Goal: Task Accomplishment & Management: Manage account settings

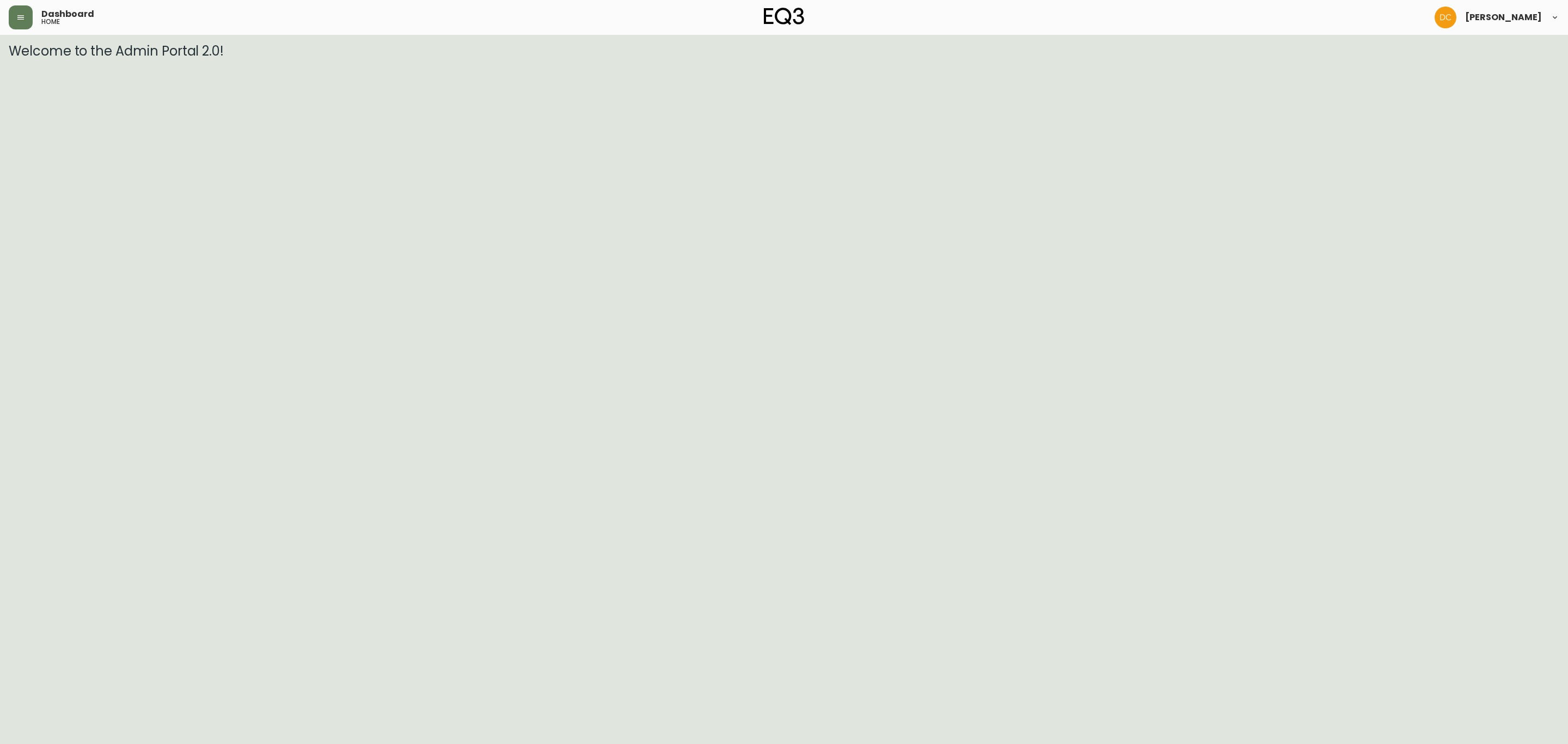
click at [5, 22] on header "Dashboard home [PERSON_NAME]" at bounding box center [784, 18] width 1568 height 35
click at [20, 22] on button "button" at bounding box center [20, 17] width 24 height 24
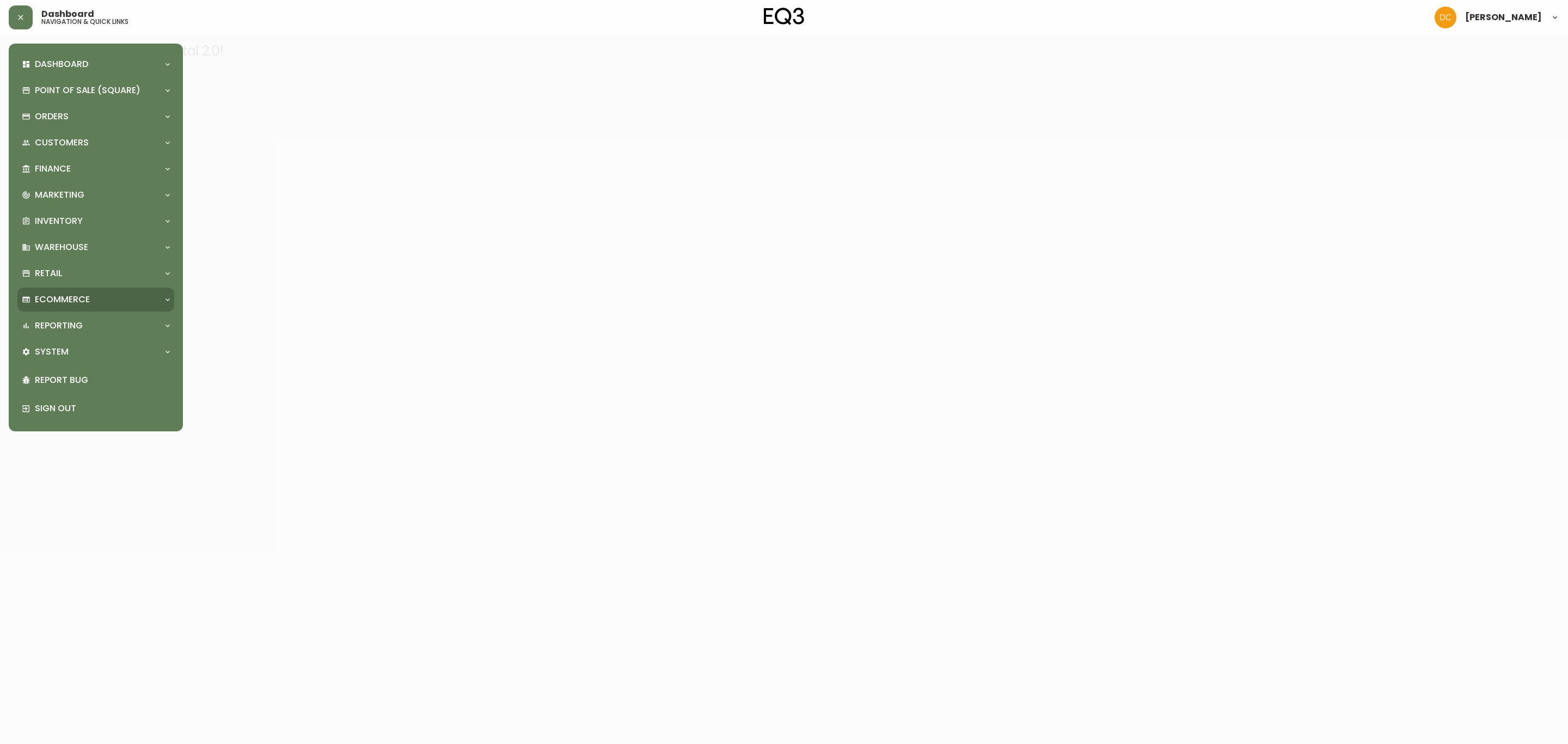
click at [94, 300] on div "Ecommerce" at bounding box center [91, 300] width 137 height 12
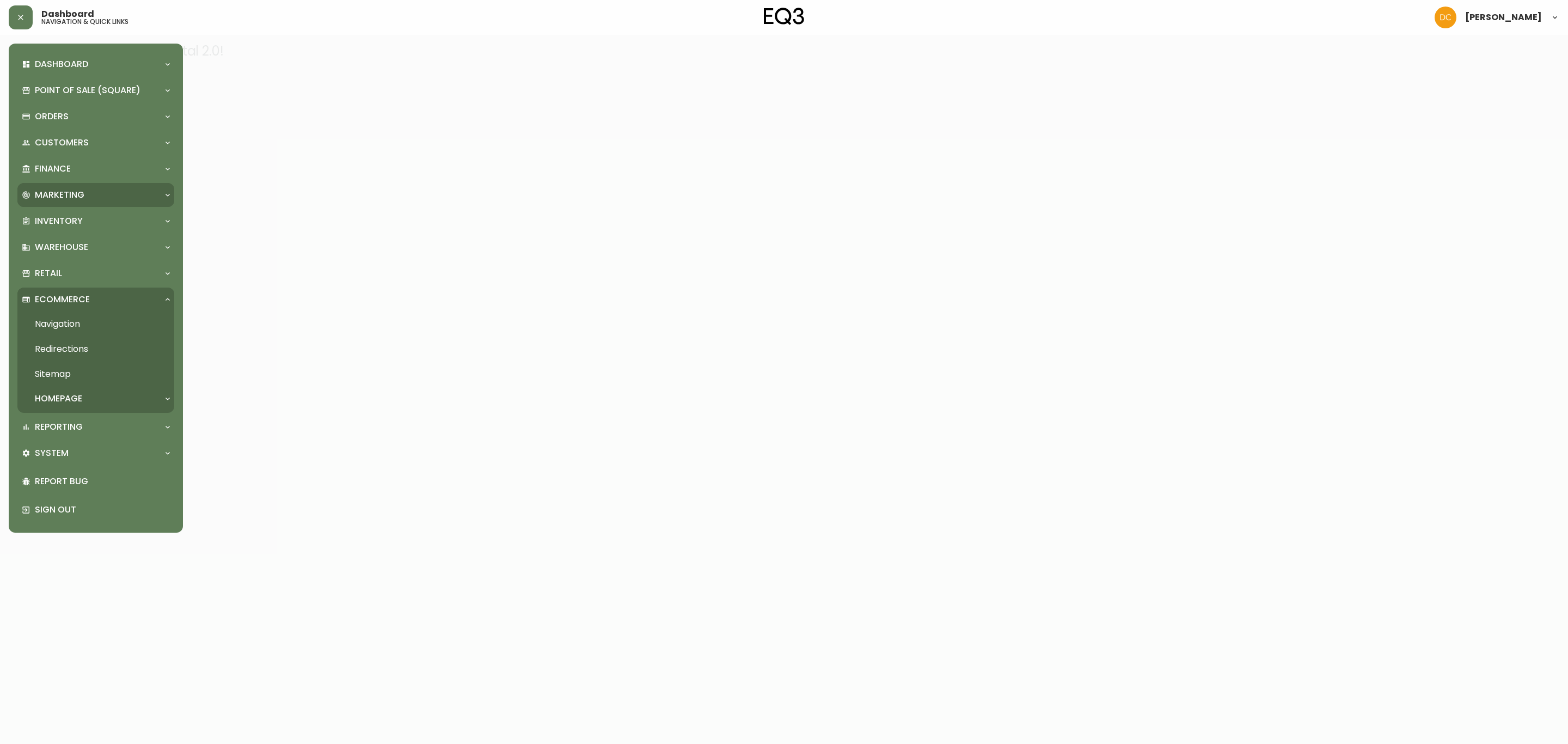
click at [99, 200] on div "Marketing" at bounding box center [91, 195] width 137 height 12
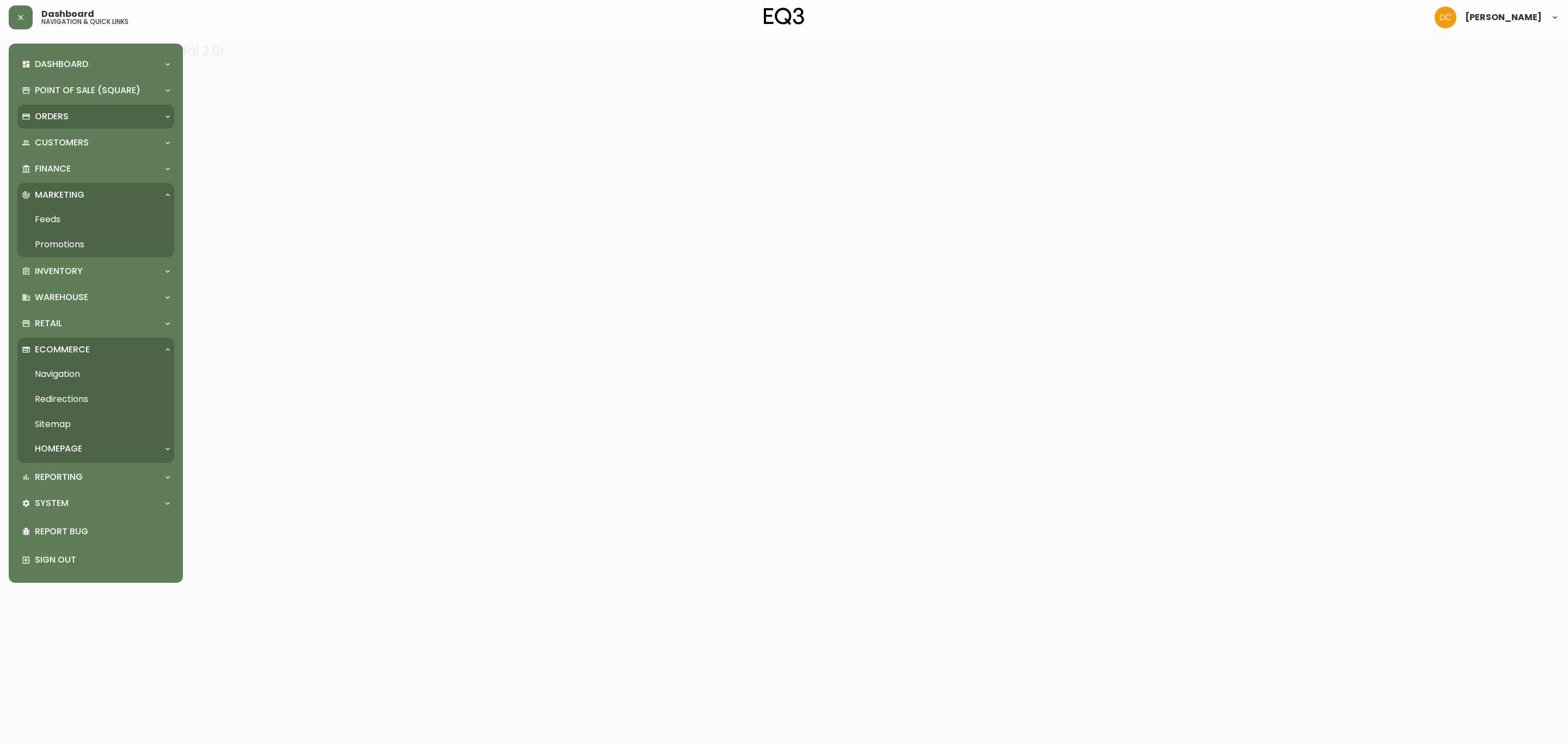
click at [95, 119] on div "Orders" at bounding box center [91, 116] width 137 height 12
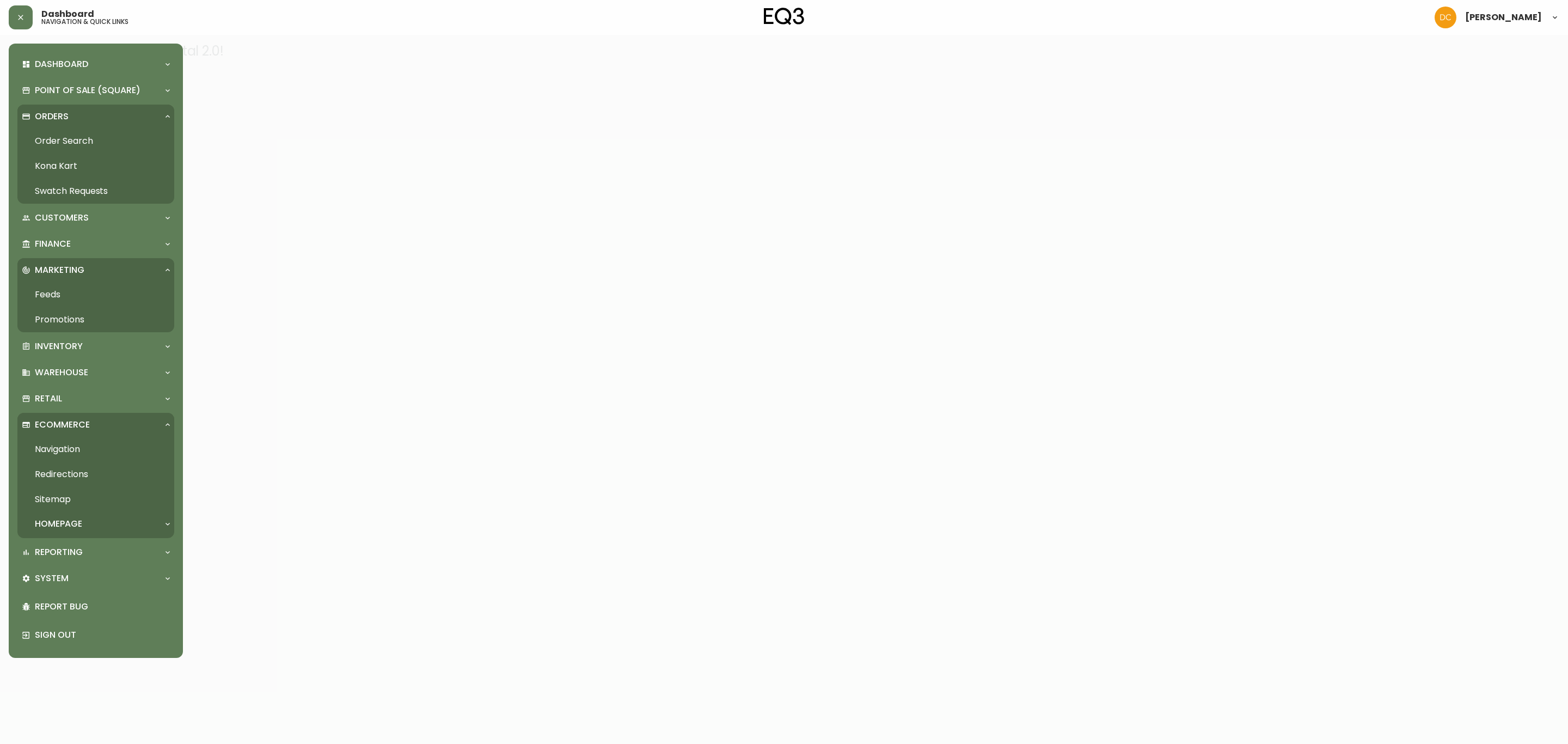
click at [94, 136] on link "Order Search" at bounding box center [96, 141] width 157 height 25
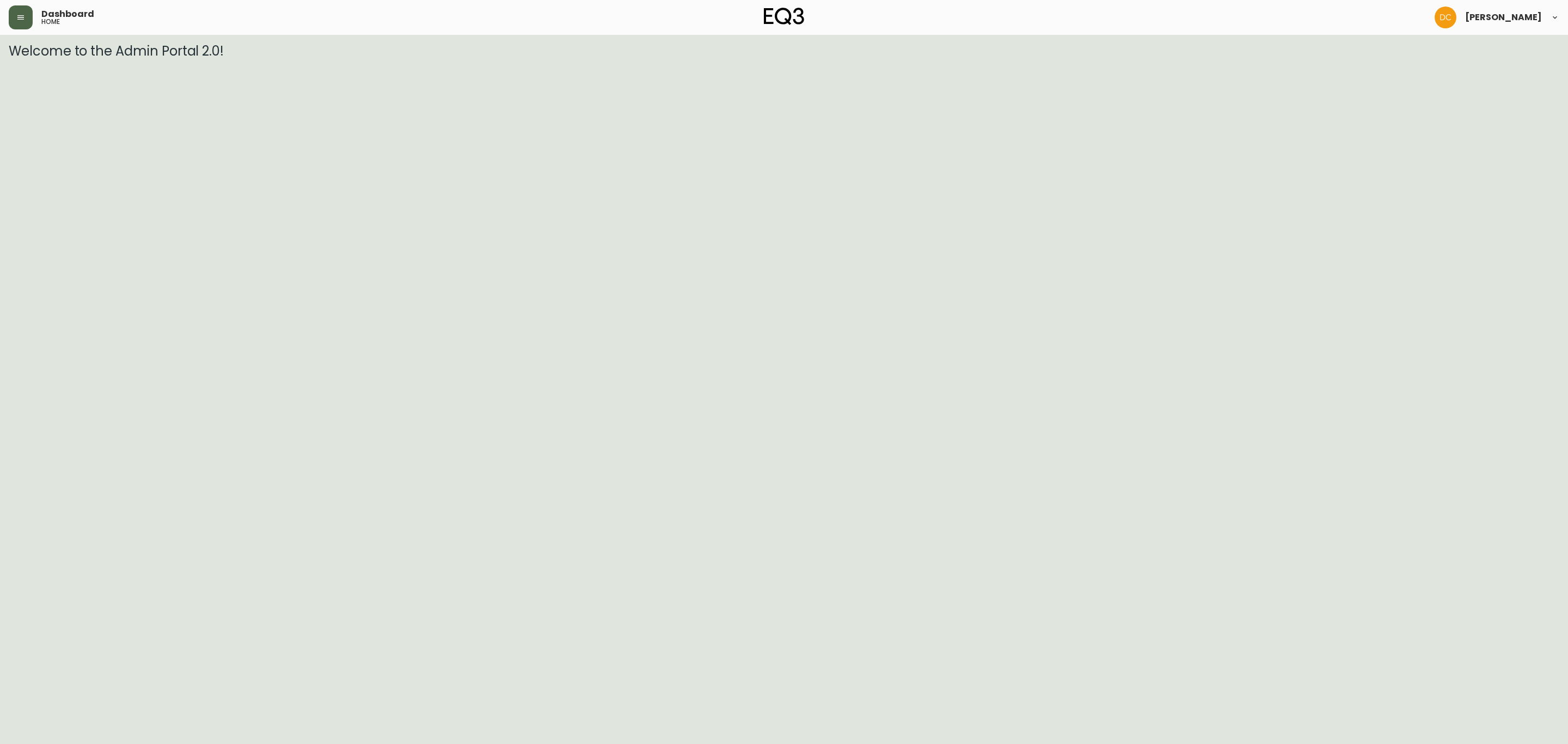
drag, startPoint x: 5, startPoint y: 12, endPoint x: 23, endPoint y: 23, distance: 21.1
click at [23, 23] on header "Dashboard home [PERSON_NAME]" at bounding box center [784, 18] width 1568 height 35
click at [23, 23] on button "button" at bounding box center [20, 17] width 24 height 24
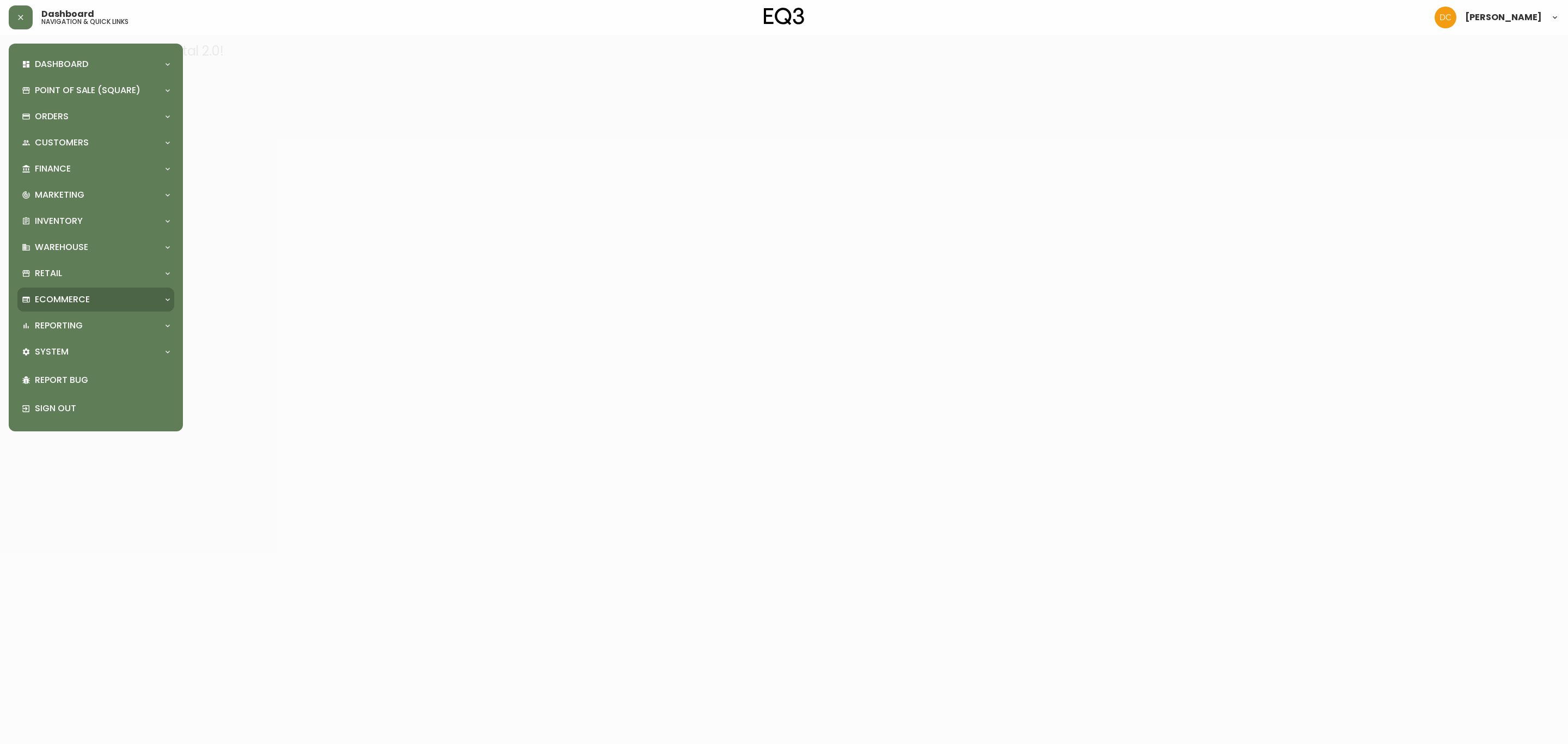
click at [88, 298] on p "Ecommerce" at bounding box center [62, 300] width 55 height 12
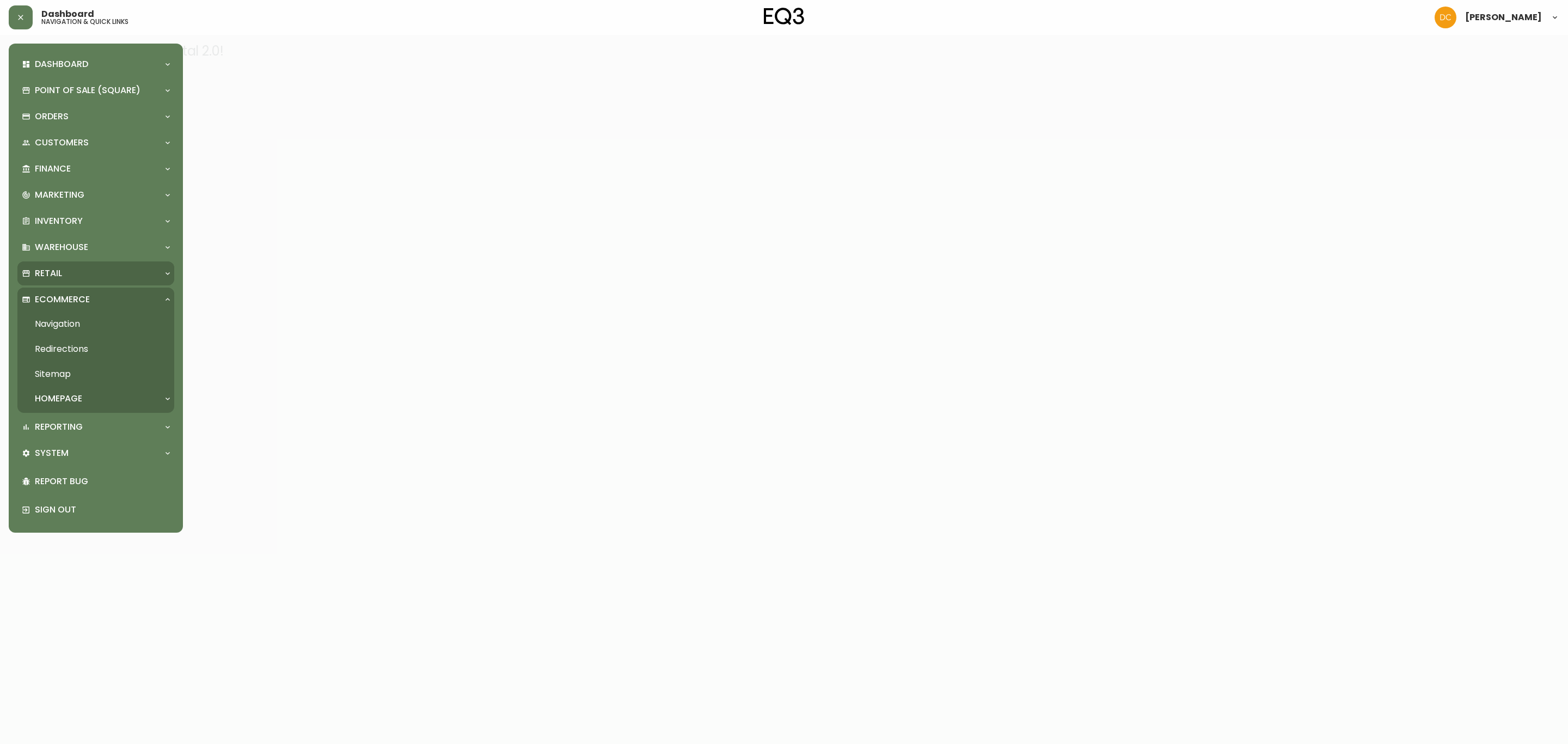
click at [70, 278] on div "Retail" at bounding box center [91, 273] width 137 height 12
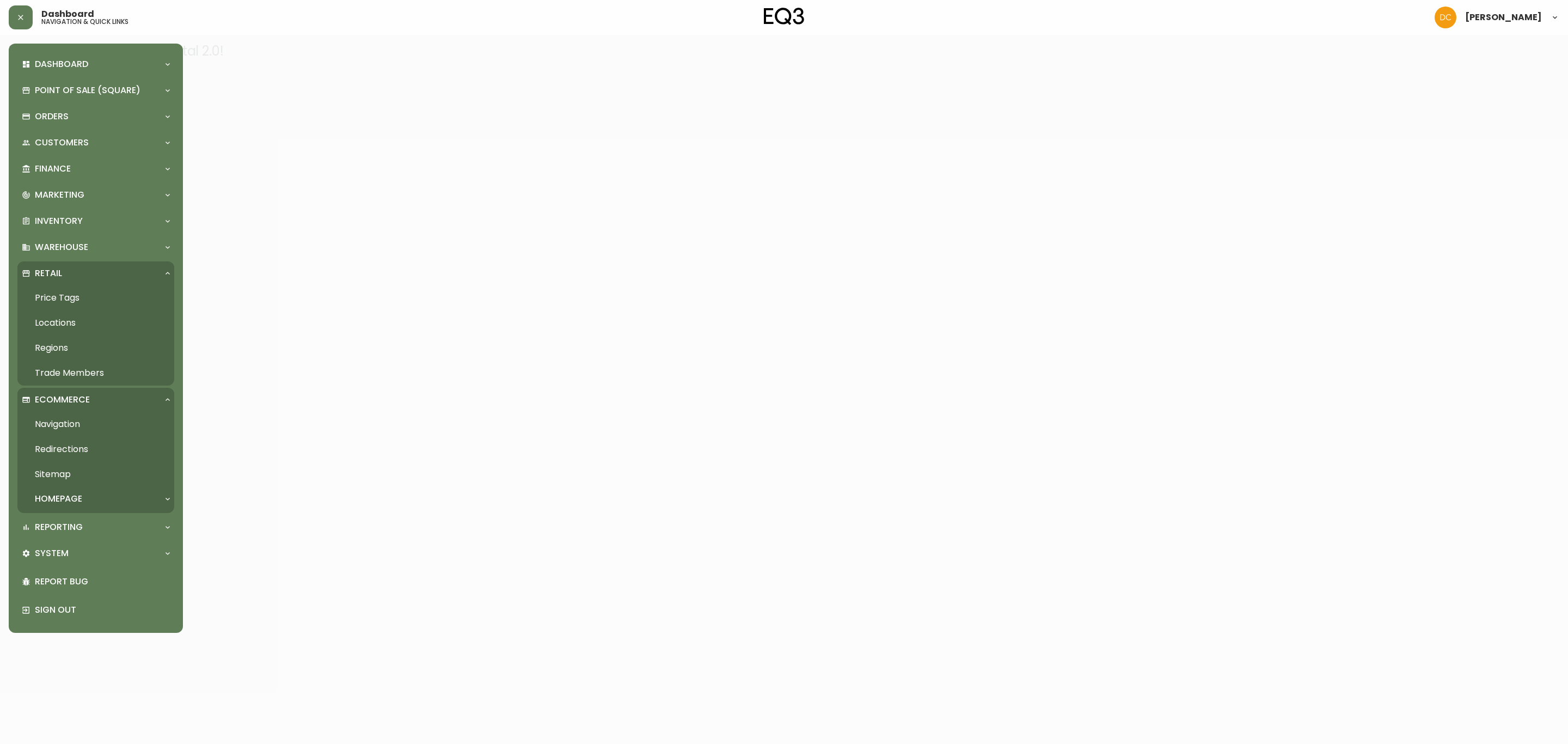
click at [82, 324] on link "Locations" at bounding box center [96, 323] width 157 height 25
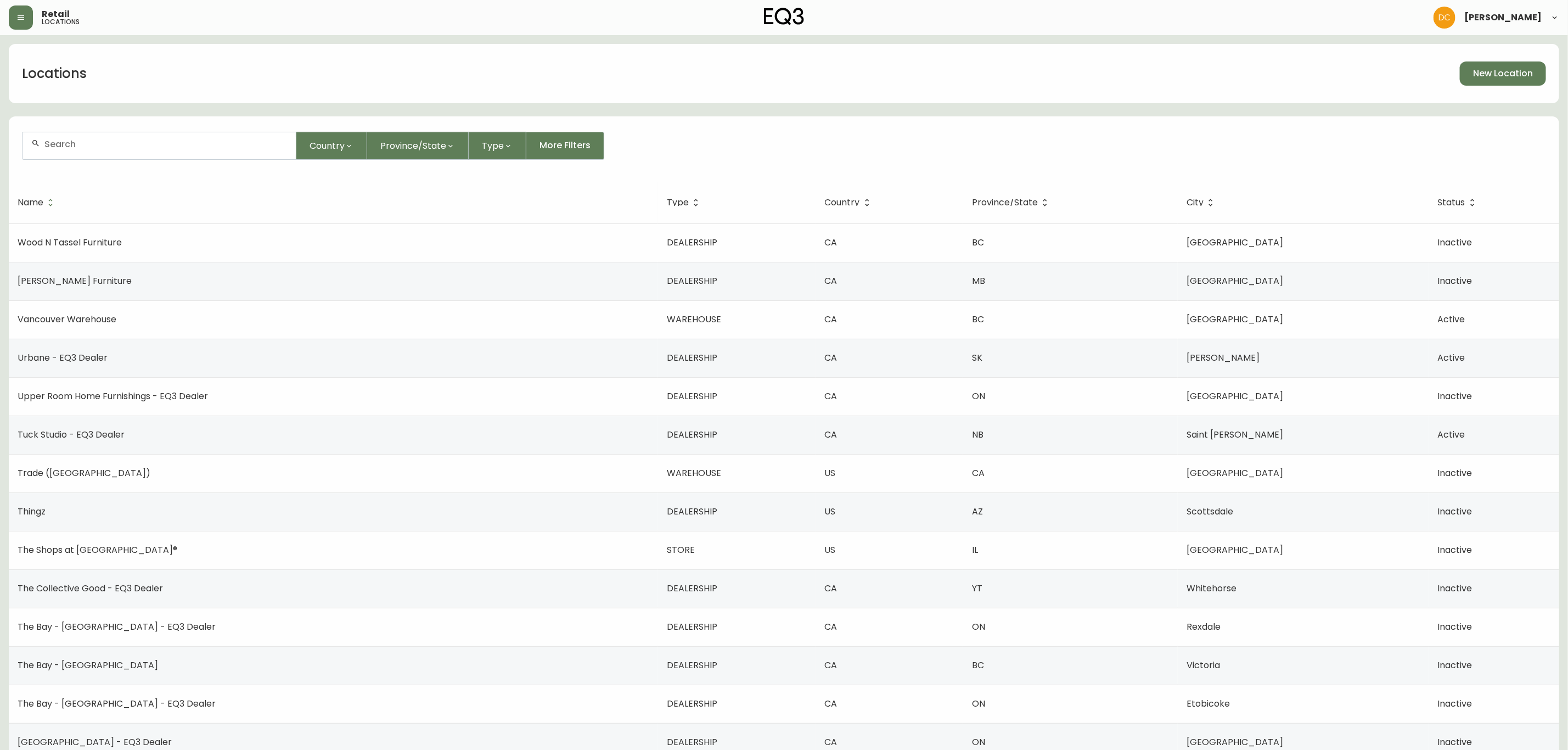
click at [172, 145] on input "text" at bounding box center [165, 144] width 242 height 10
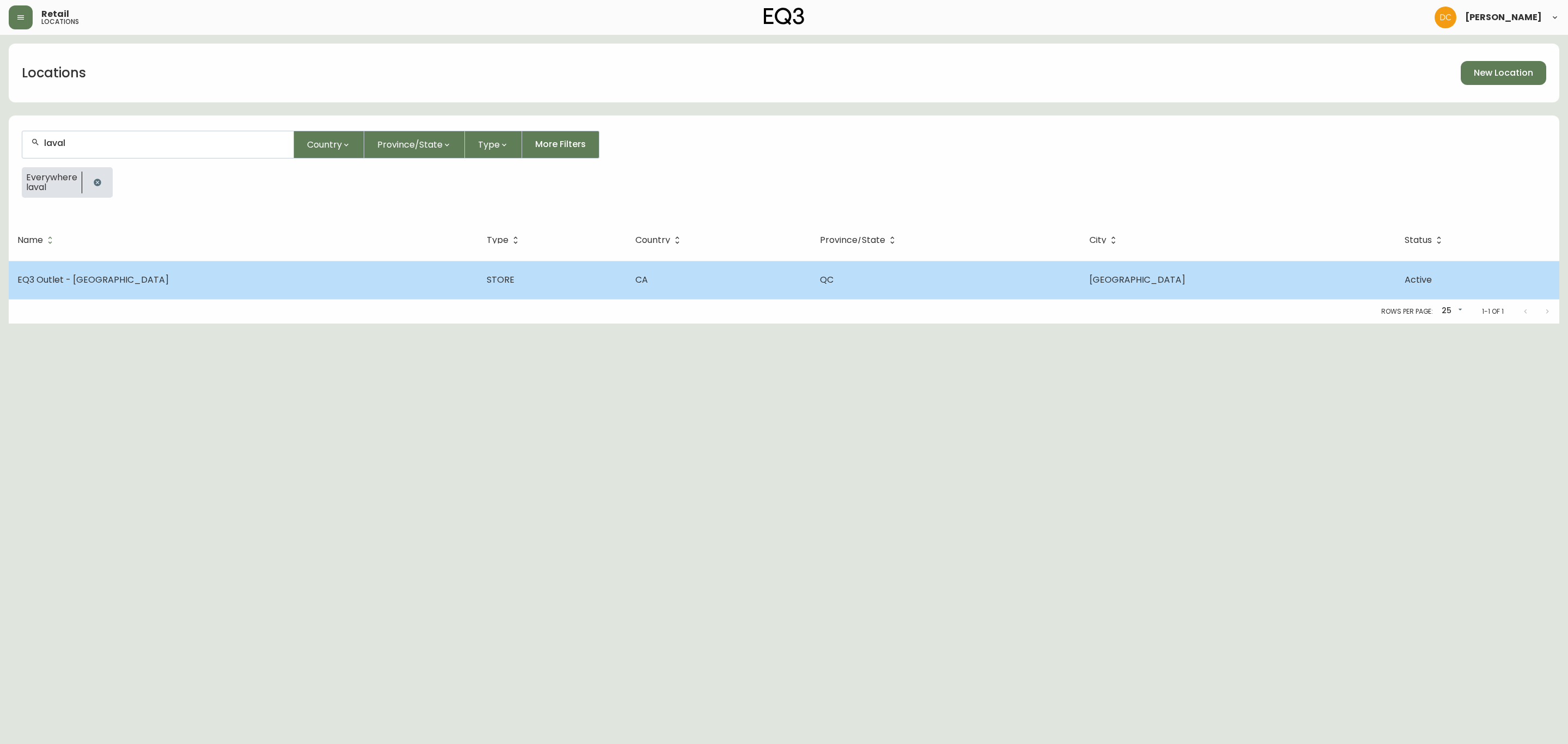
type input "laval"
click at [160, 278] on td "EQ3 Outlet - Laval" at bounding box center [243, 280] width 469 height 38
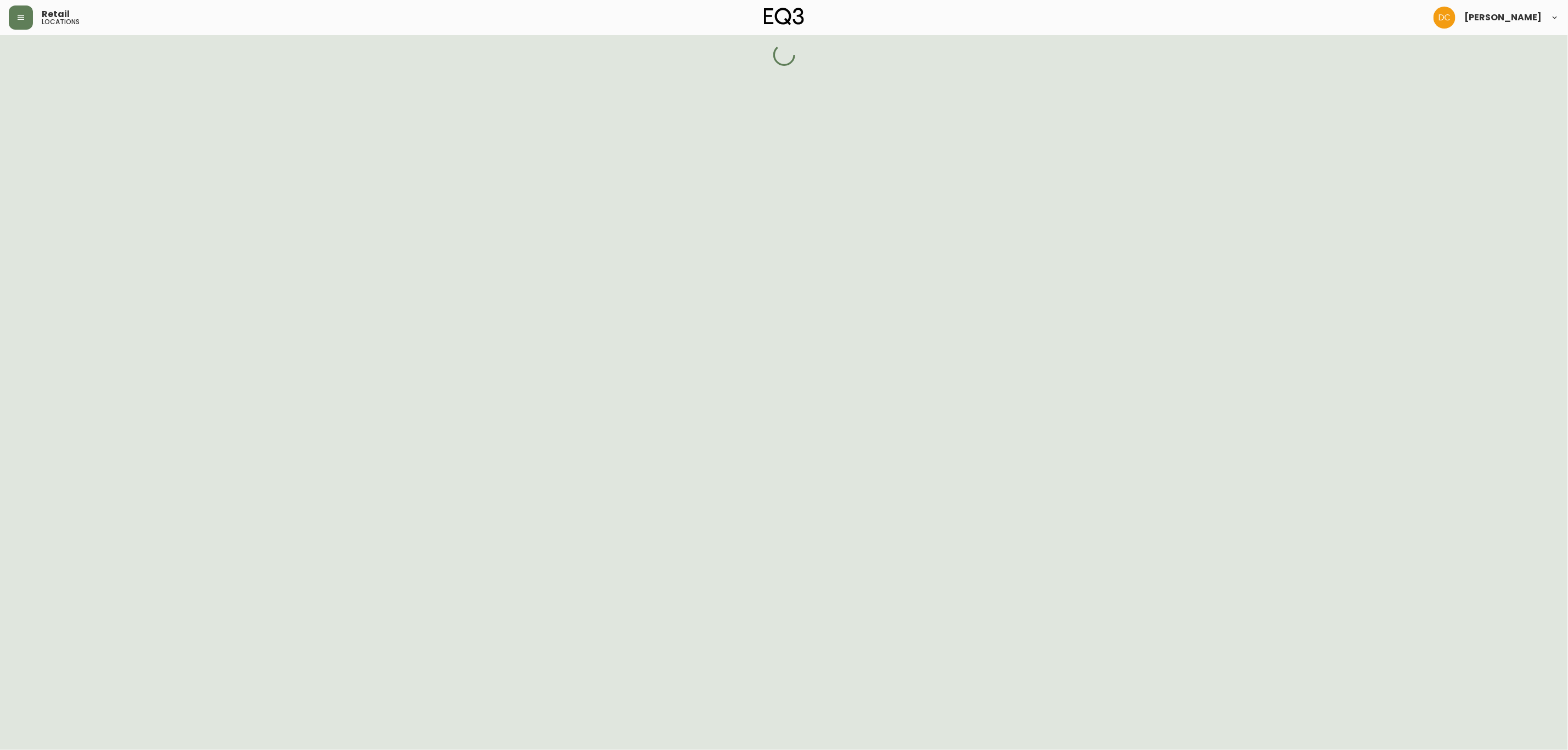
select select "QC"
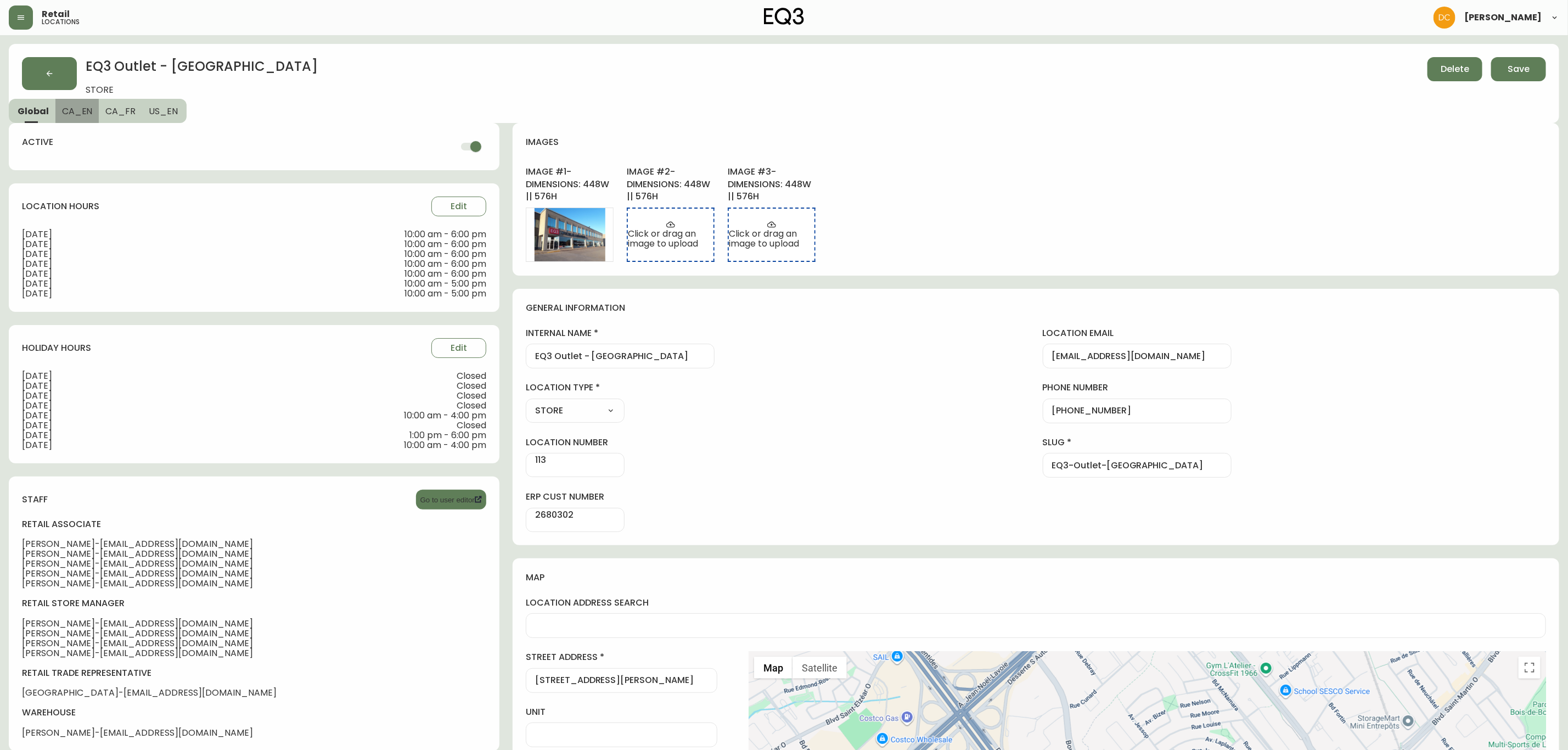
click at [89, 109] on button "CA_EN" at bounding box center [77, 111] width 44 height 24
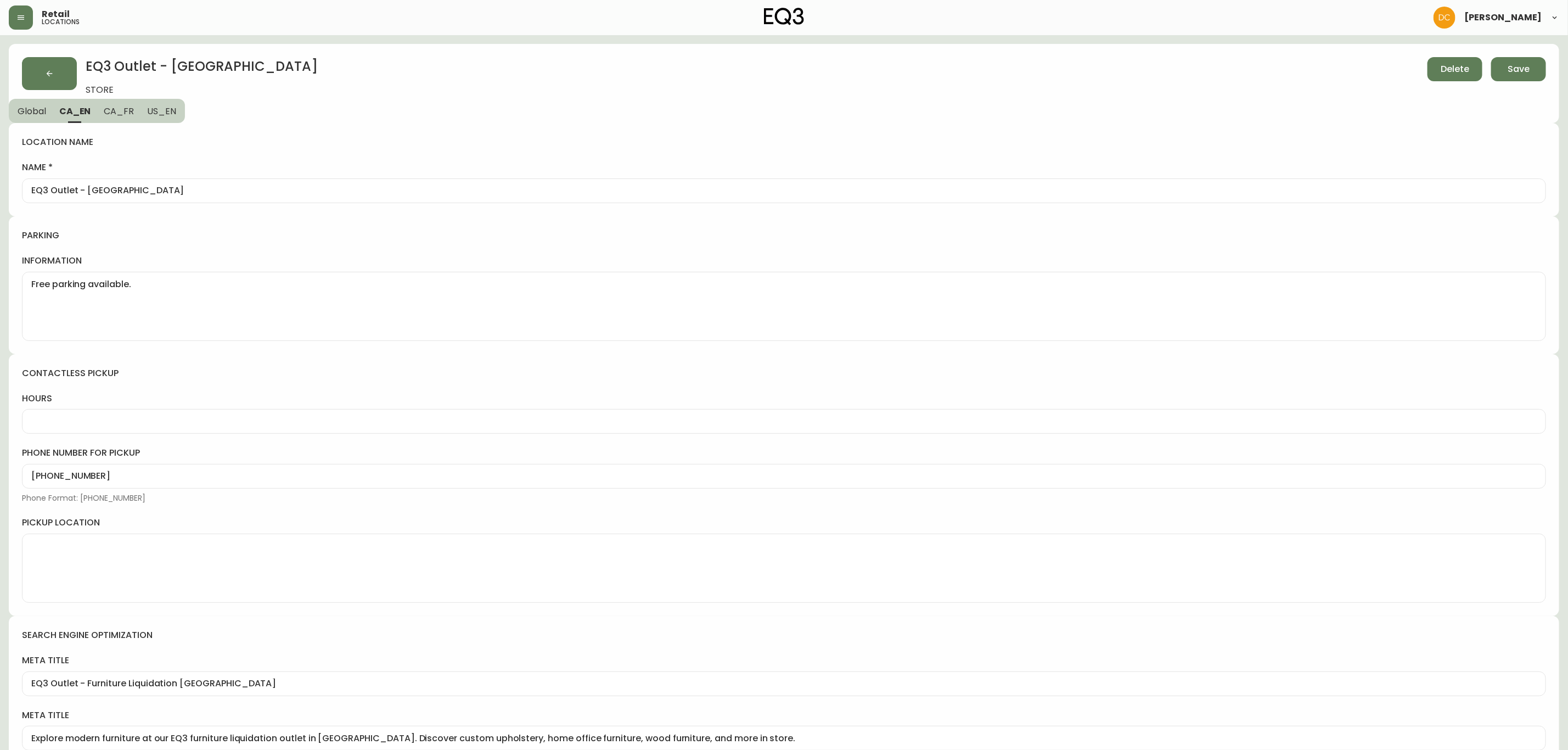
click at [239, 183] on div "EQ3 Outlet - Laval" at bounding box center [784, 191] width 1525 height 25
paste input "Laval - Le Corbusier"
click at [180, 106] on button "US_EN" at bounding box center [163, 111] width 44 height 24
type input "EQ3 Outlet - Laval"
type input "EQ3 Outlet Laval | Furniture Liquidation"
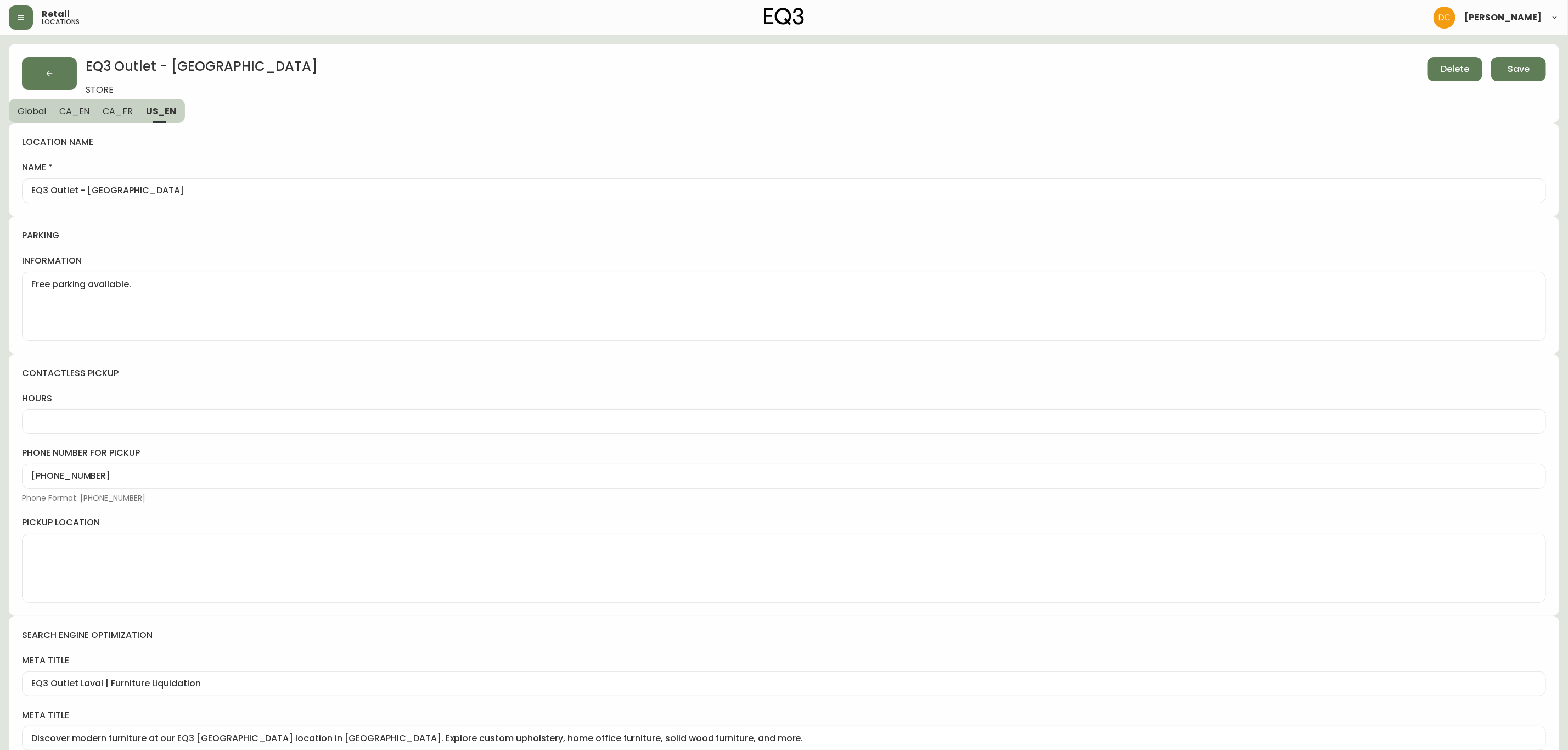
type input "Discover modern furniture at our EQ3 Laval Outlet location in Quebec. Explore c…"
click at [193, 194] on input "EQ3 Outlet - Laval" at bounding box center [784, 191] width 1505 height 10
paste input "Laval - Le Corbusier"
click at [116, 104] on button "CA_FR" at bounding box center [117, 111] width 43 height 24
type input "Centre de liquidation EQ3 Laval"
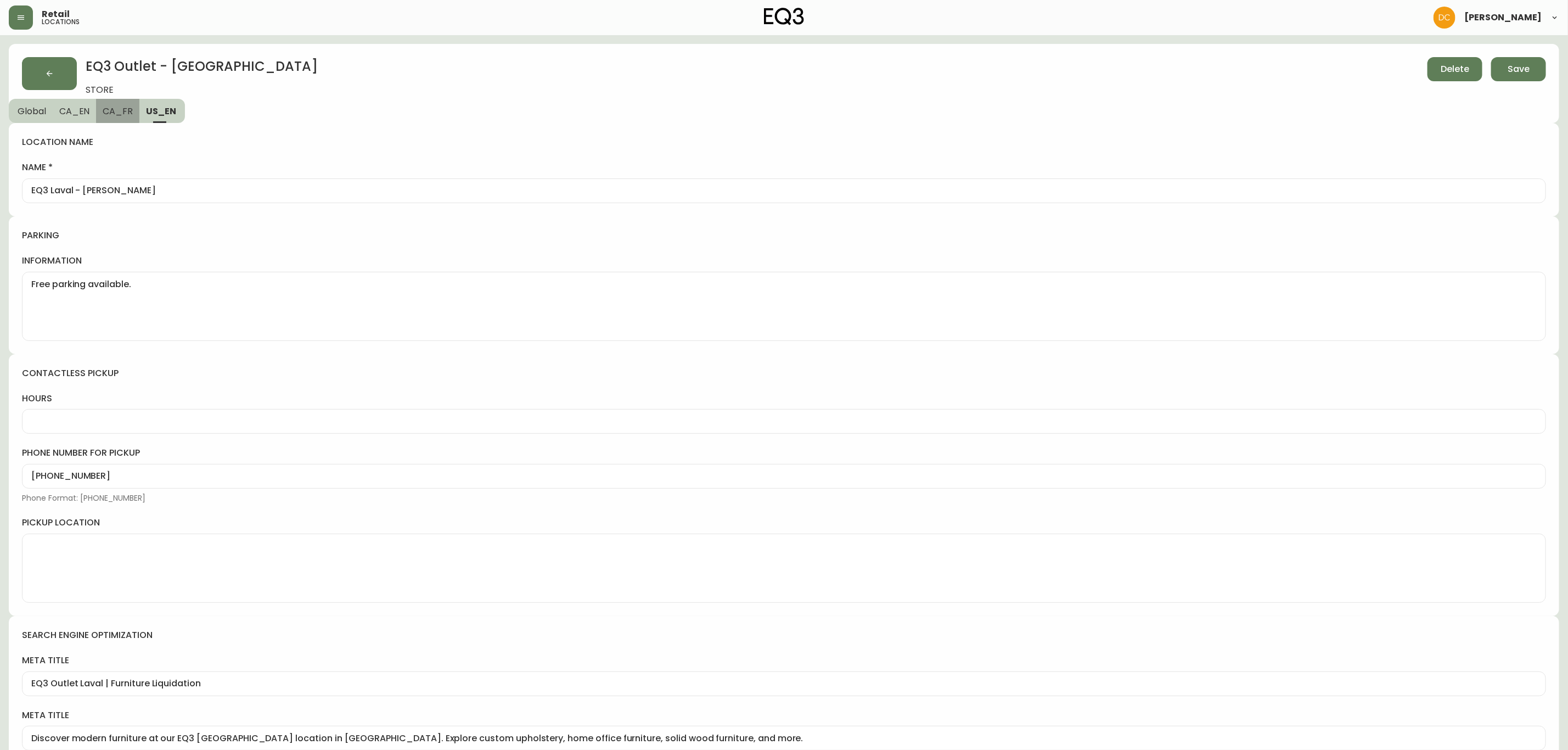
type textarea "Stationnement gratuit disponible."
type input "Mobilier moderne à Laval"
type input "Mobilier moderne à Laval | Centre de liquidation EQ3 Montréal | Ventes"
click at [145, 122] on button "US_EN" at bounding box center [163, 111] width 44 height 24
type input "EQ3 Laval - Le Corbusier"
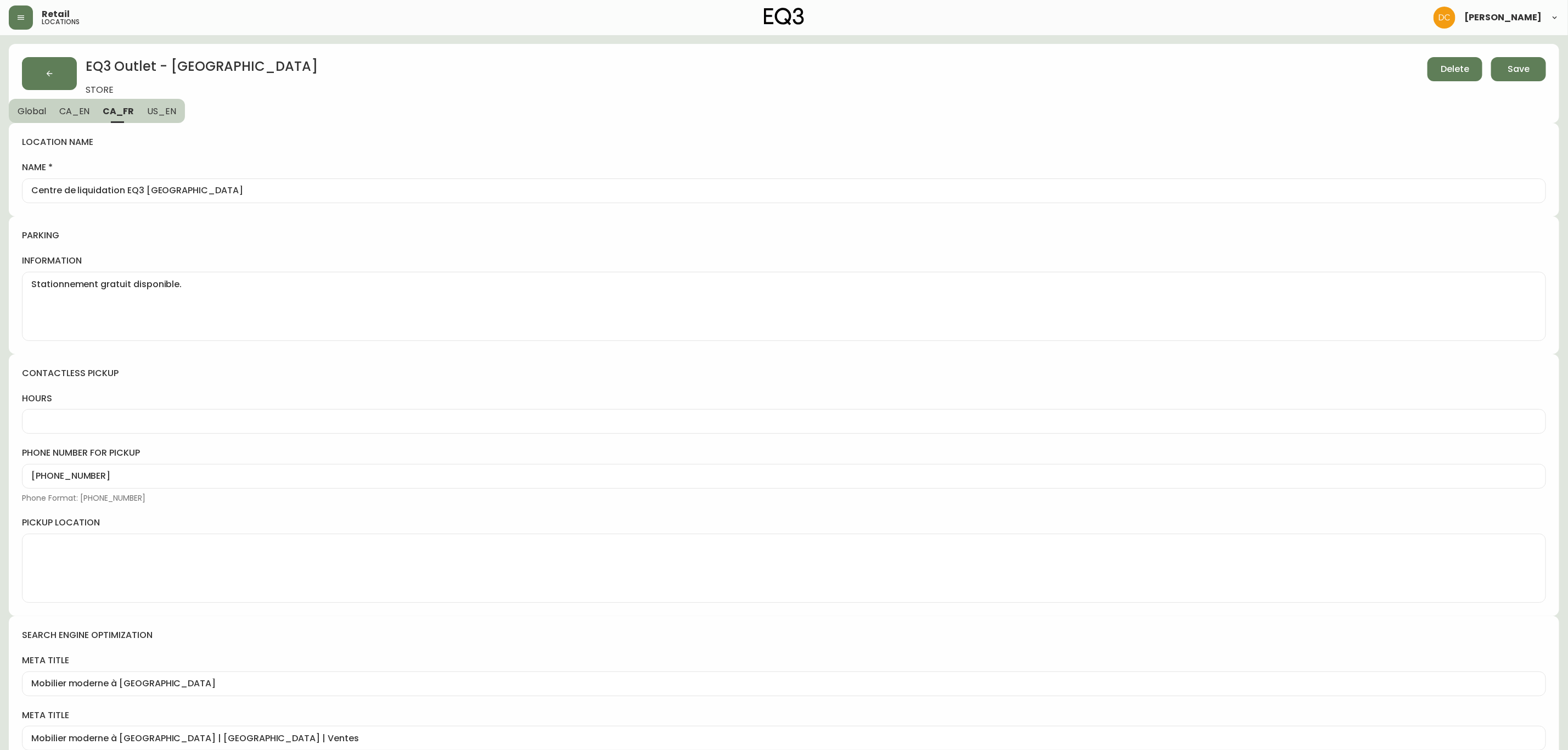
type textarea "Free parking available."
type input "EQ3 Outlet Laval | Furniture Liquidation"
type input "Discover modern furniture at our EQ3 Laval Outlet location in Quebec. Explore c…"
click at [112, 117] on button "CA_FR" at bounding box center [117, 111] width 43 height 24
type input "Centre de liquidation EQ3 Laval"
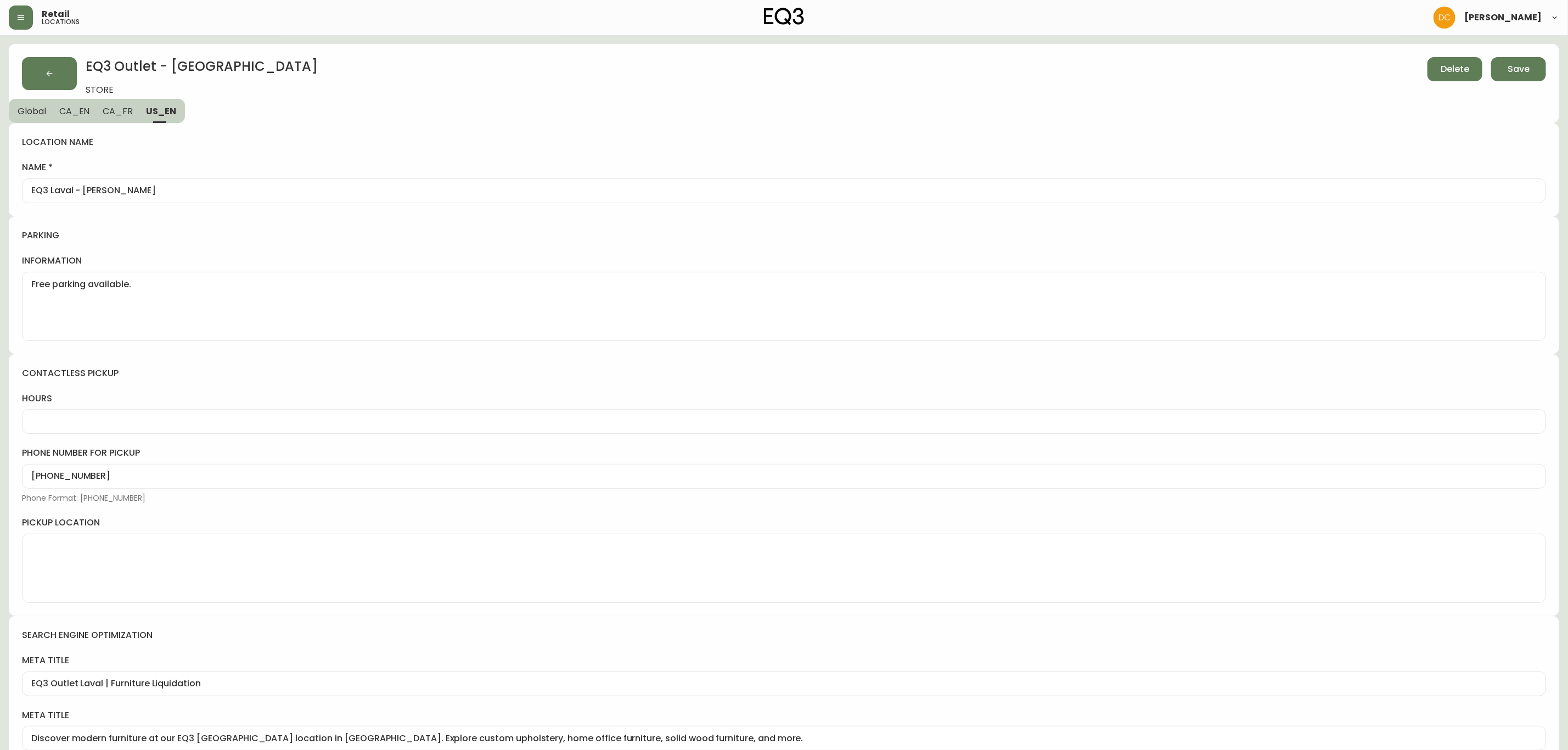
type textarea "Stationnement gratuit disponible."
type input "Mobilier moderne à Laval"
type input "Mobilier moderne à Laval | Centre de liquidation EQ3 Montréal | Ventes"
click at [71, 113] on span "CA_EN" at bounding box center [74, 111] width 31 height 12
type input "EQ3 Laval - Le Corbusier"
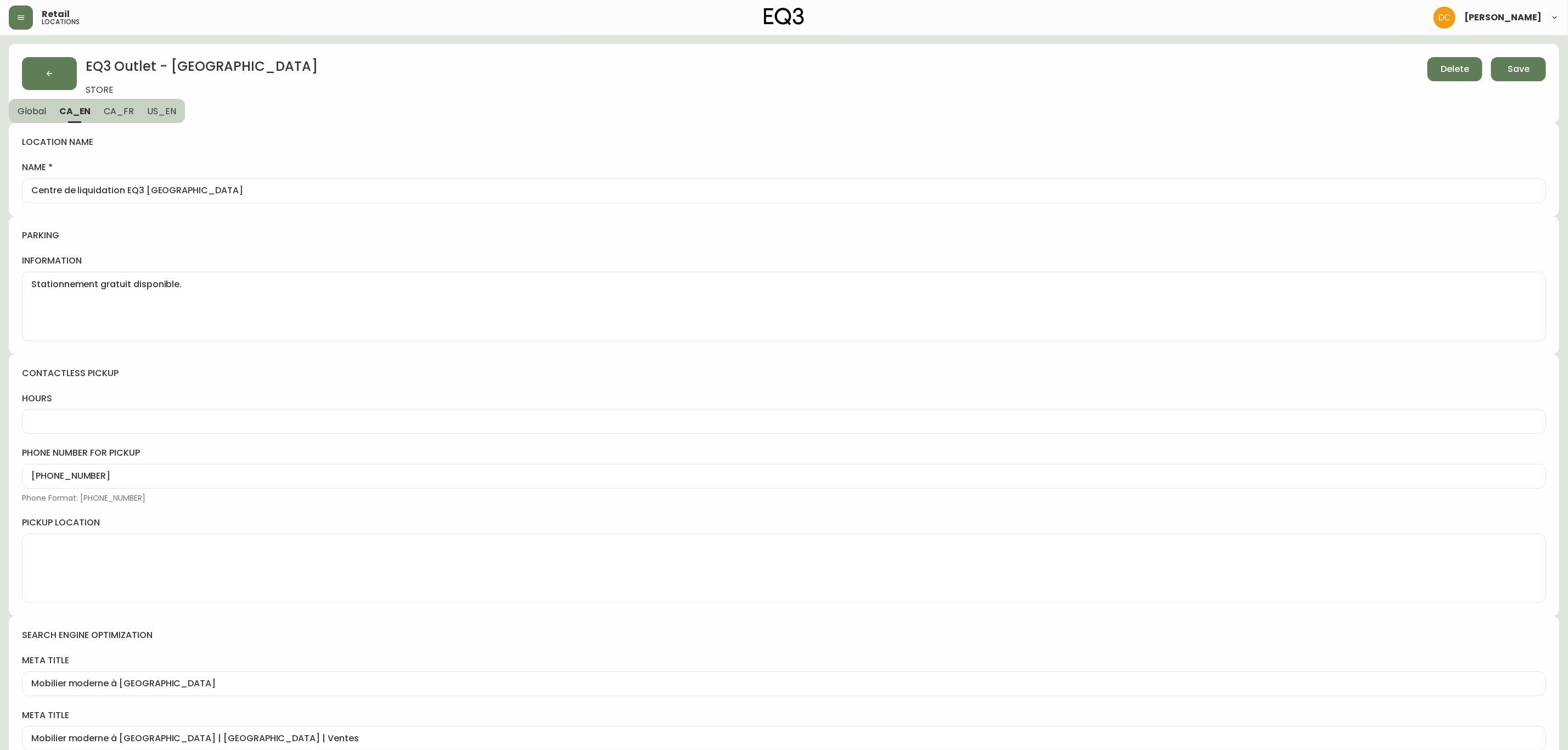
type textarea "Free parking available."
type input "EQ3 Outlet - Furniture Liquidation Laval"
type input "Explore modern furniture at our EQ3 furniture liquidation outlet in Laval. Disc…"
click at [1505, 68] on button "Save" at bounding box center [1519, 69] width 55 height 24
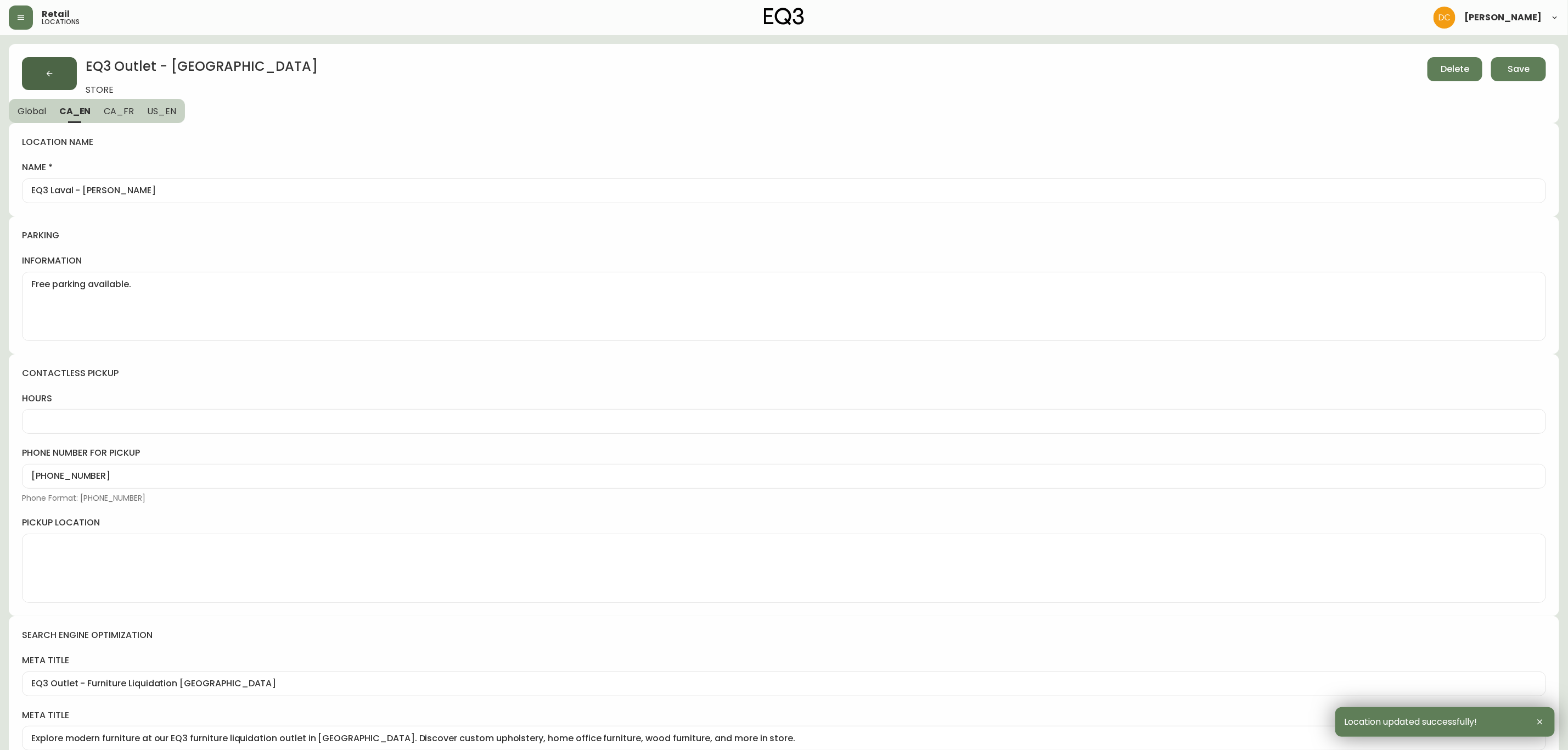
click at [43, 78] on button "button" at bounding box center [49, 74] width 55 height 33
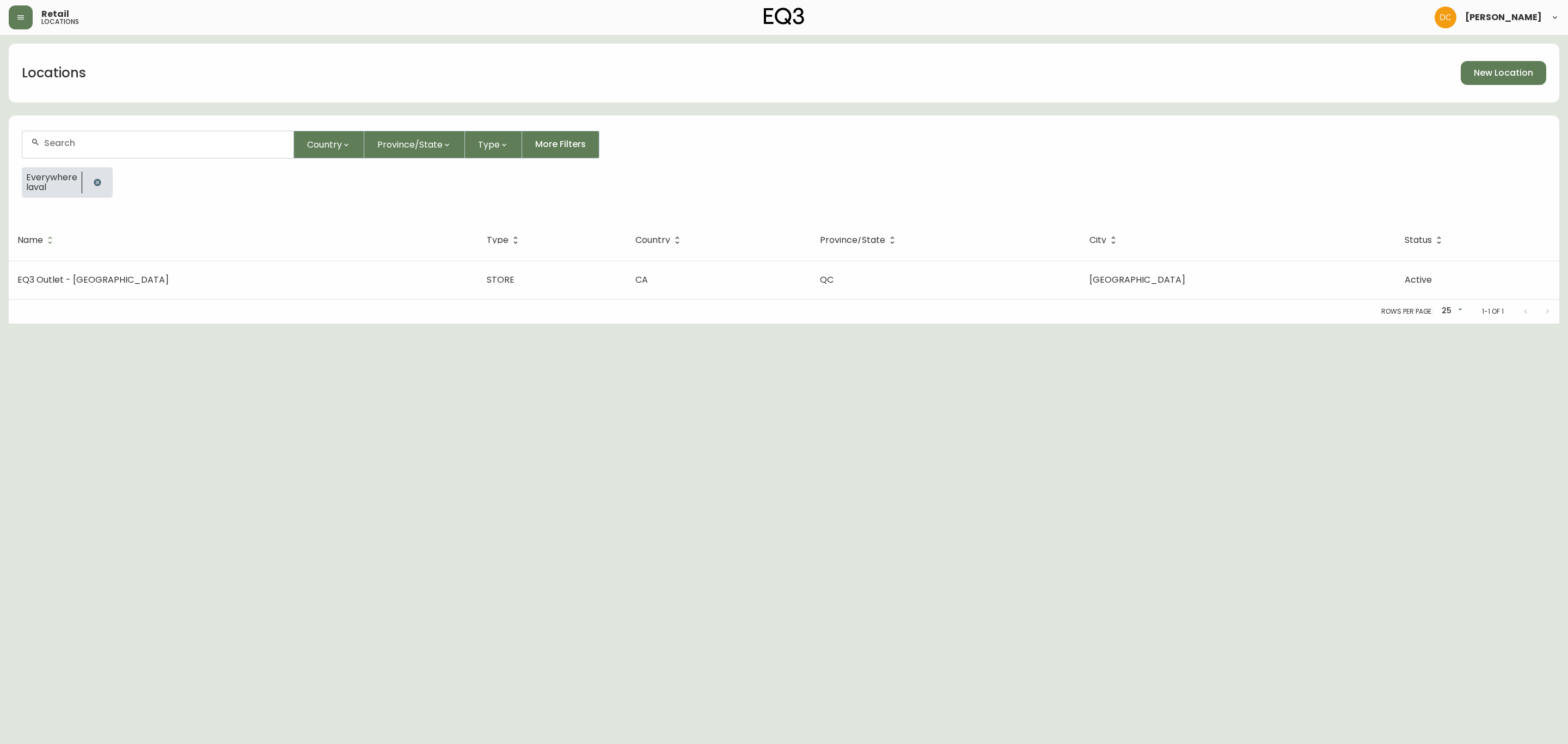
click at [94, 185] on icon "button" at bounding box center [97, 182] width 7 height 7
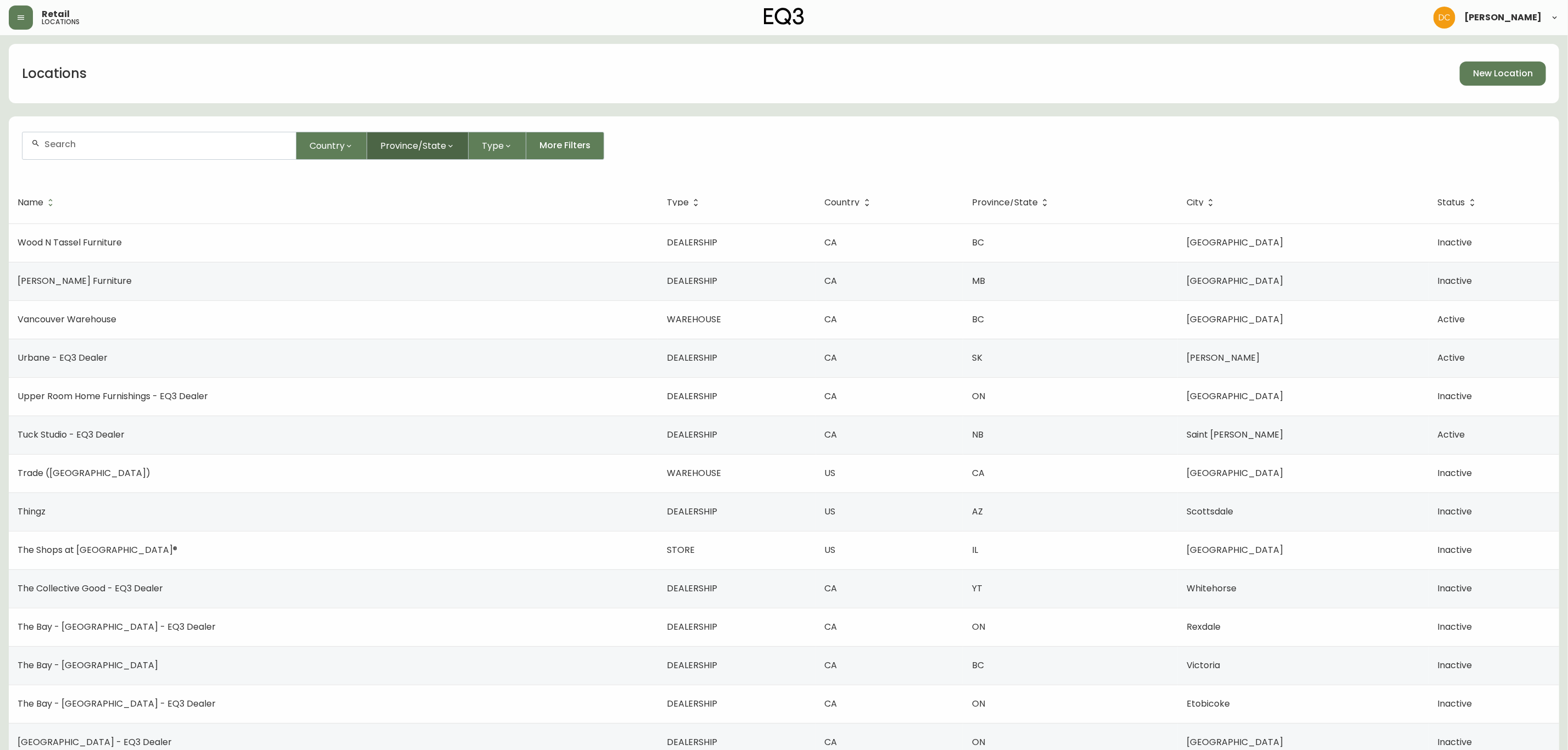
click at [423, 153] on button "Province/State" at bounding box center [418, 146] width 102 height 28
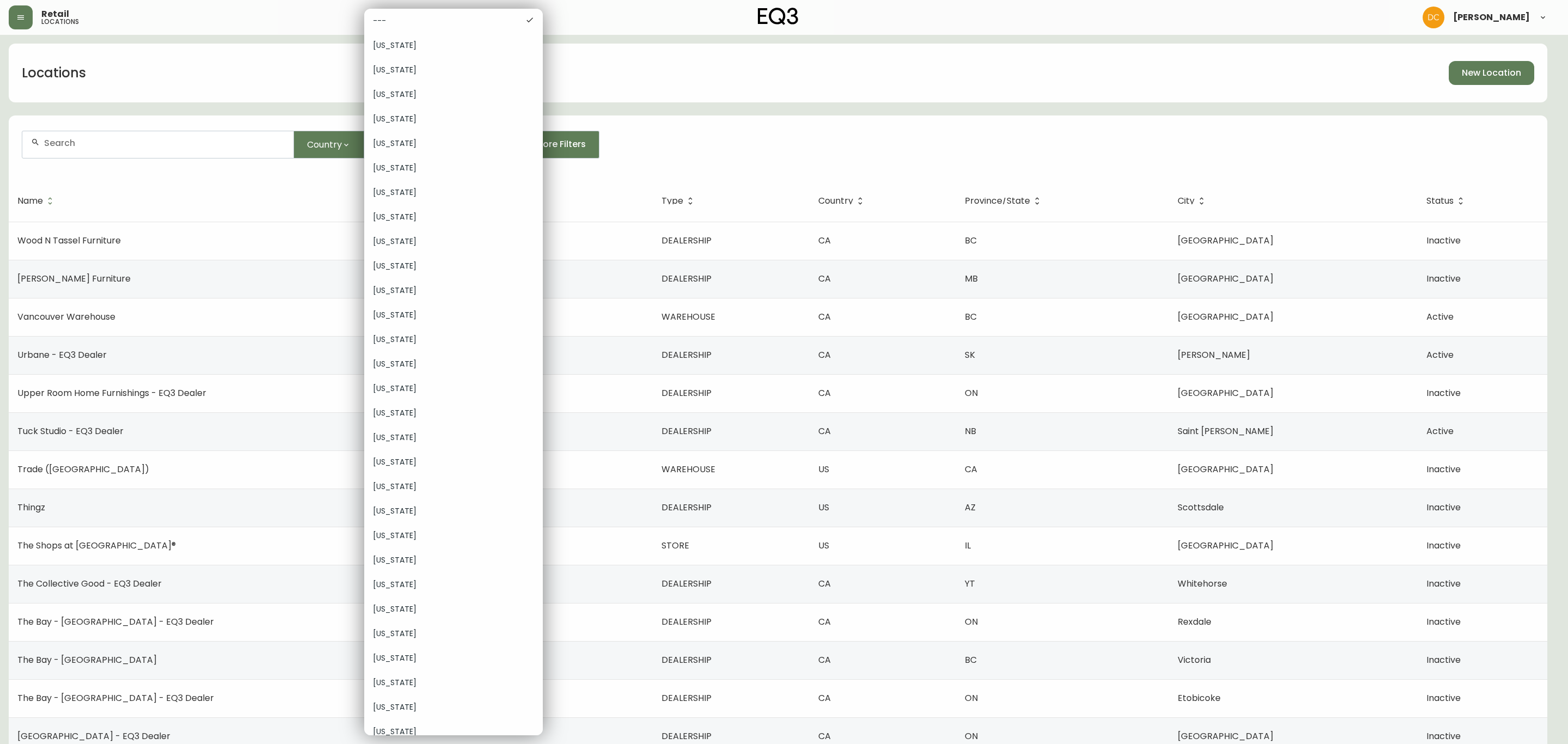
click at [606, 182] on div at bounding box center [784, 372] width 1568 height 744
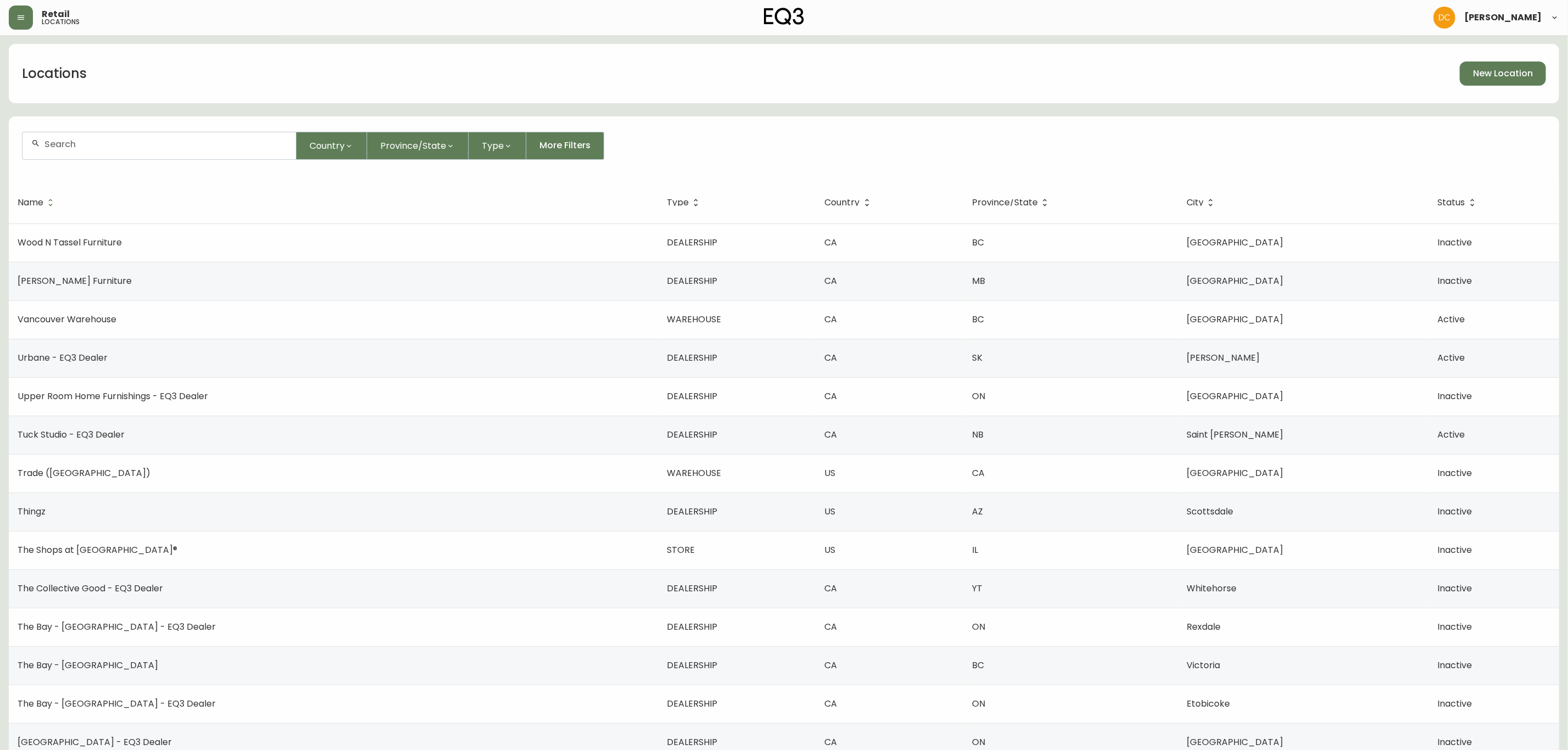
click at [498, 142] on span "Type" at bounding box center [493, 146] width 22 height 14
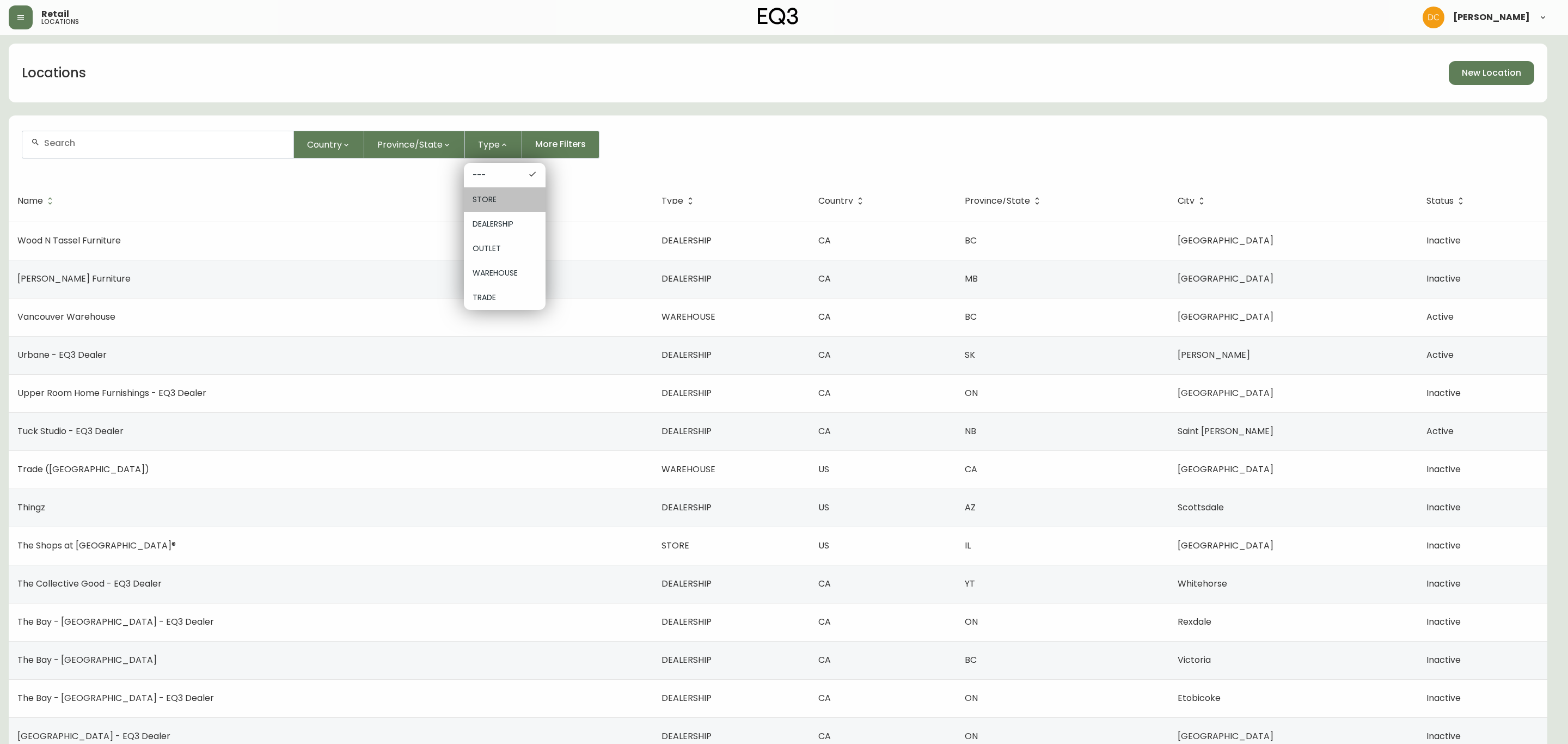
click at [497, 205] on span "STORE" at bounding box center [505, 200] width 64 height 12
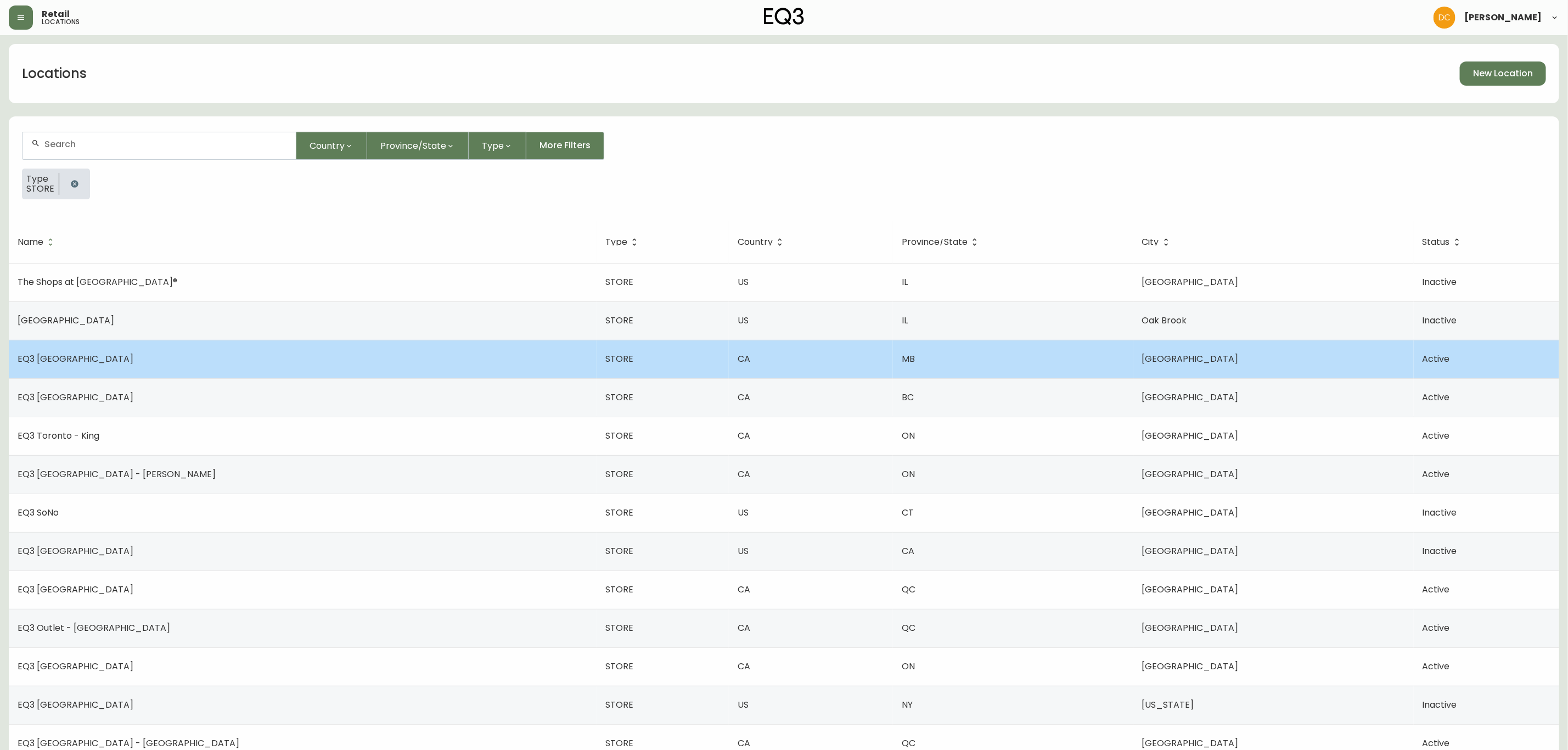
click at [148, 374] on td "EQ3 Winnipeg" at bounding box center [303, 359] width 588 height 38
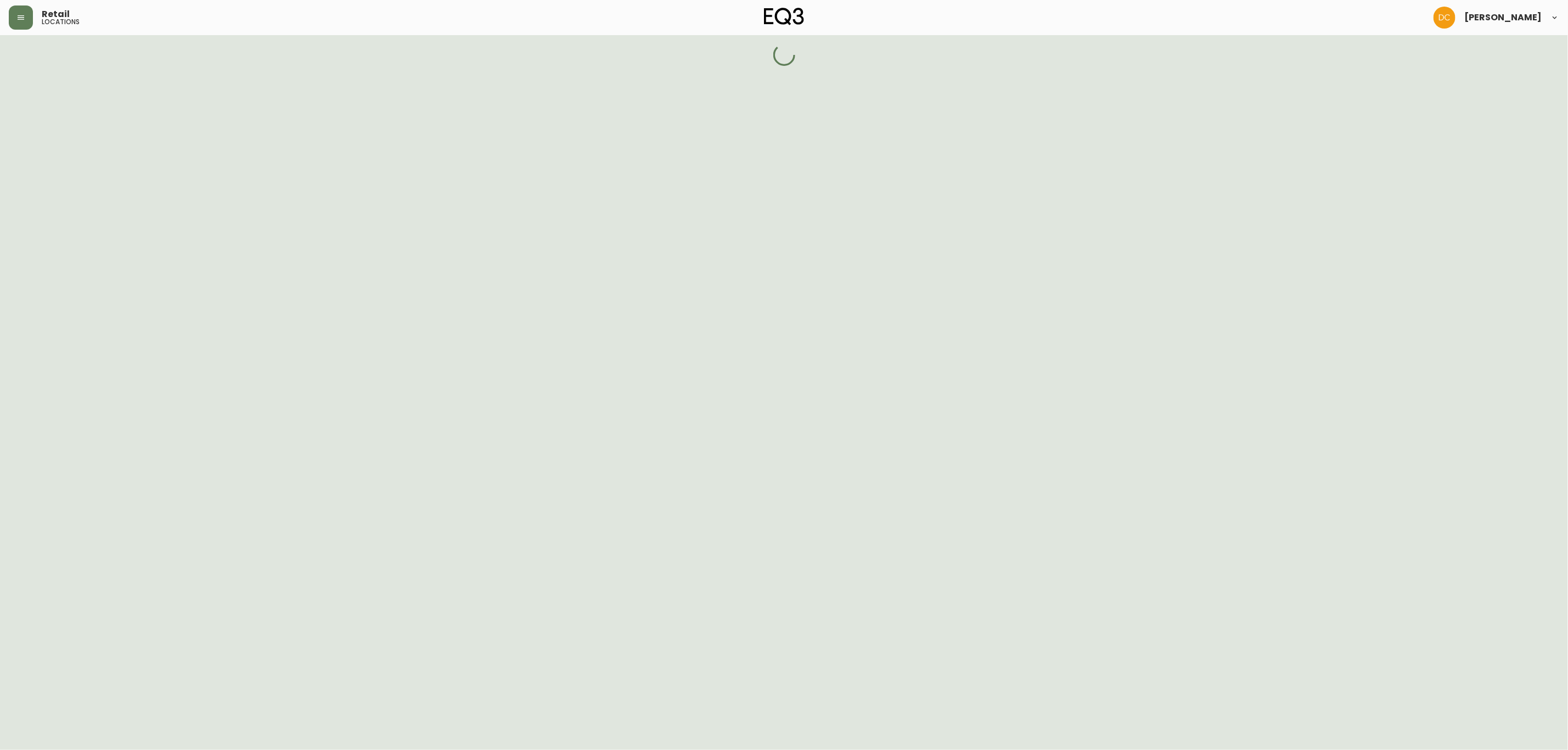
select select "MB"
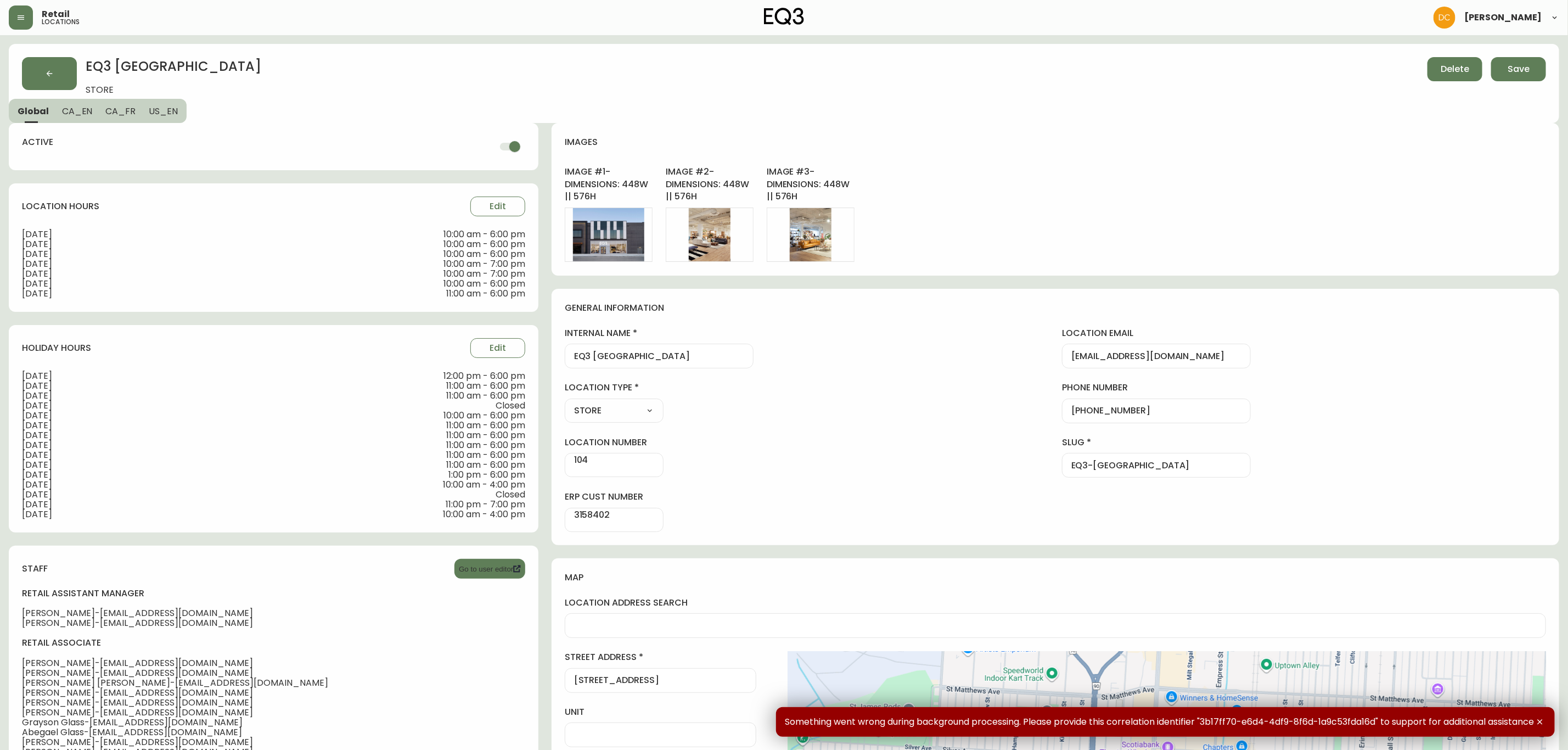
click at [111, 105] on span "CA_FR" at bounding box center [120, 111] width 30 height 12
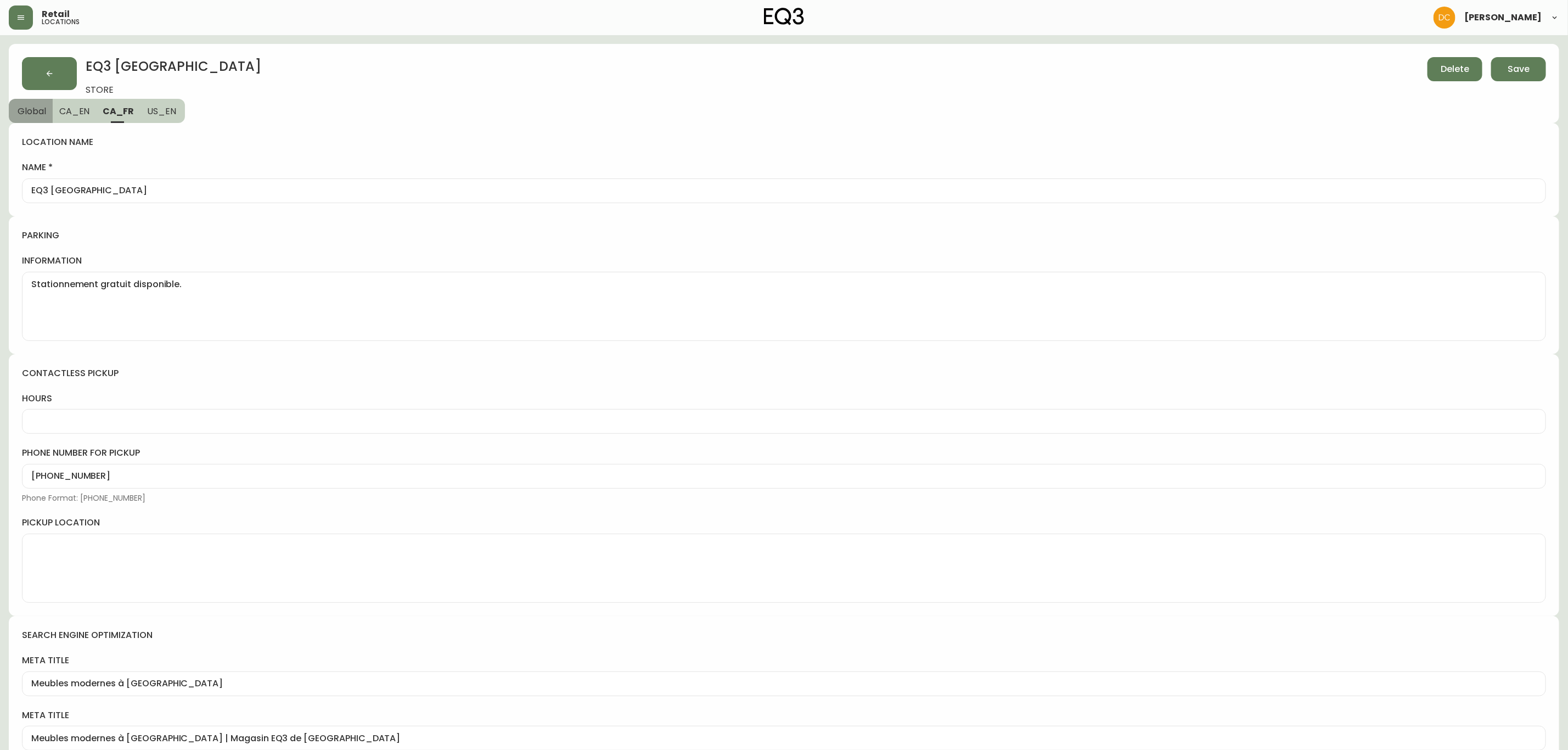
click at [31, 117] on button "Global" at bounding box center [31, 111] width 44 height 24
select select "MB"
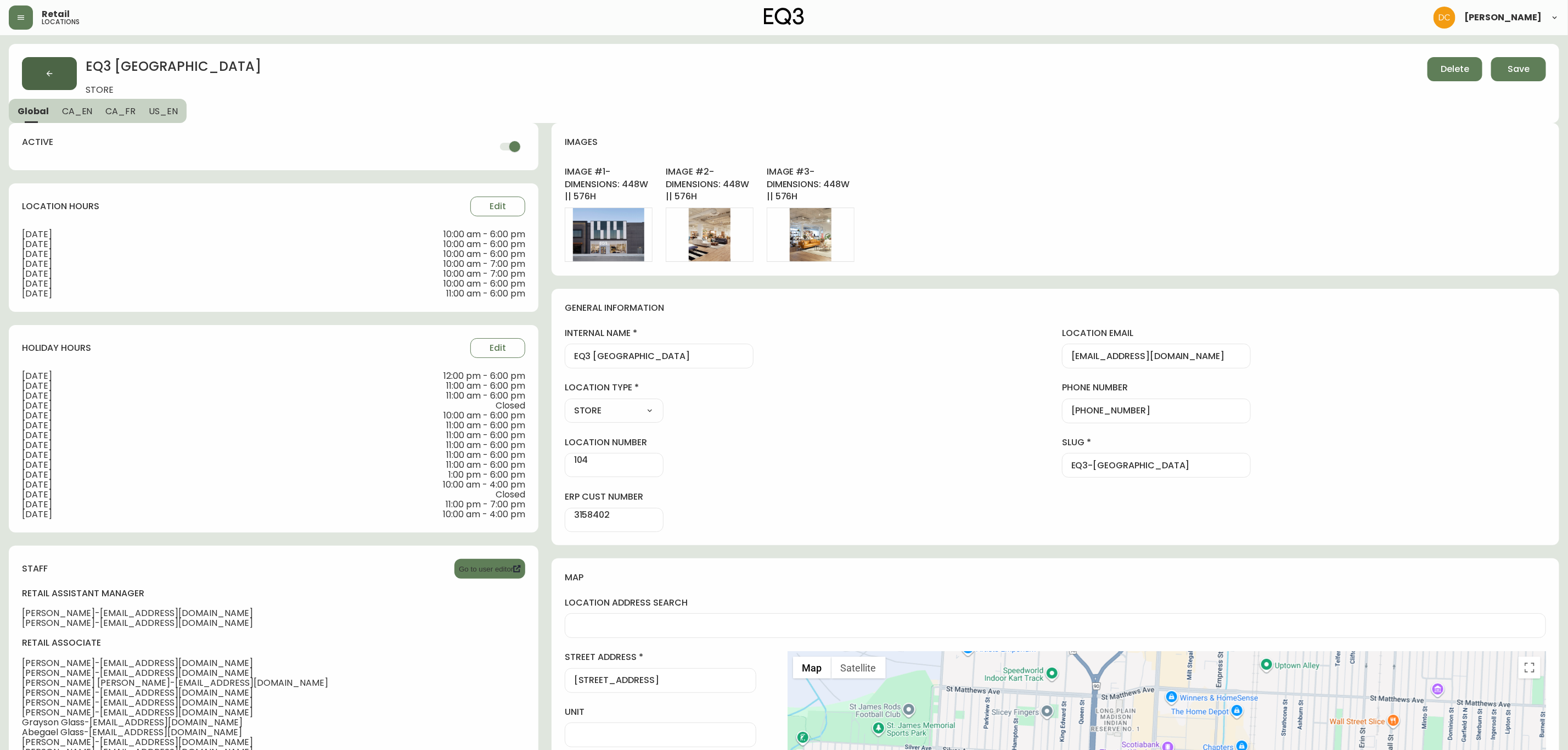
click at [46, 66] on button "button" at bounding box center [49, 74] width 55 height 33
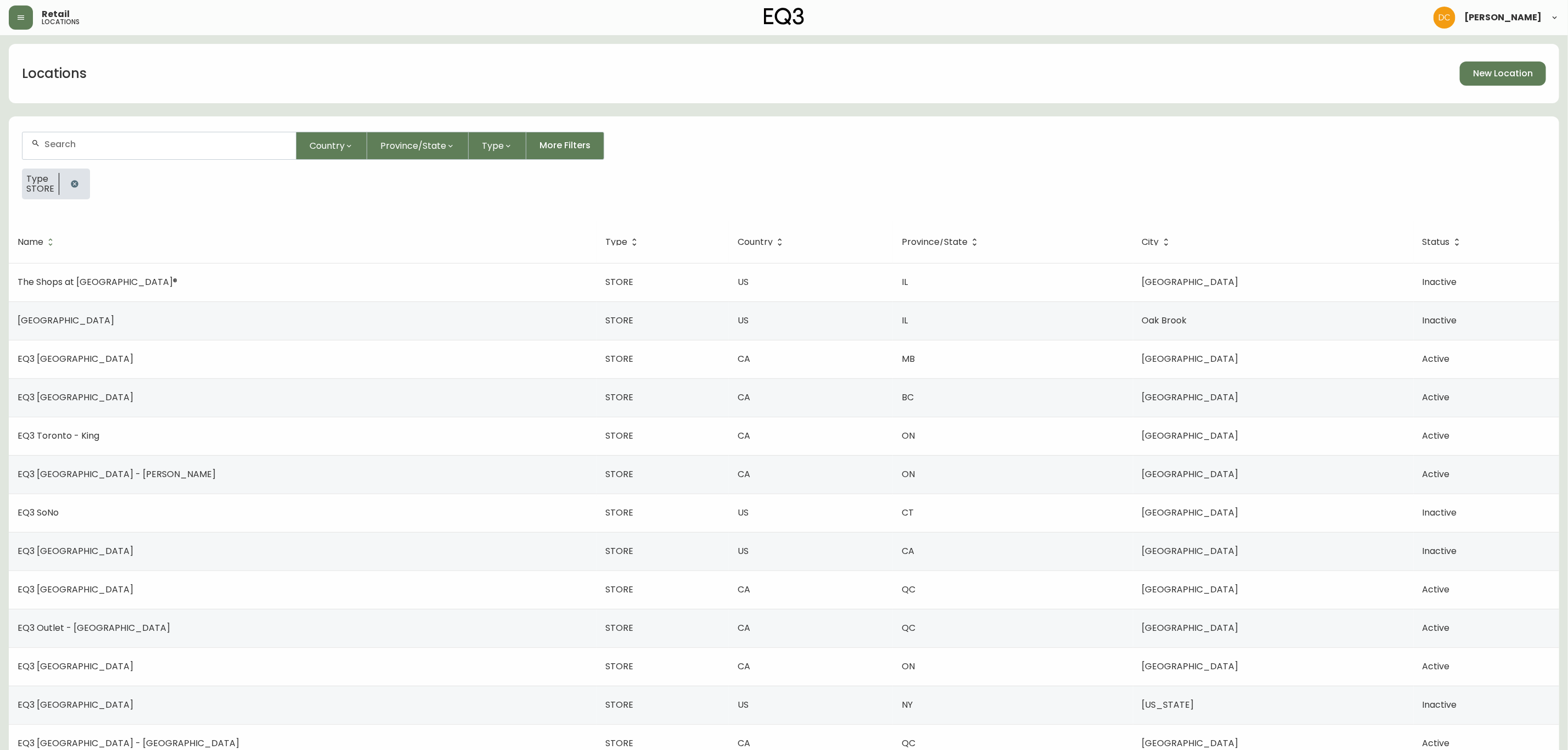
click at [149, 156] on div at bounding box center [159, 146] width 273 height 27
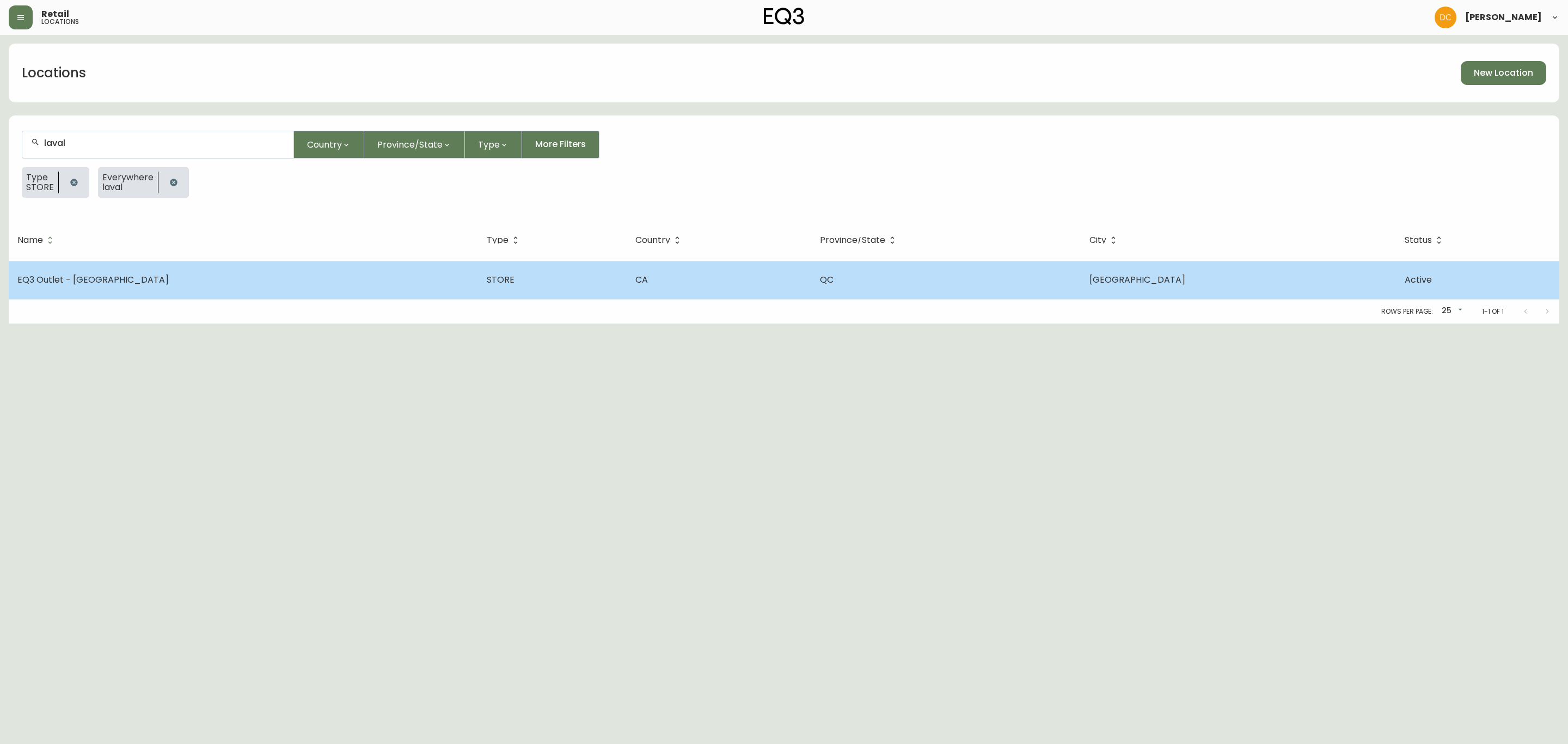
type input "laval"
click at [94, 271] on td "EQ3 Outlet - Laval" at bounding box center [243, 280] width 469 height 38
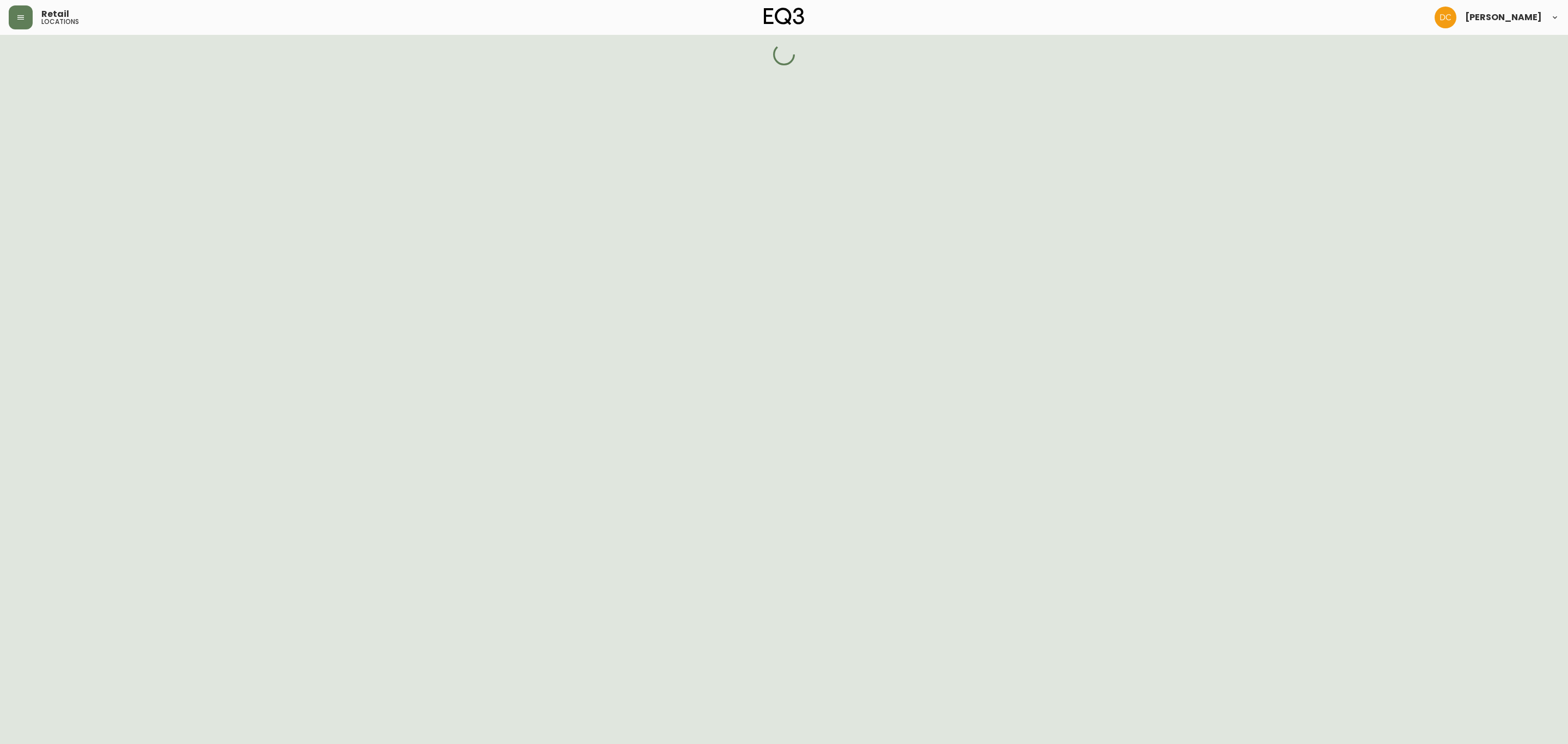
select select "QC"
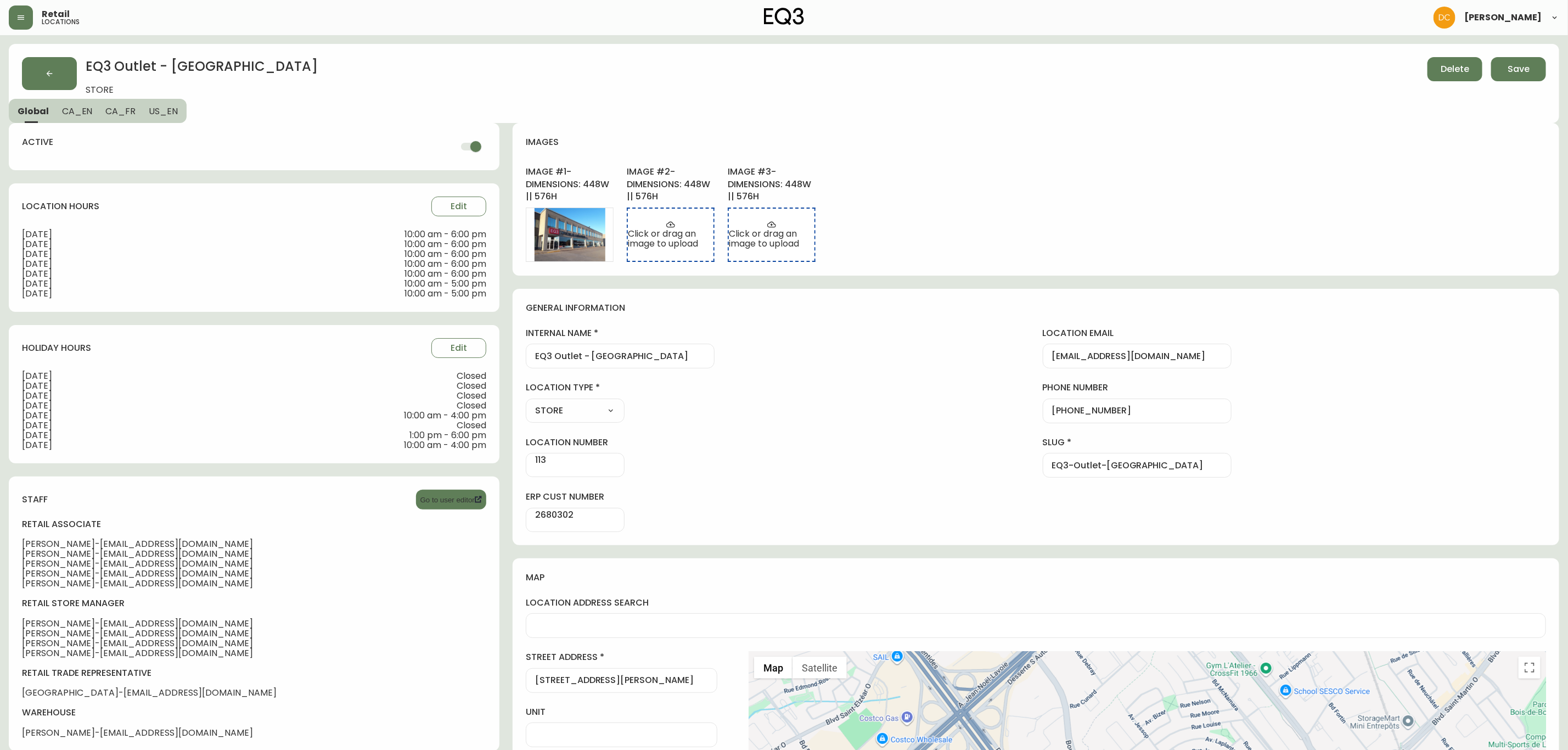
click at [598, 417] on select "STORE DEALERSHIP OUTLET WAREHOUSE TRADE" at bounding box center [575, 410] width 99 height 16
click at [526, 402] on select "STORE DEALERSHIP OUTLET WAREHOUSE TRADE" at bounding box center [575, 410] width 99 height 16
click at [77, 108] on span "CA_EN" at bounding box center [77, 111] width 31 height 12
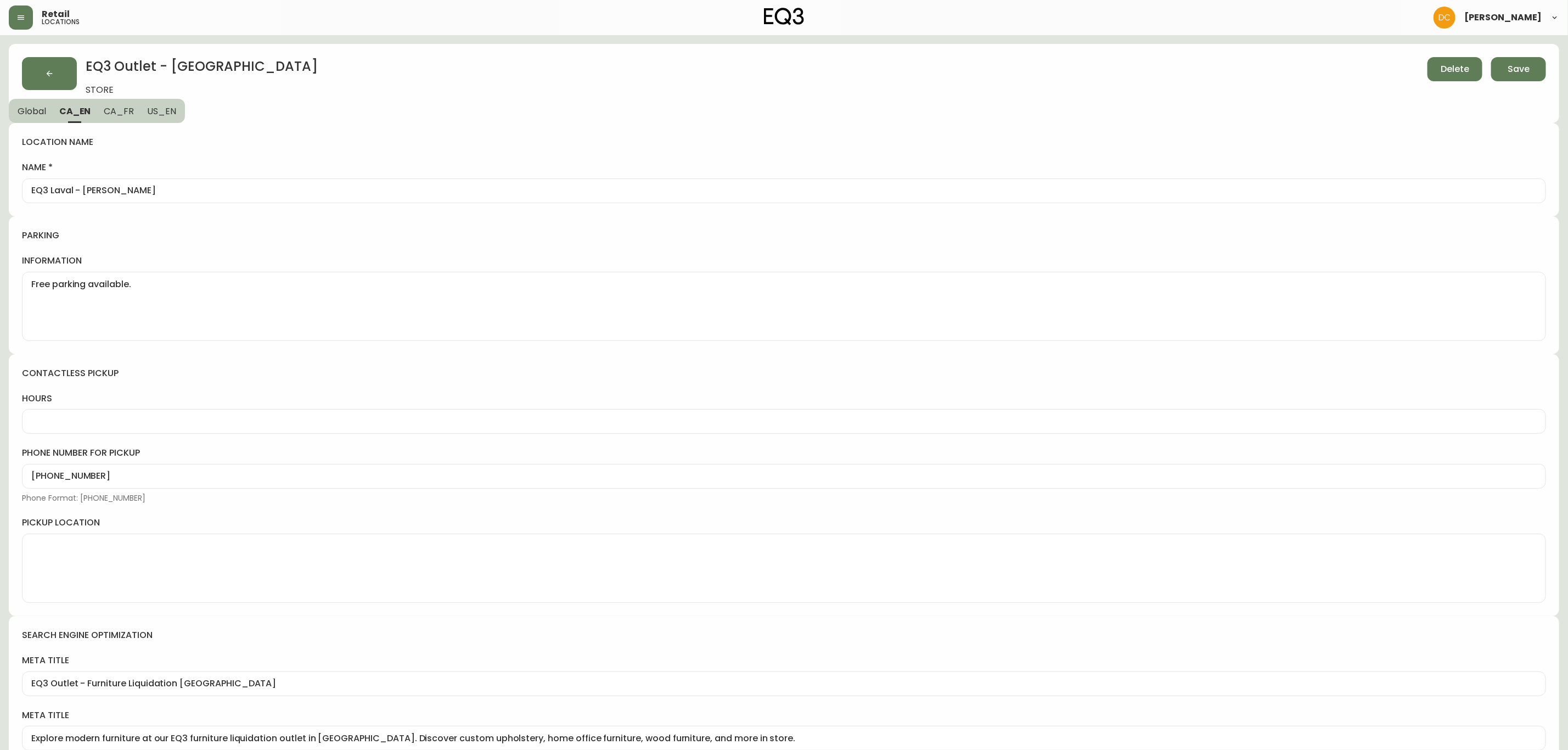
click at [113, 117] on button "CA_FR" at bounding box center [119, 111] width 43 height 24
type input "Centre de liquidation EQ3 Laval"
type textarea "Stationnement gratuit disponible."
type input "Mobilier moderne à Laval"
type input "Mobilier moderne à Laval | Centre de liquidation EQ3 Montréal | Ventes"
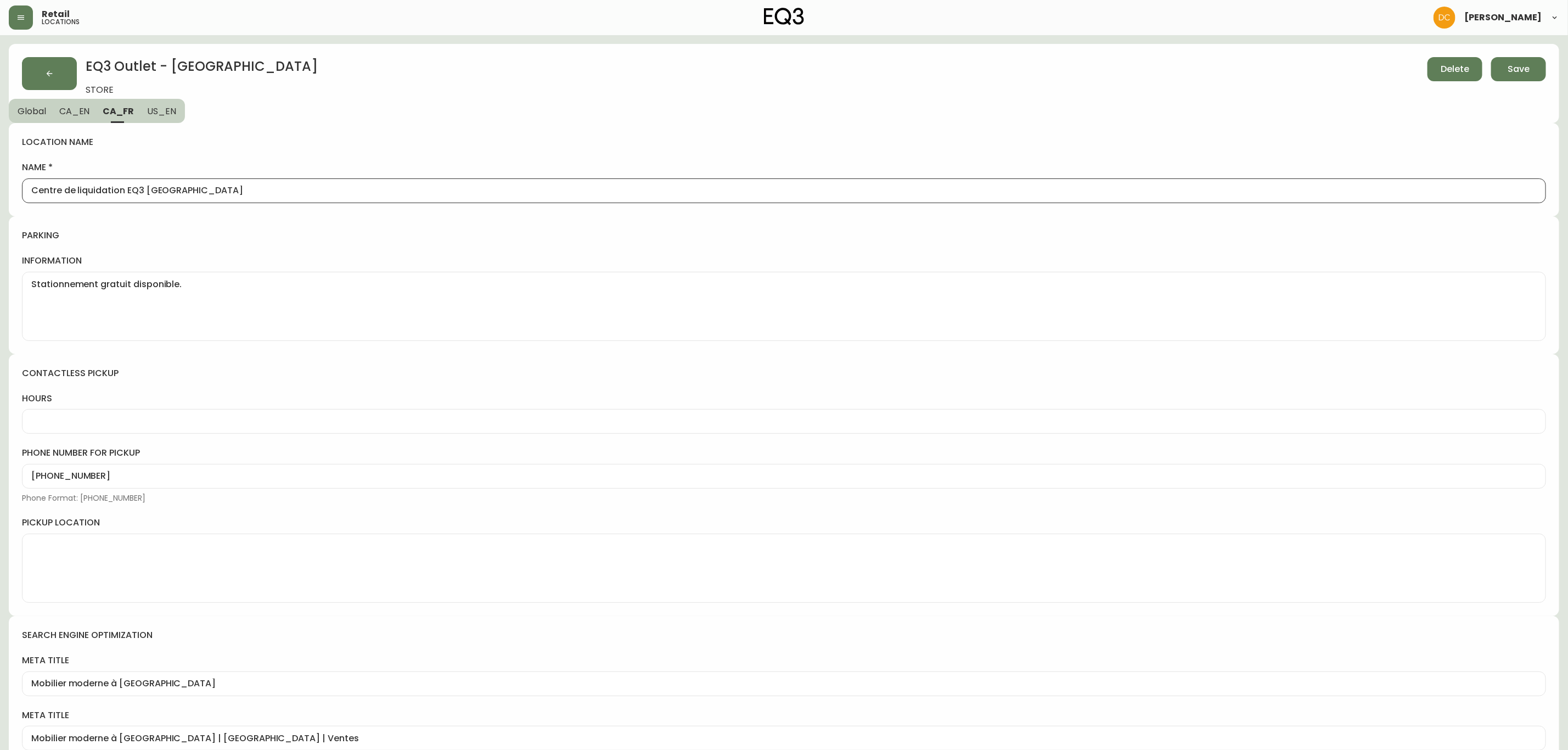
drag, startPoint x: 124, startPoint y: 193, endPoint x: 0, endPoint y: 195, distance: 124.0
click at [0, 195] on main "EQ3 Outlet - Laval STORE Delete Save Global CA_EN CA_FR US_EN location name nam…" at bounding box center [784, 498] width 1568 height 926
click at [88, 111] on span "CA_EN" at bounding box center [74, 111] width 31 height 12
type input "EQ3 Laval - Le Corbusier"
type textarea "Free parking available."
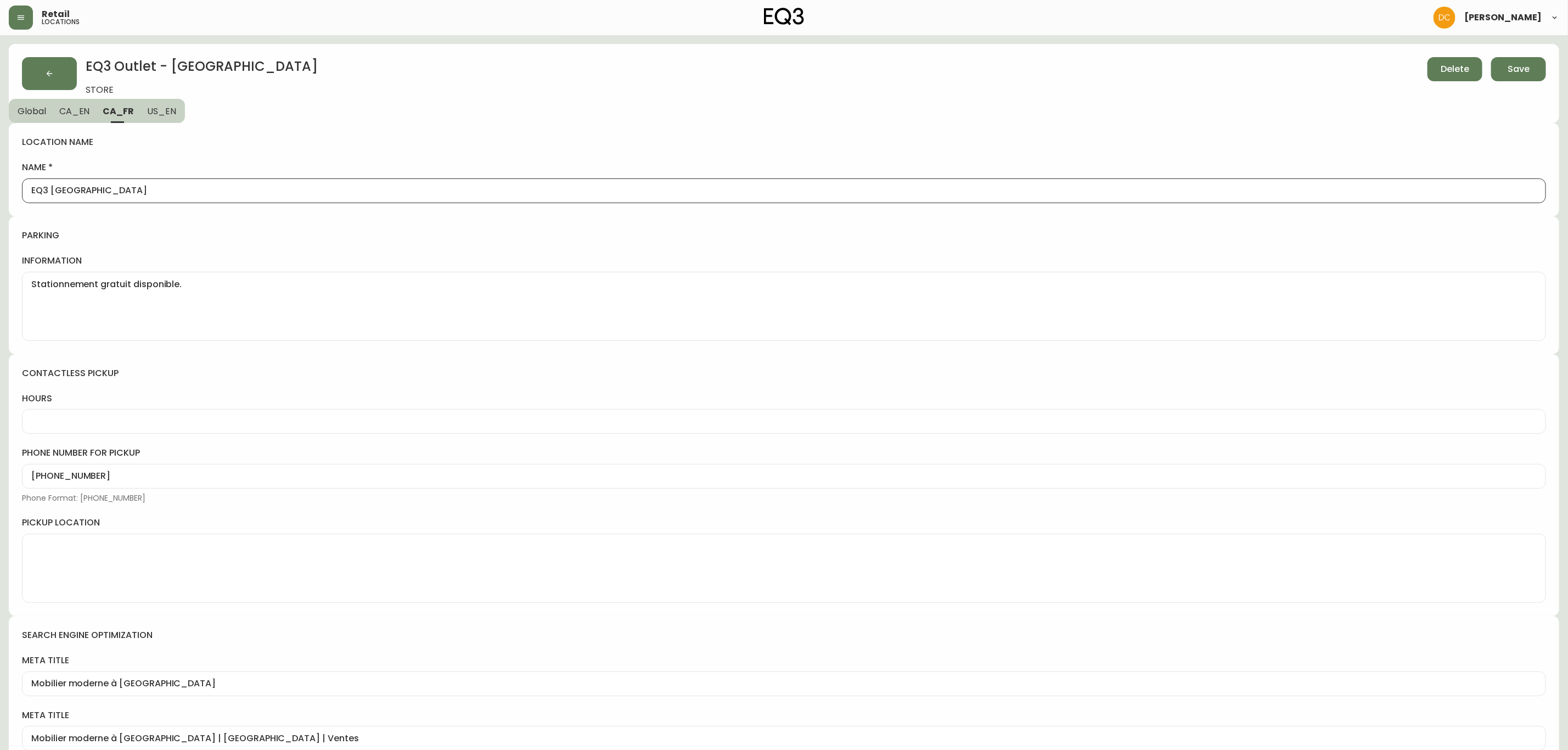
type input "EQ3 Outlet - Furniture Liquidation Laval"
type input "Explore modern furniture at our EQ3 furniture liquidation outlet in Laval. Disc…"
click at [102, 111] on button "CA_FR" at bounding box center [119, 111] width 43 height 24
type input "EQ3 Laval"
type textarea "Stationnement gratuit disponible."
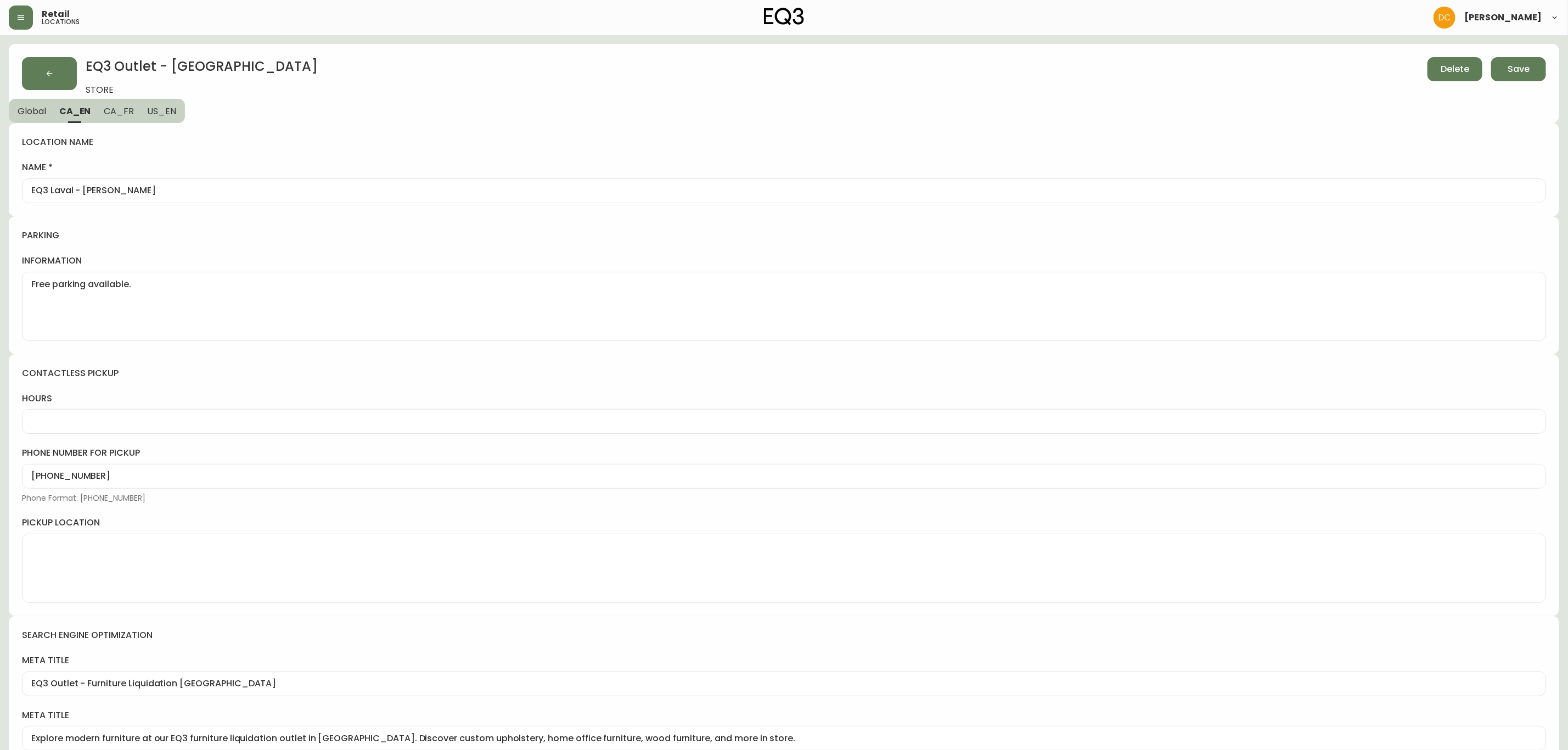
type input "Mobilier moderne à Laval"
type input "Mobilier moderne à Laval | Centre de liquidation EQ3 Montréal | Ventes"
click at [72, 114] on span "CA_EN" at bounding box center [74, 111] width 31 height 12
type input "EQ3 Laval - Le Corbusier"
type textarea "Free parking available."
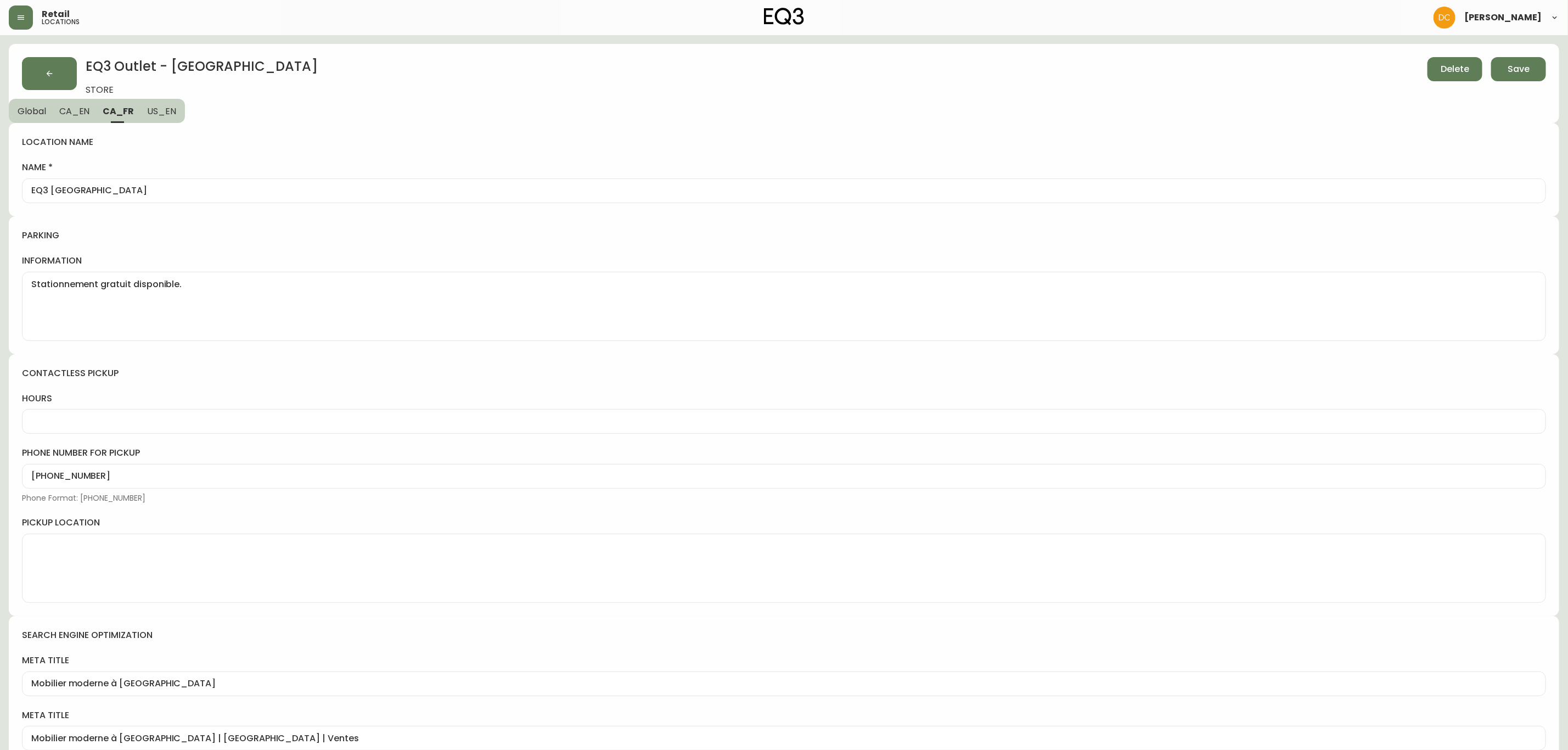
type input "EQ3 Outlet - Furniture Liquidation Laval"
type input "Explore modern furniture at our EQ3 furniture liquidation outlet in Laval. Disc…"
click at [37, 116] on span "Global" at bounding box center [32, 111] width 29 height 12
select select "QC"
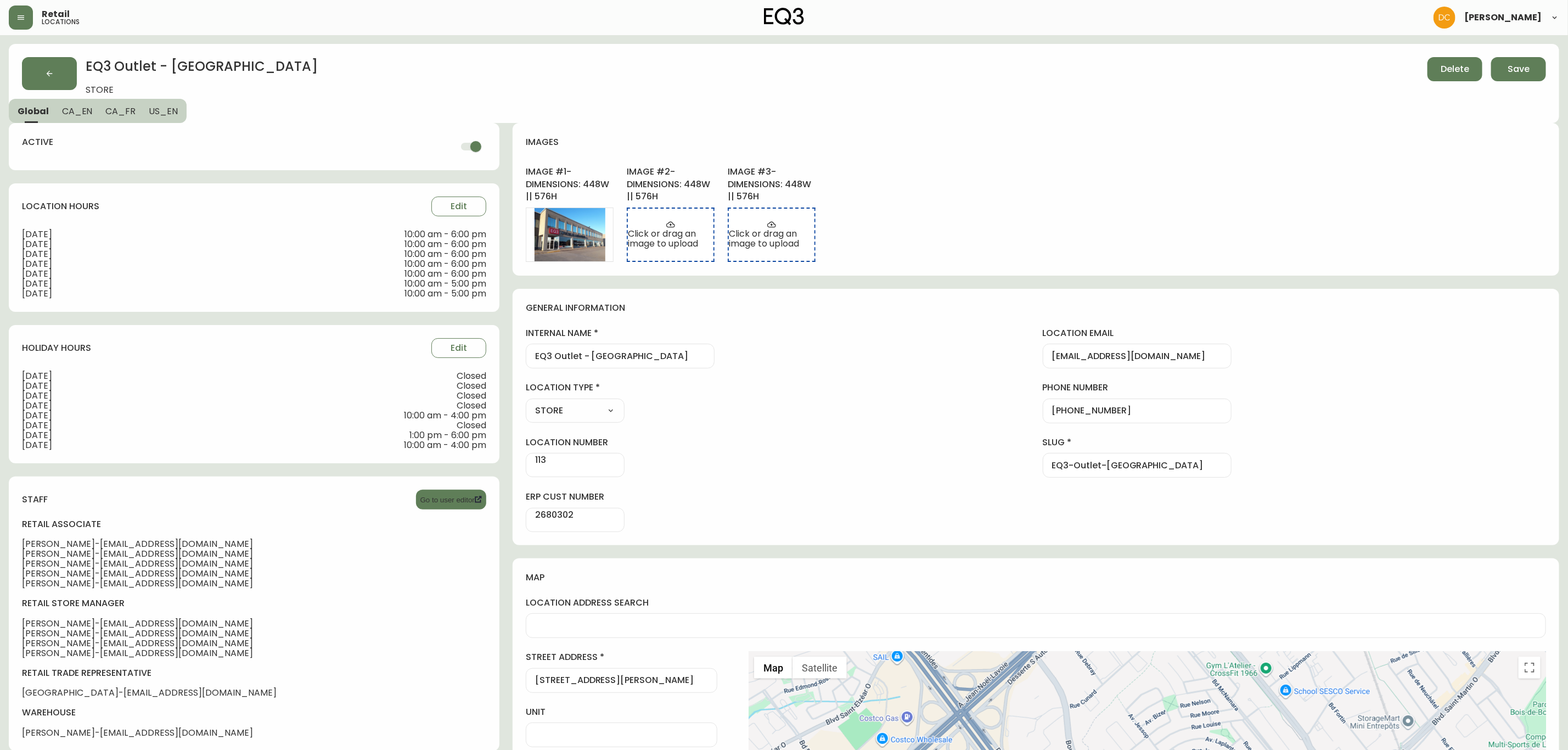
click at [86, 108] on span "CA_EN" at bounding box center [77, 111] width 31 height 12
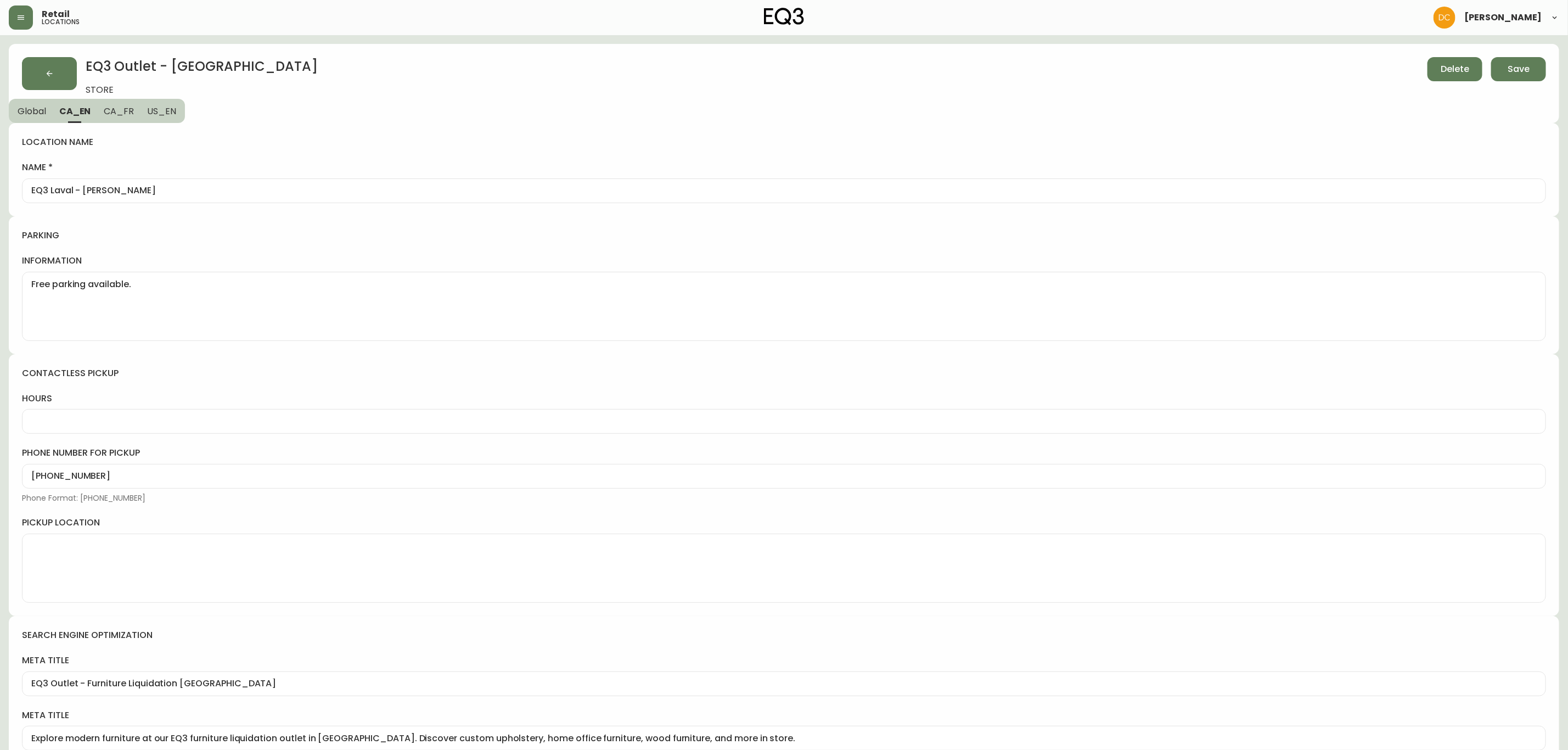
scroll to position [242, 0]
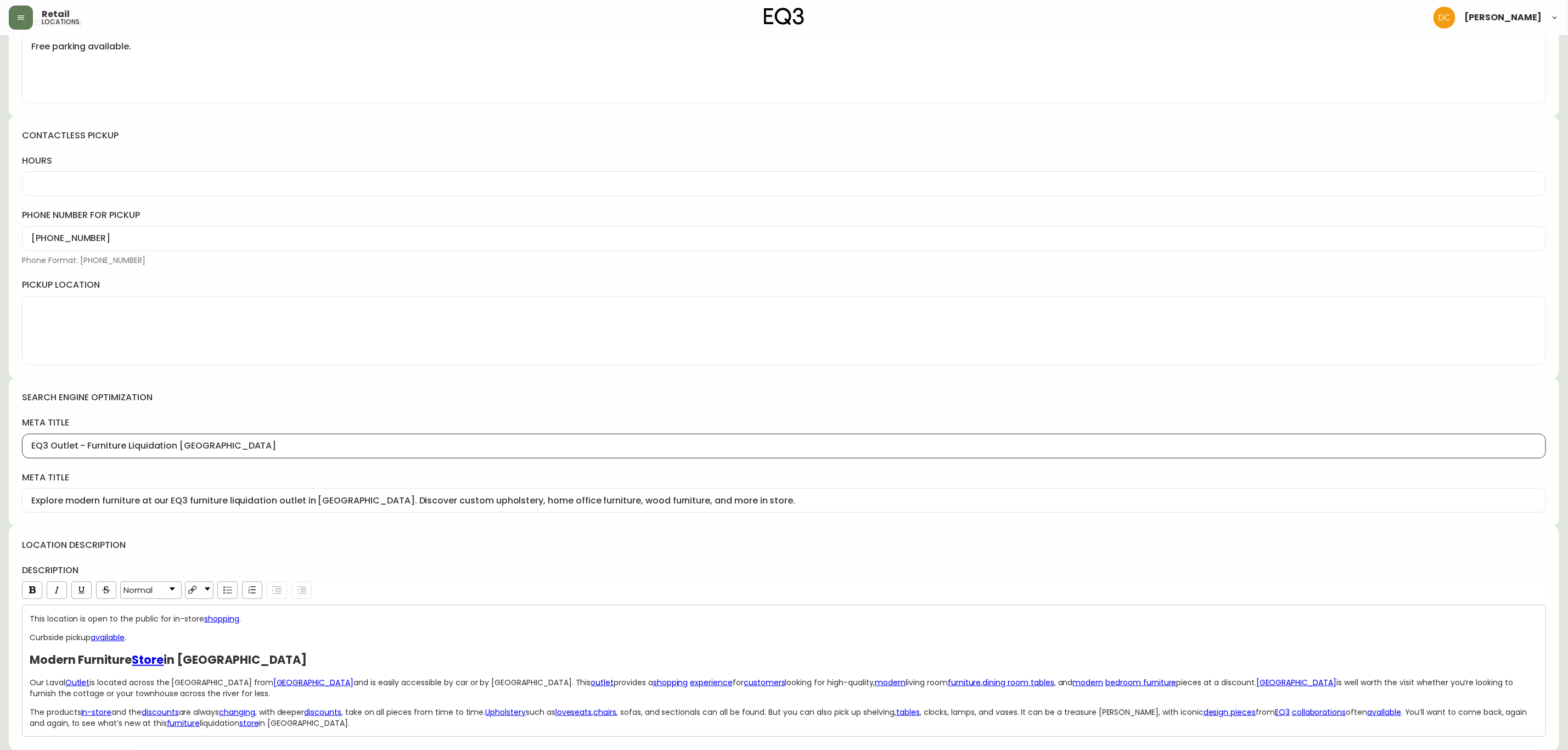
click at [63, 448] on input "EQ3 Outlet - Furniture Liquidation Laval" at bounding box center [784, 446] width 1505 height 10
click at [63, 447] on input "EQ3 Outlet - Furniture Liquidation Laval" at bounding box center [784, 446] width 1505 height 10
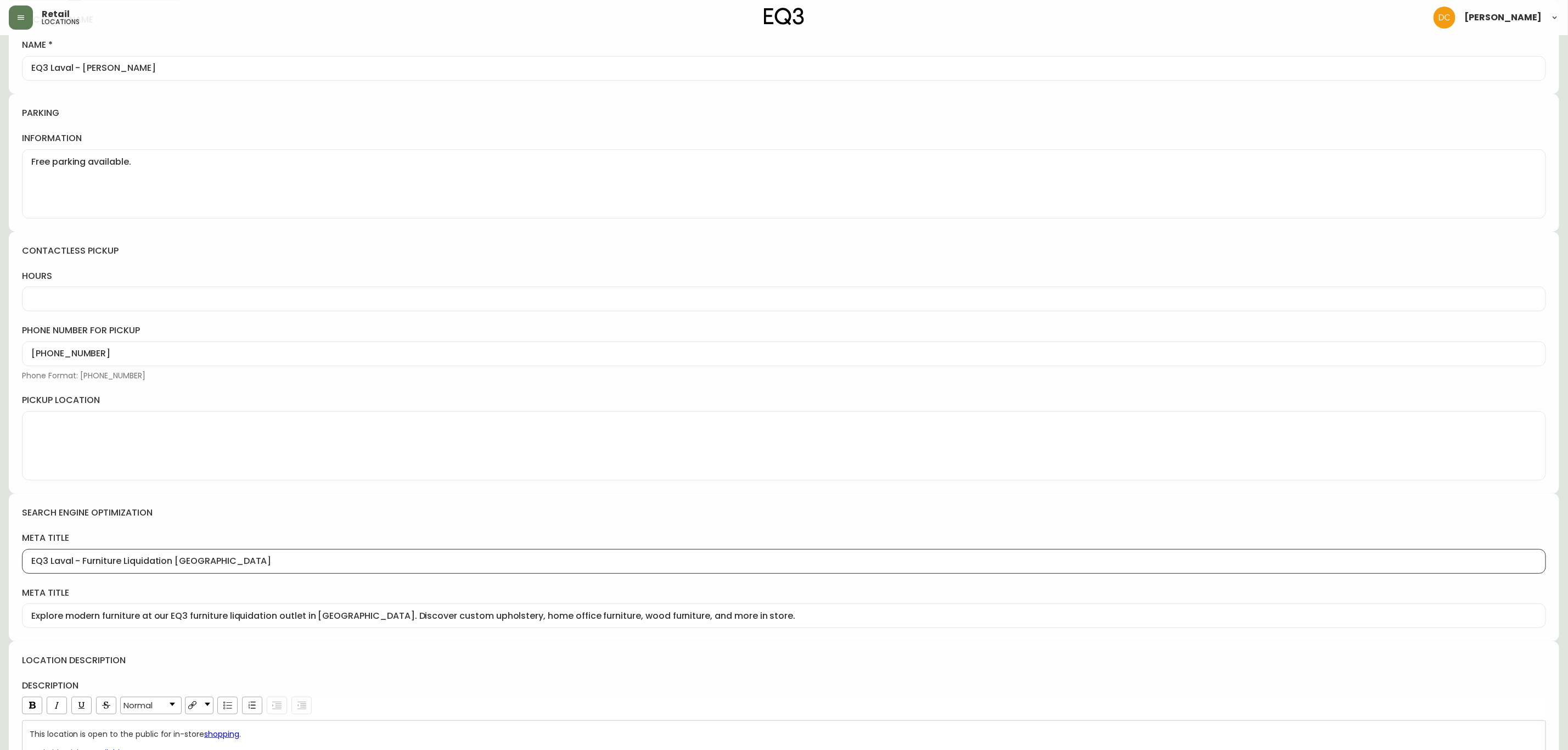
scroll to position [0, 0]
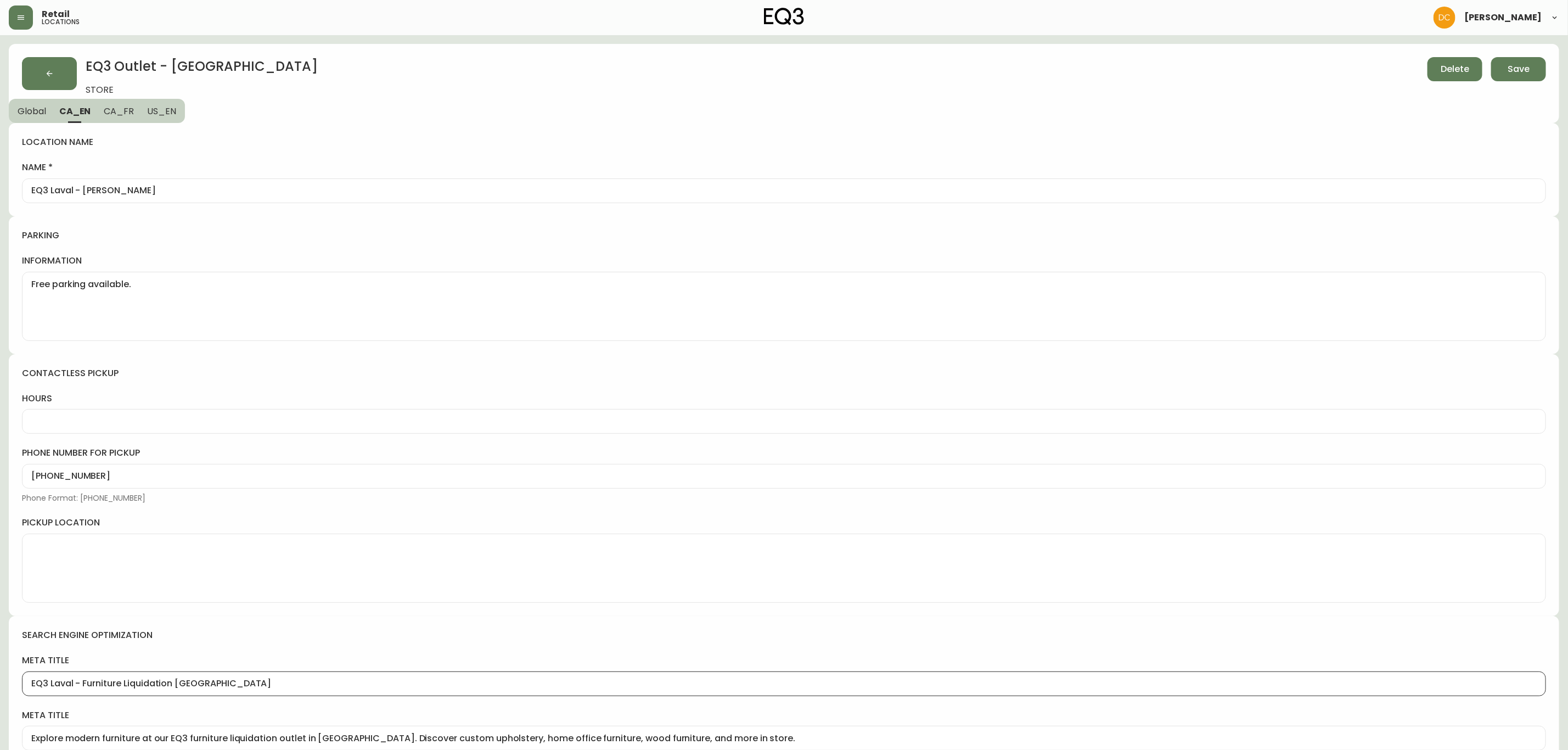
click at [141, 189] on input "EQ3 Laval - Le Corbusier" at bounding box center [784, 191] width 1505 height 10
click at [193, 678] on div "EQ3 Laval - Furniture Liquidation Laval" at bounding box center [784, 684] width 1525 height 25
paste input "Le Corbusier"
type input "EQ3 Laval - Le Corbusier"
click at [209, 648] on div "search engine optimization meta title EQ3 Laval - Le Corbusier meta title Explo…" at bounding box center [784, 690] width 1550 height 147
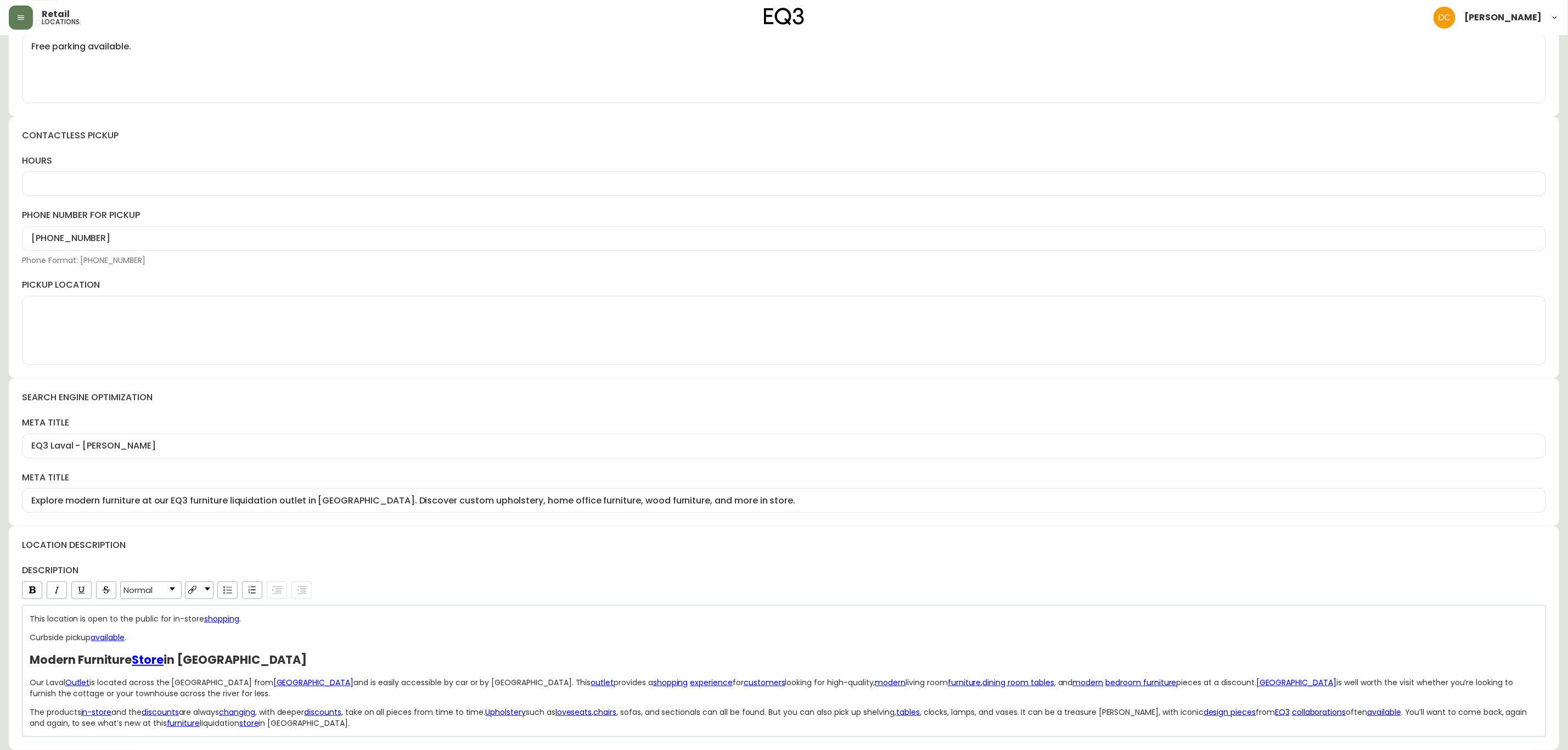
scroll to position [1, 0]
click at [246, 501] on input "Explore modern furniture at our EQ3 furniture liquidation outlet in Laval. Disc…" at bounding box center [784, 500] width 1505 height 10
type input "Explore modern furniture at our EQ3 furniture store in Laval. Discover custom u…"
click at [435, 568] on h4 "description" at bounding box center [784, 570] width 1525 height 12
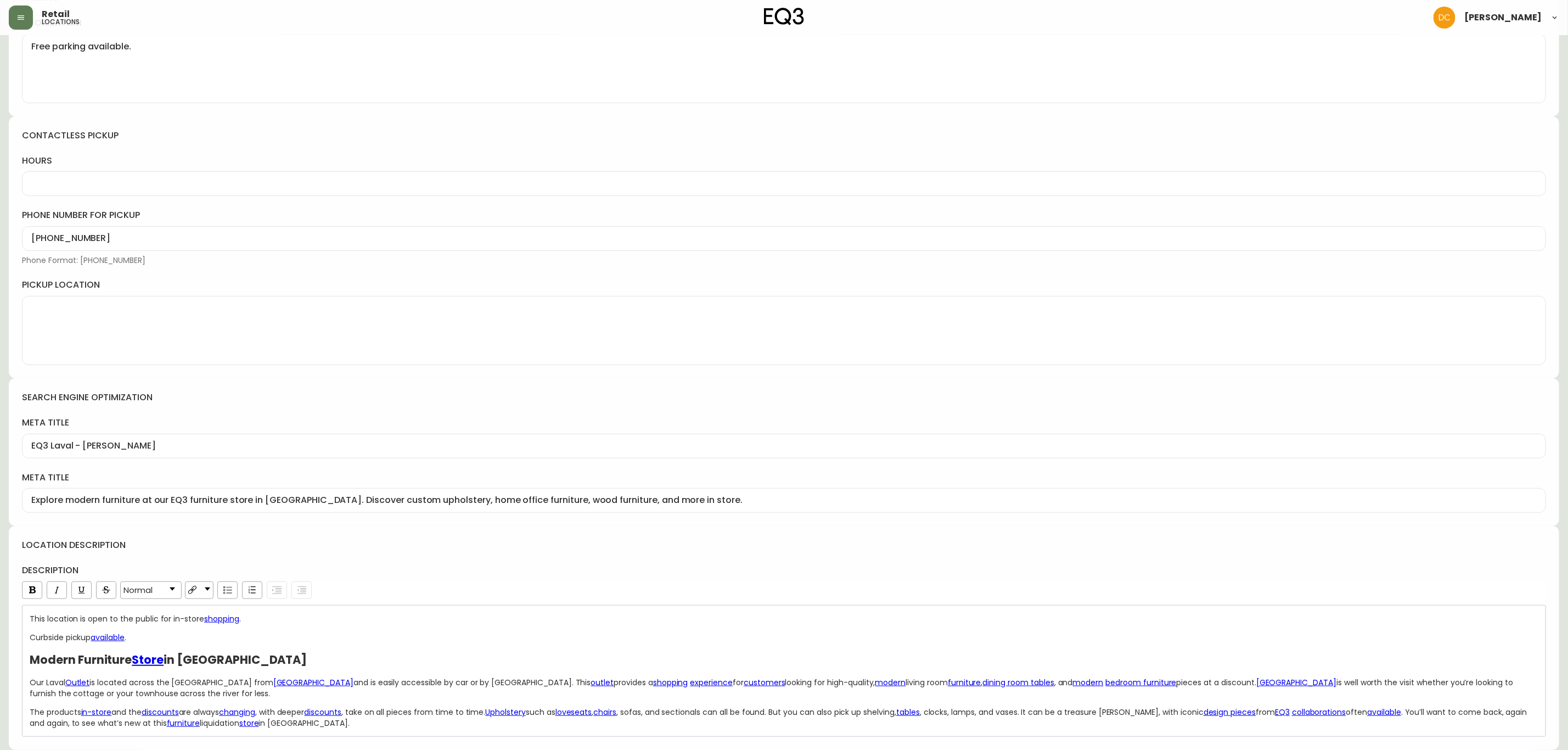
scroll to position [0, 0]
click at [92, 682] on span "is located across the Rivière des Prairies from" at bounding box center [180, 682] width 183 height 11
click at [194, 693] on div "Our Laval store is located across the Rivière des Prairies from Montreal and is…" at bounding box center [784, 688] width 1509 height 22
click at [675, 618] on div "This location is open to the public for in-store shopping ." at bounding box center [784, 618] width 1509 height 11
click at [613, 684] on span "provides a" at bounding box center [633, 682] width 40 height 11
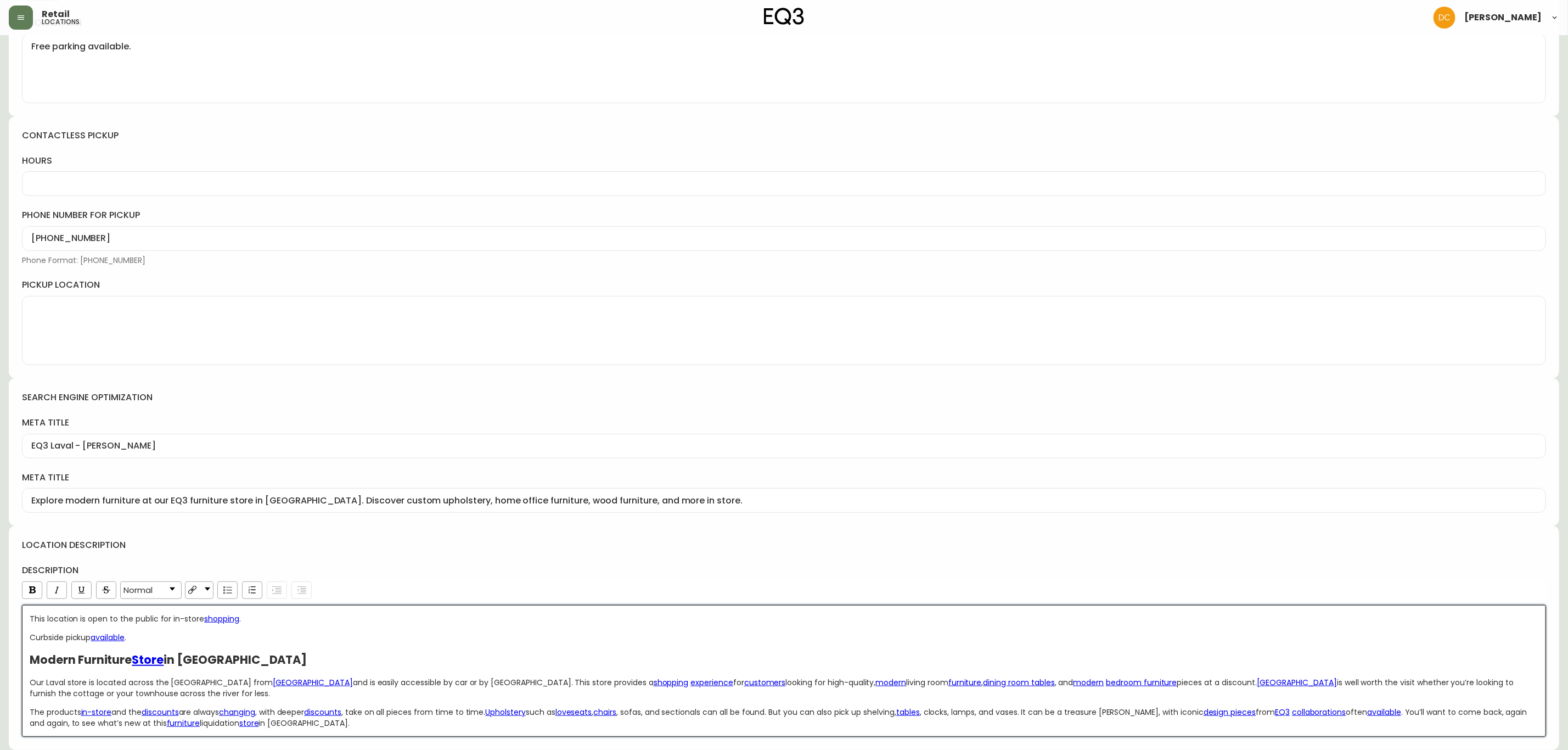
click at [678, 651] on div "This location is open to the public for in-store shopping . Curbside pickup ava…" at bounding box center [784, 670] width 1509 height 116
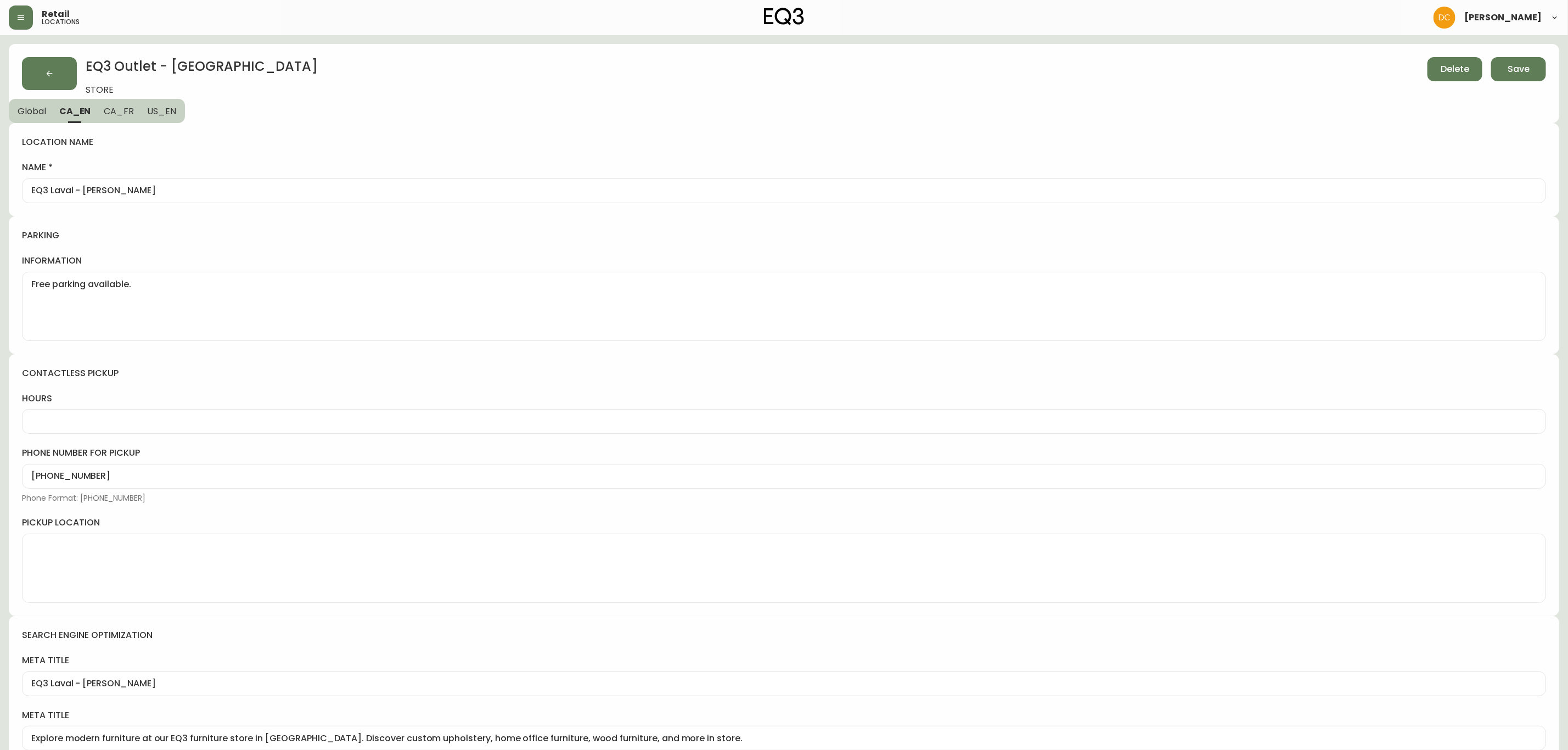
click at [23, 107] on span "Global" at bounding box center [32, 111] width 29 height 12
select select "QC"
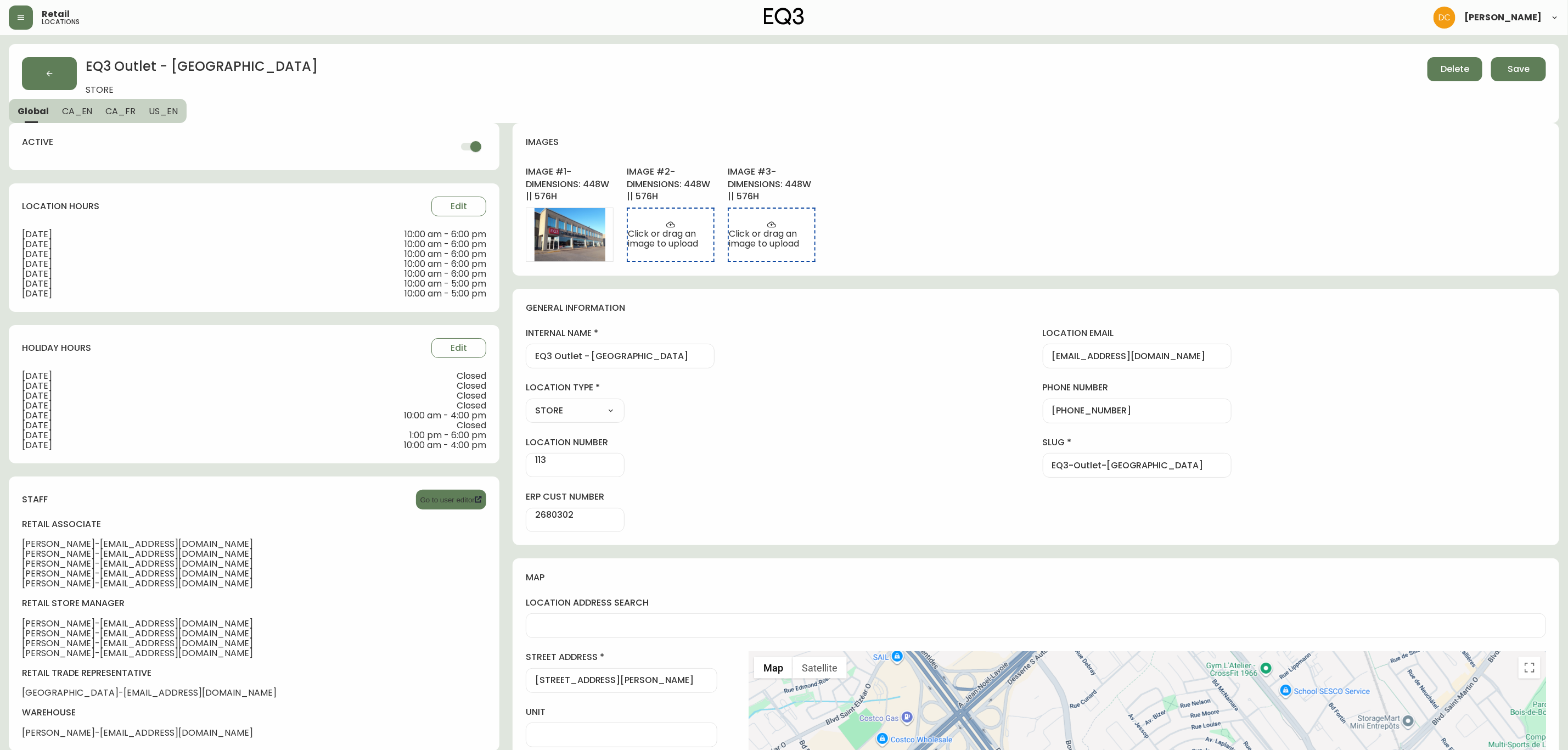
click at [541, 357] on input "EQ3 Outlet - Laval" at bounding box center [620, 356] width 170 height 10
click at [78, 116] on span "CA_EN" at bounding box center [77, 111] width 31 height 12
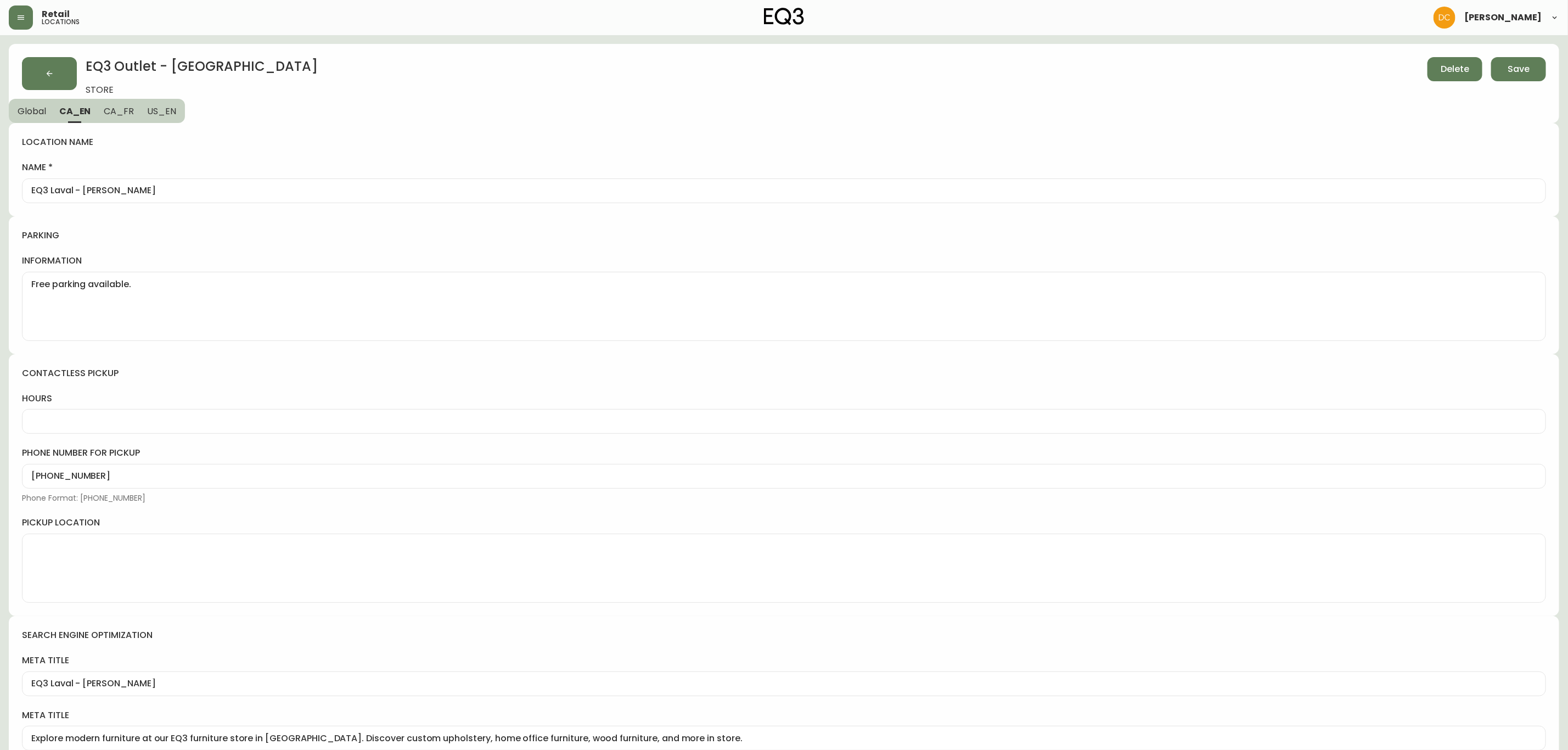
click at [124, 200] on div "EQ3 Laval - Le Corbusier" at bounding box center [784, 191] width 1525 height 25
click at [27, 114] on span "Global" at bounding box center [32, 111] width 29 height 12
select select "QC"
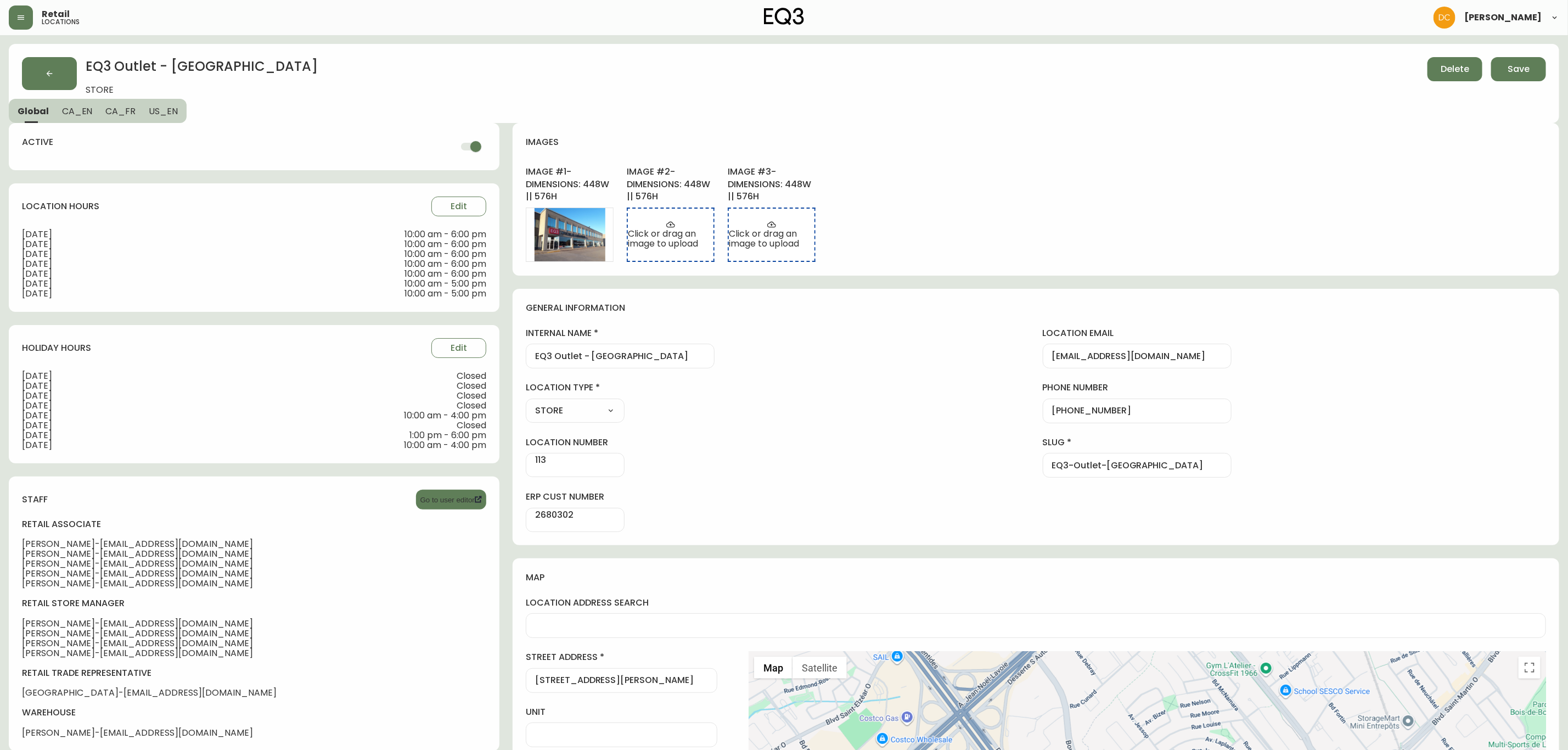
click at [666, 354] on input "EQ3 Outlet - Laval" at bounding box center [620, 356] width 170 height 10
paste input "Laval - Le Corbusier"
type input "EQ3 Laval - Le Corbusier"
click at [693, 315] on div "general information internal name EQ3 Laval - Le Corbusier location email eq3la…" at bounding box center [1036, 417] width 1047 height 256
click at [174, 113] on button "US_EN" at bounding box center [164, 111] width 44 height 24
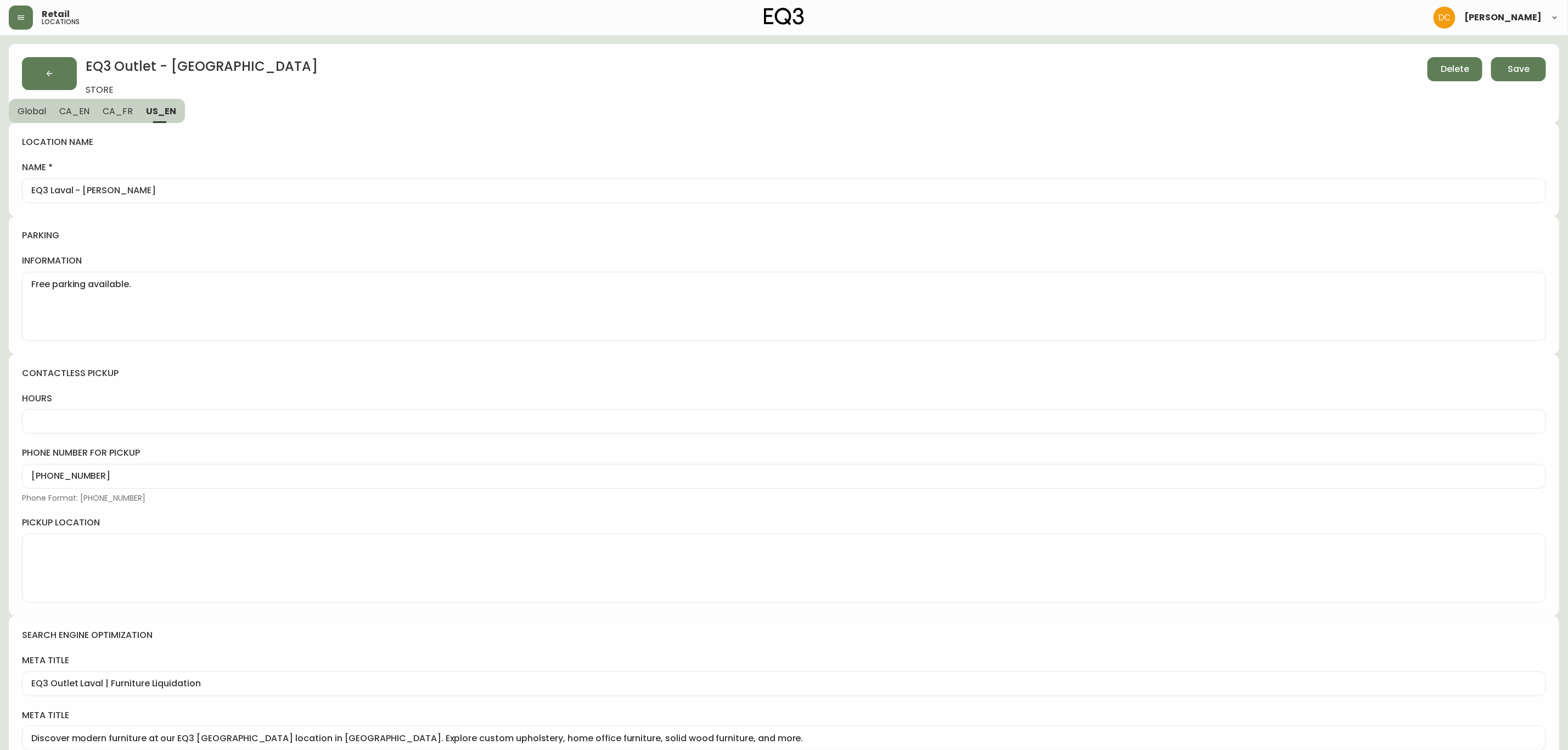
drag, startPoint x: 122, startPoint y: 112, endPoint x: 99, endPoint y: 116, distance: 23.3
click at [122, 112] on span "CA_FR" at bounding box center [117, 111] width 30 height 12
type input "EQ3 Laval"
type textarea "Stationnement gratuit disponible."
type input "Mobilier moderne à Laval"
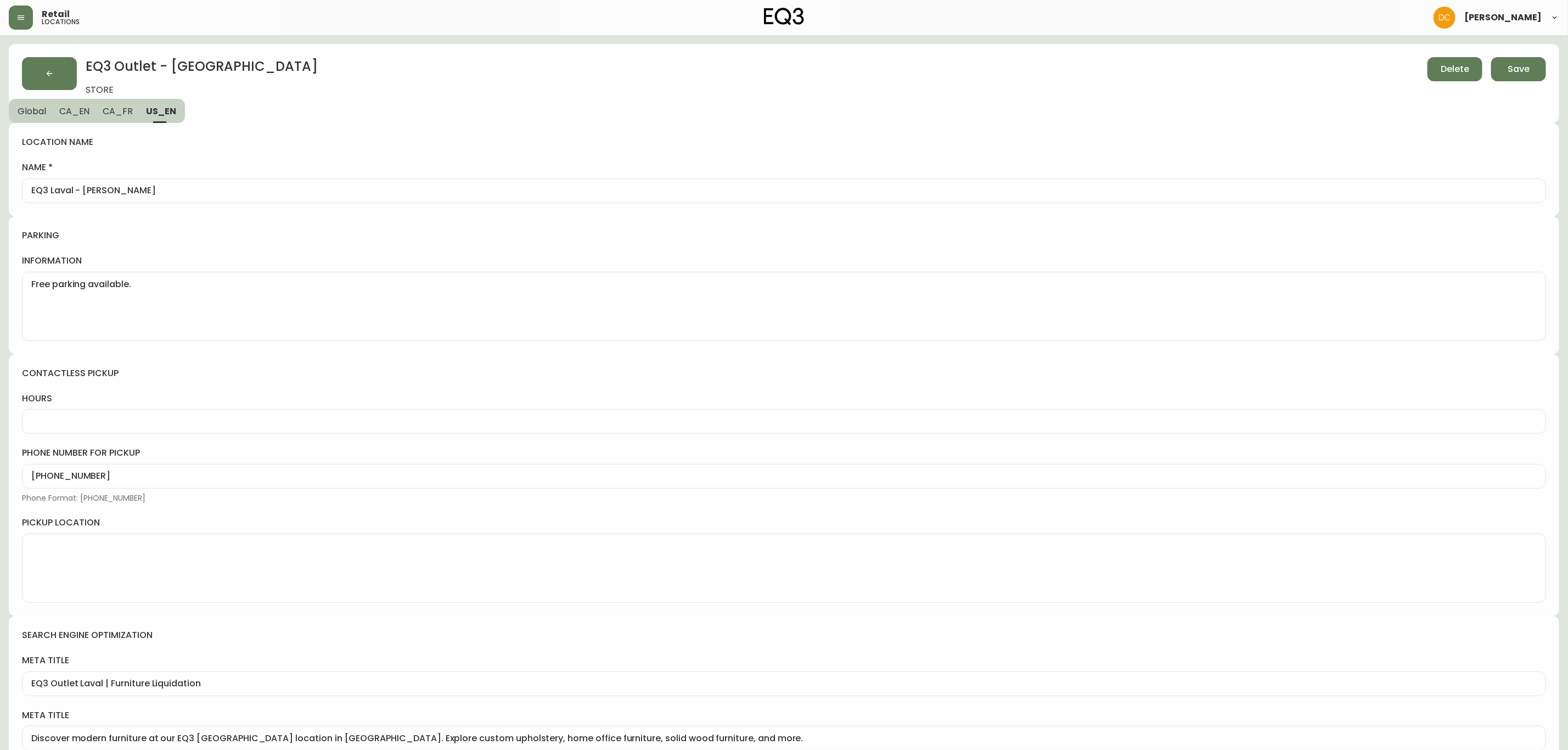
type input "Mobilier moderne à Laval | Centre de liquidation EQ3 Montréal | Ventes"
click at [66, 111] on span "CA_EN" at bounding box center [74, 111] width 31 height 12
type input "EQ3 Laval - Le Corbusier"
type textarea "Free parking available."
type input "EQ3 Laval - Le Corbusier"
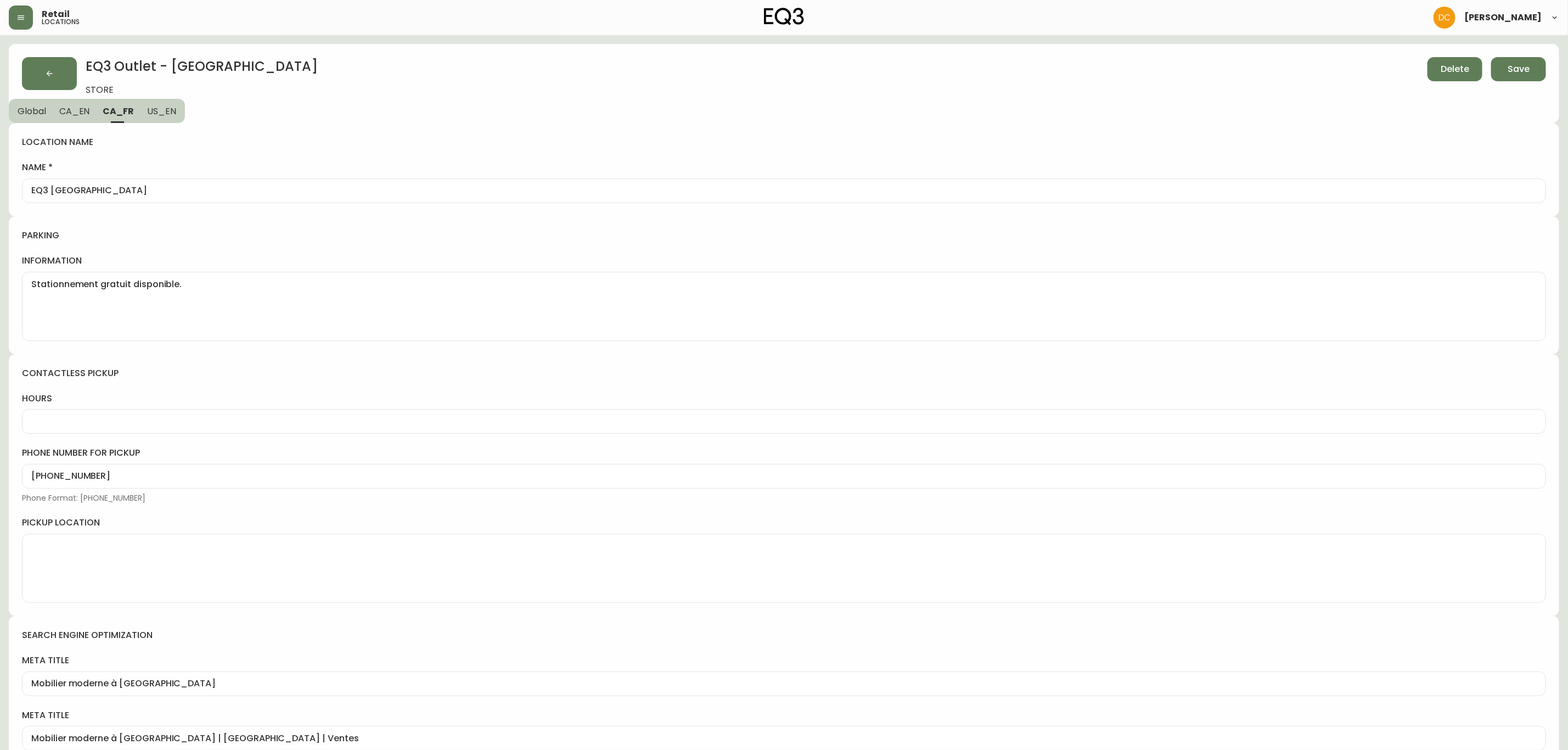
type input "Explore modern furniture at our EQ3 furniture store in Laval. Discover custom u…"
drag, startPoint x: 29, startPoint y: 111, endPoint x: 35, endPoint y: 112, distance: 6.1
click at [29, 111] on span "Global" at bounding box center [32, 111] width 29 height 12
select select "QC"
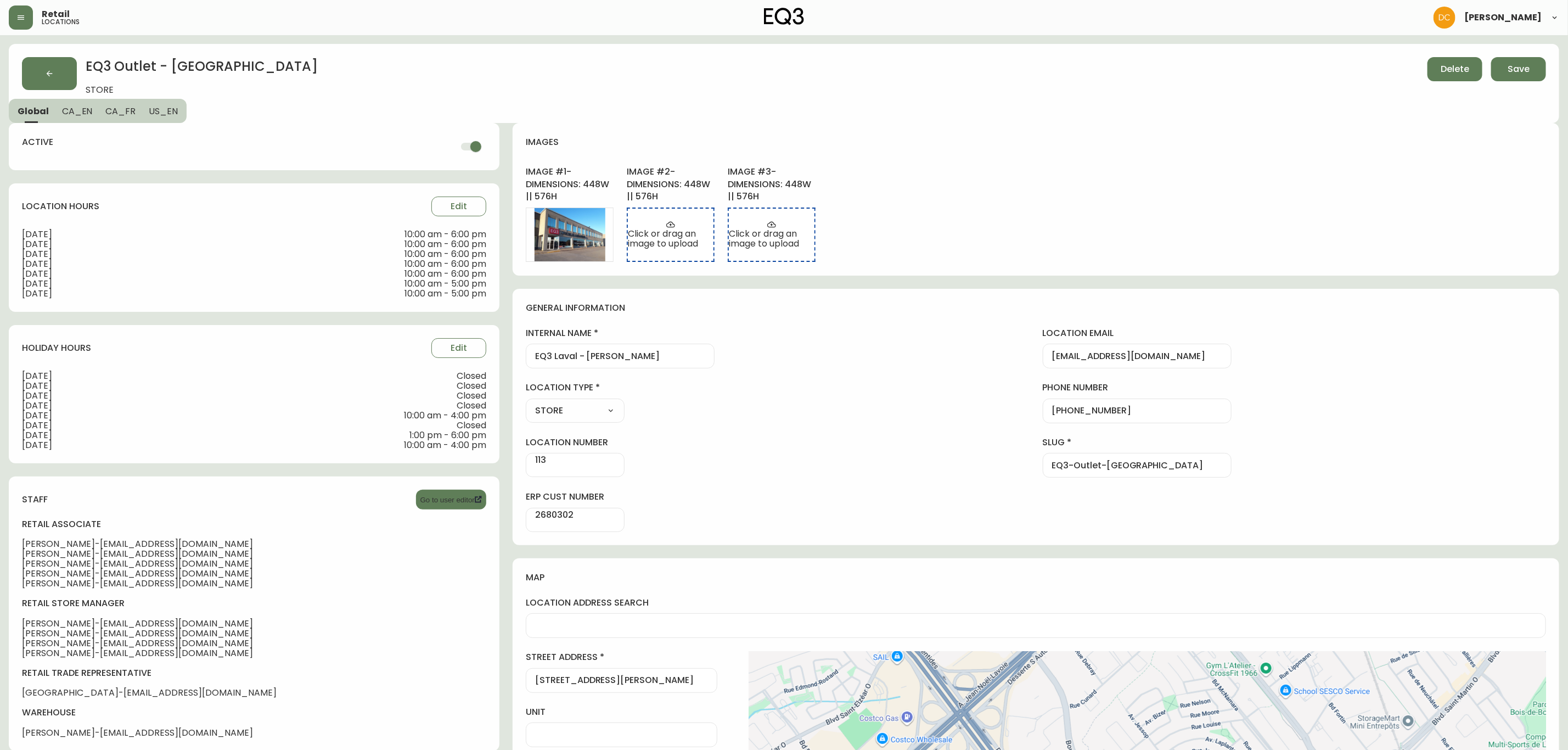
click at [84, 105] on span "CA_EN" at bounding box center [77, 111] width 31 height 12
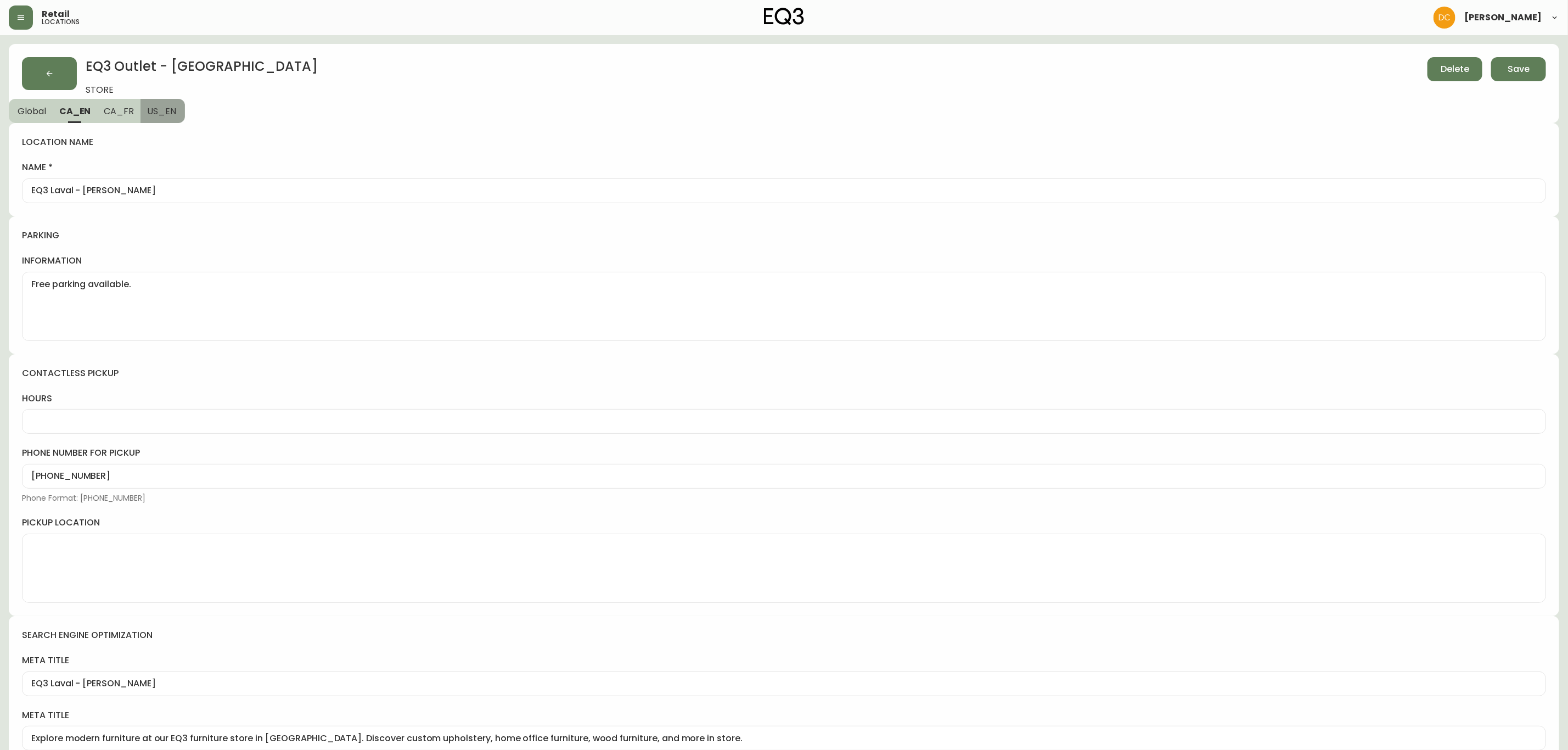
click at [161, 116] on button "US_EN" at bounding box center [163, 111] width 44 height 24
type input "EQ3 Outlet Laval | Furniture Liquidation"
type input "Discover modern furniture at our EQ3 Laval Outlet location in Quebec. Explore c…"
click at [77, 104] on button "CA_EN" at bounding box center [75, 111] width 44 height 24
type input "EQ3 Laval - Le Corbusier"
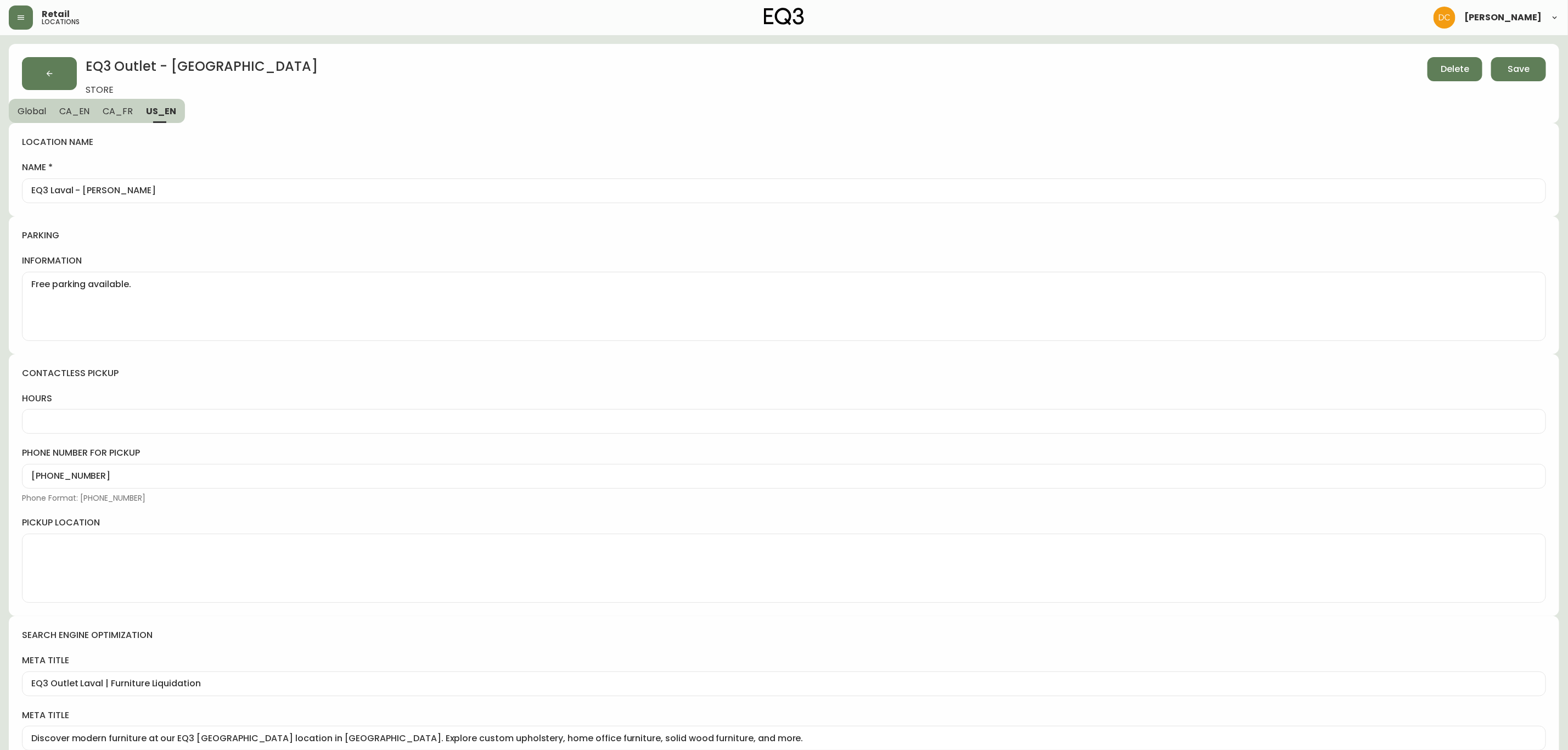
type input "Explore modern furniture at our EQ3 furniture store in Laval. Discover custom u…"
click at [38, 114] on span "Global" at bounding box center [32, 111] width 29 height 12
select select "QC"
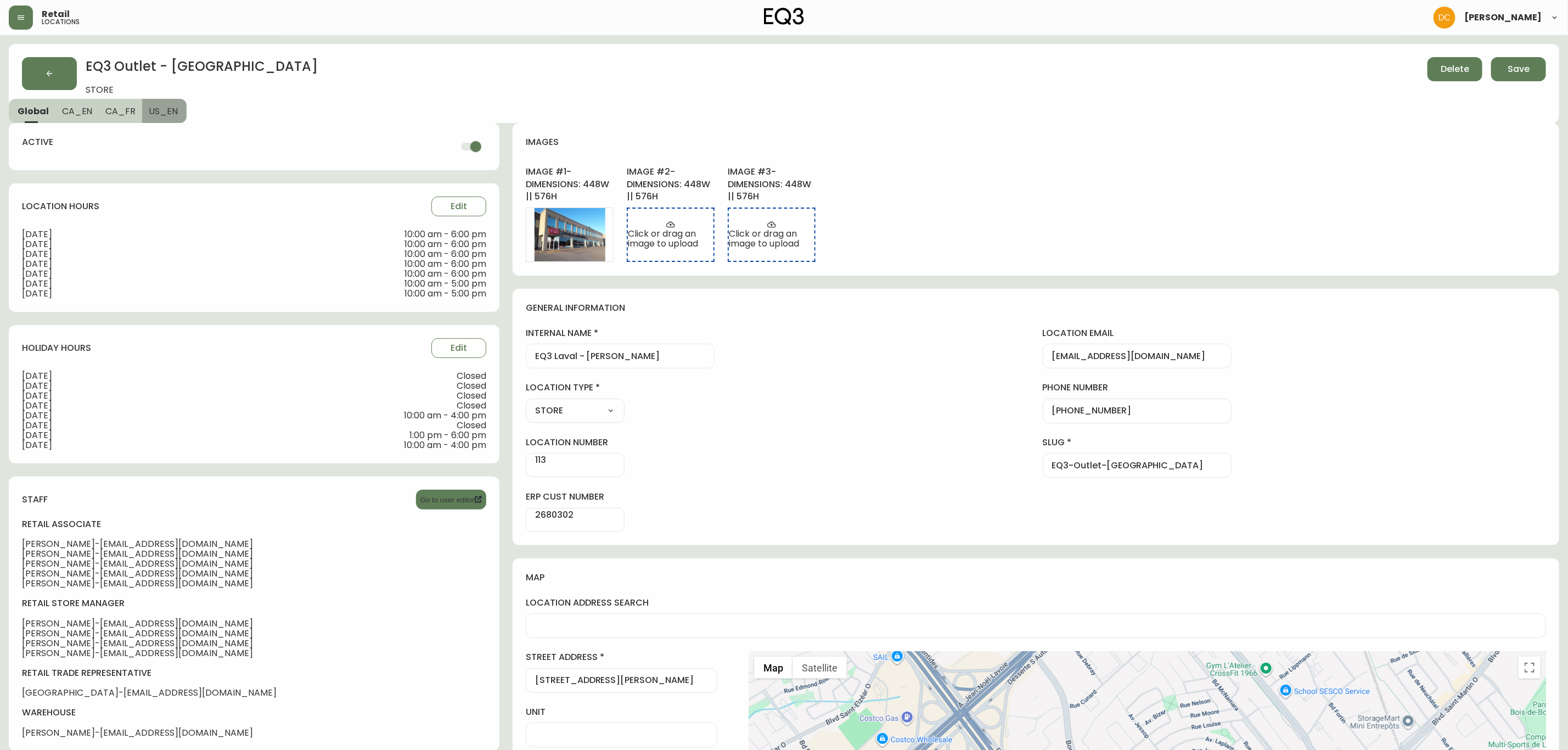
click at [163, 117] on button "US_EN" at bounding box center [164, 111] width 44 height 24
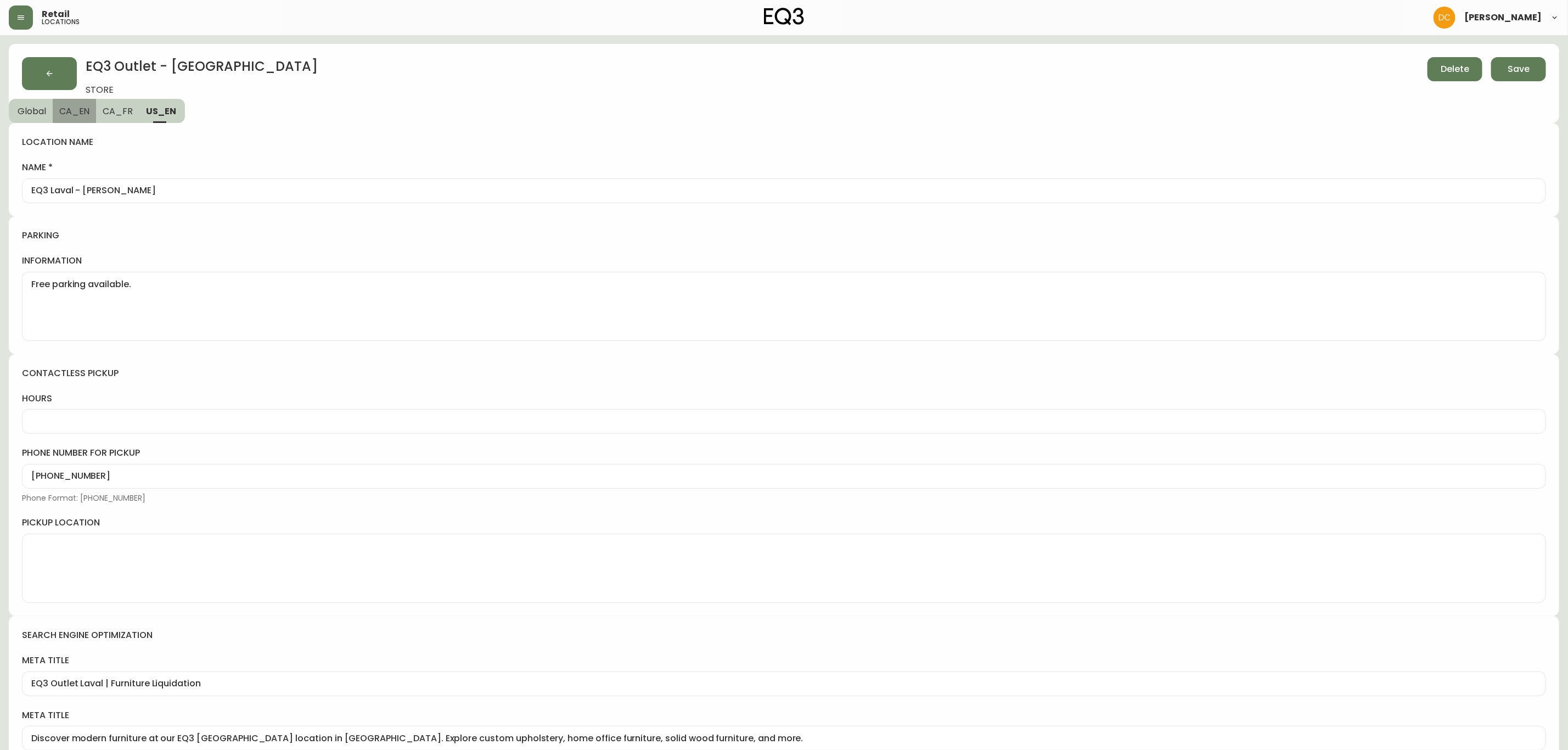
click at [56, 116] on button "CA_EN" at bounding box center [75, 111] width 44 height 24
type input "EQ3 Laval - Le Corbusier"
type input "Explore modern furniture at our EQ3 furniture store in Laval. Discover custom u…"
click at [27, 111] on span "Global" at bounding box center [32, 111] width 29 height 12
select select "QC"
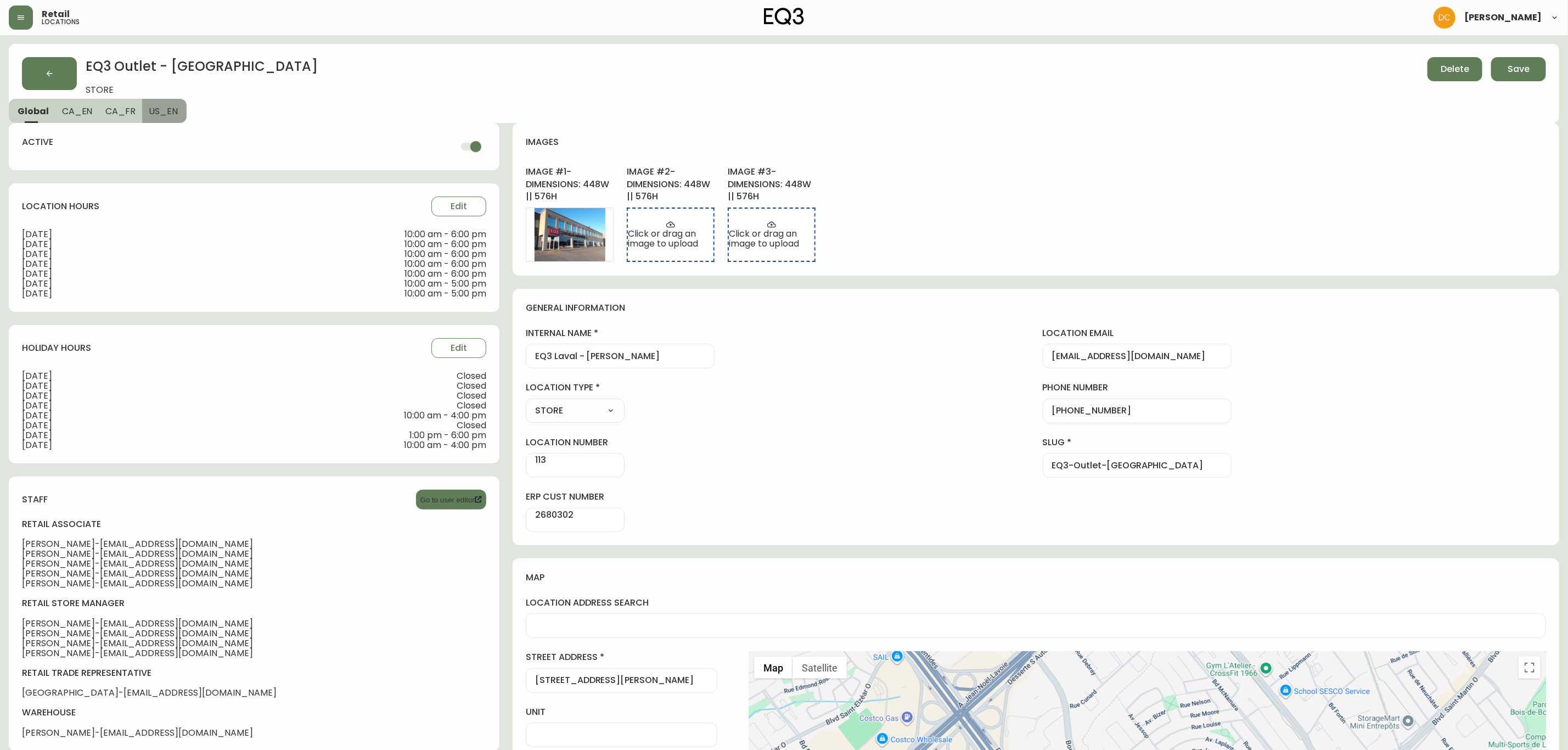
click at [166, 109] on span "US_EN" at bounding box center [163, 111] width 29 height 12
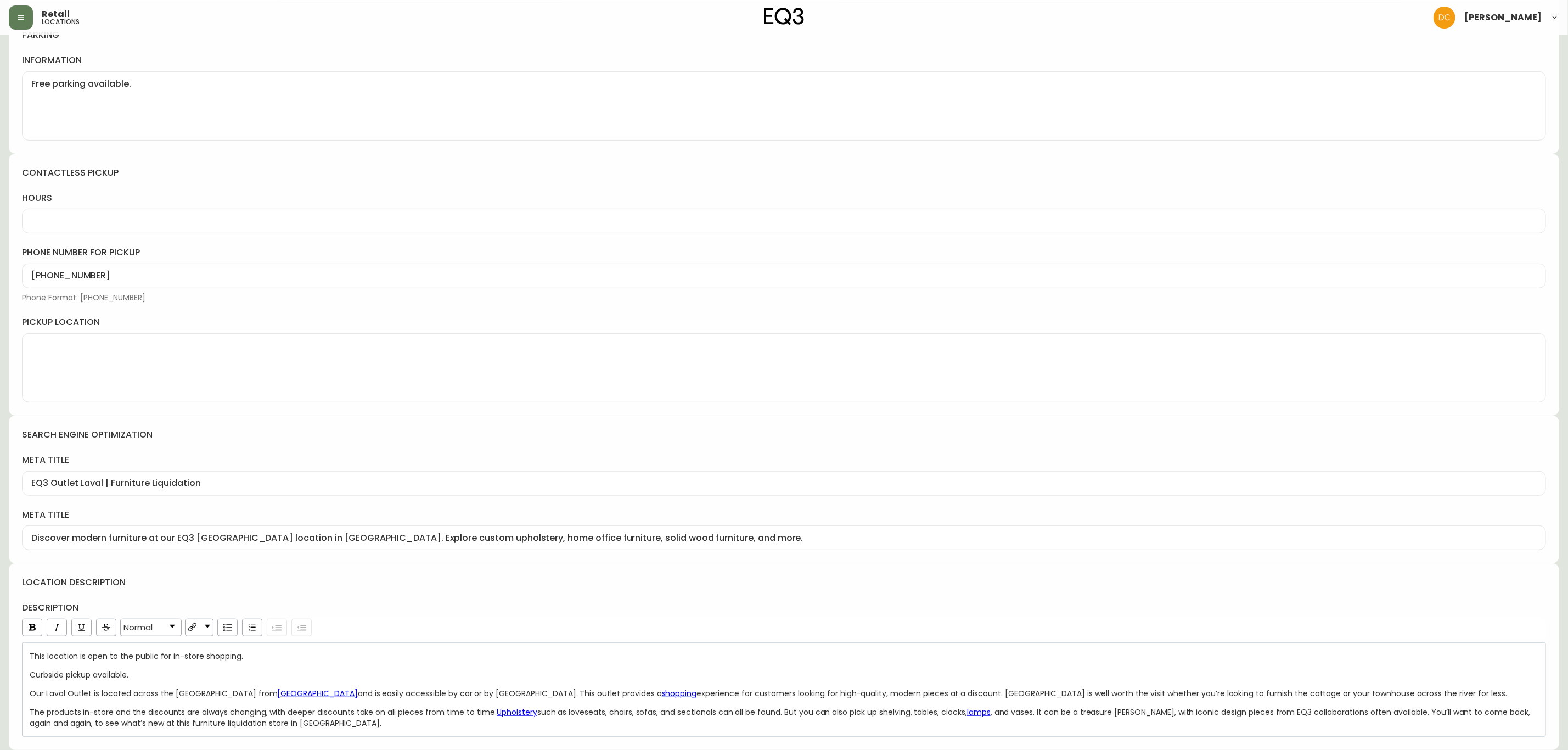
scroll to position [205, 0]
click at [63, 478] on input "EQ3 Outlet Laval | Furniture Liquidation" at bounding box center [784, 483] width 1505 height 10
type input "EQ3 Store Laval | Furniture Liquidation"
click at [233, 540] on input "Discover modern furniture at our EQ3 Laval Outlet location in Quebec. Explore c…" at bounding box center [784, 538] width 1505 height 10
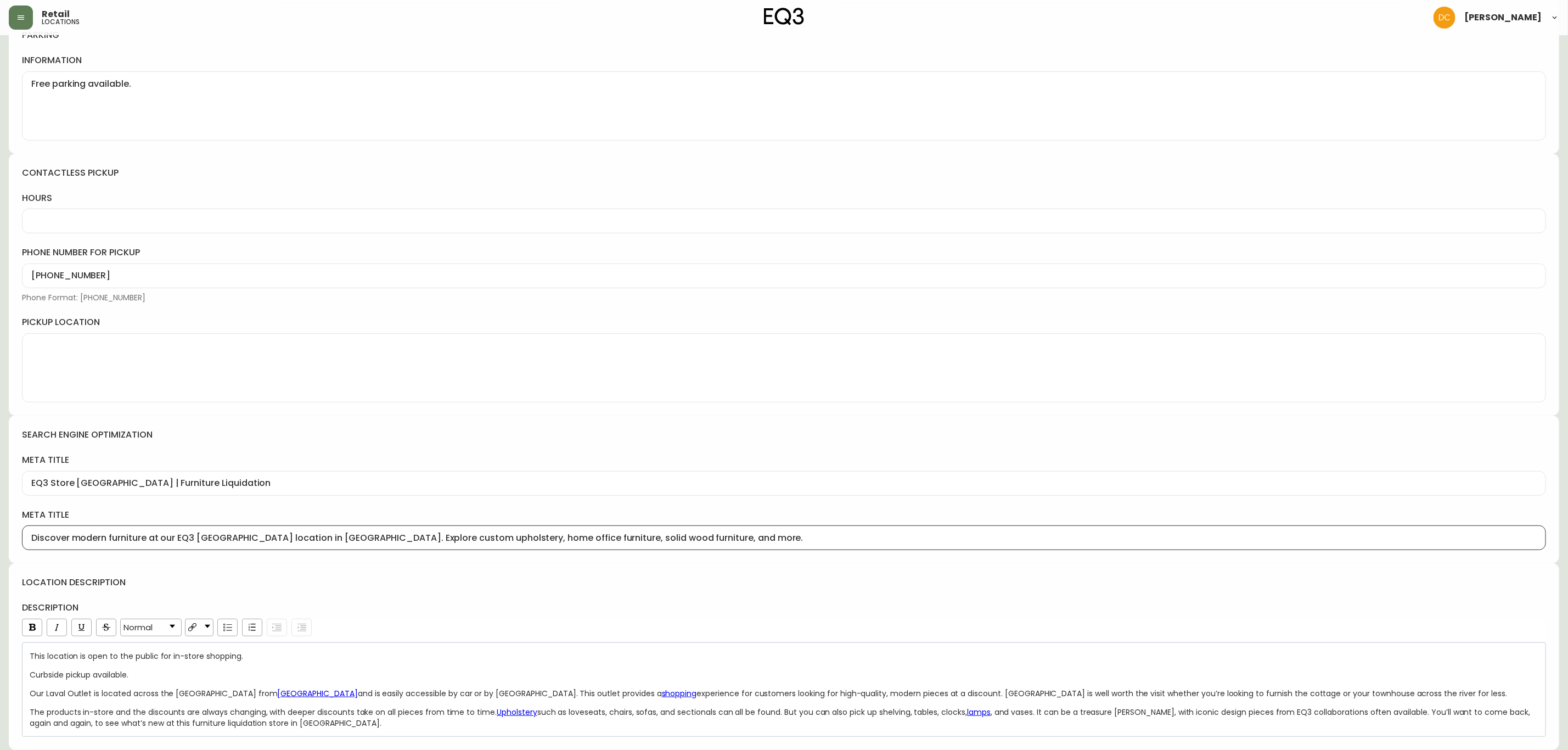
click at [233, 540] on input "Discover modern furniture at our EQ3 Laval Outlet location in Quebec. Explore c…" at bounding box center [784, 538] width 1505 height 10
click at [701, 533] on input "Discover modern furniture at our EQ3 Laval store location in Quebec. Explore cu…" at bounding box center [784, 538] width 1505 height 10
type input "Discover modern furniture at our EQ3 Laval store location in Quebec. Explore cu…"
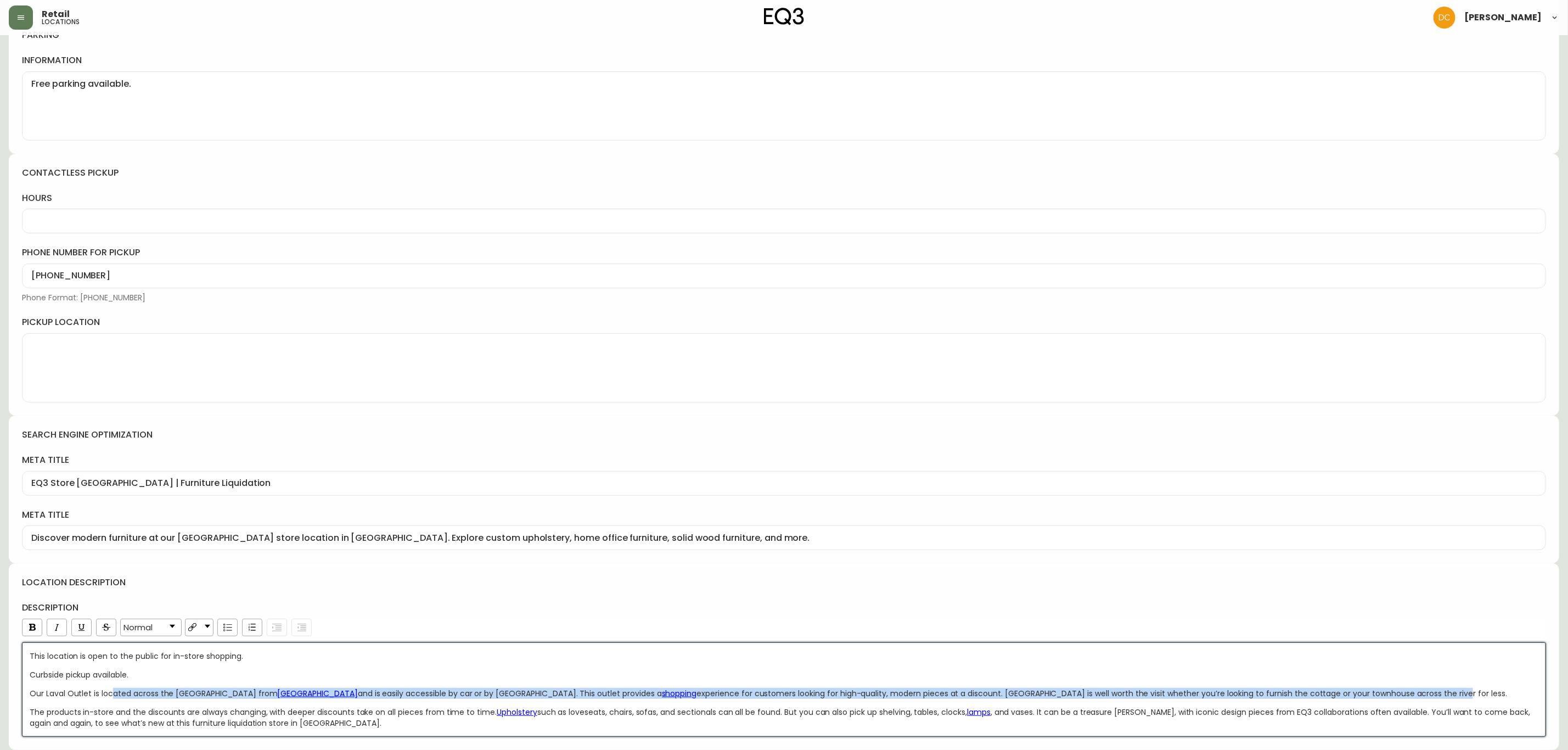
drag, startPoint x: 1397, startPoint y: 689, endPoint x: 114, endPoint y: 687, distance: 1283.0
click at [114, 688] on div "Our Laval Outlet is located across the Rivière des Prairies from Montreal and i…" at bounding box center [784, 693] width 1509 height 11
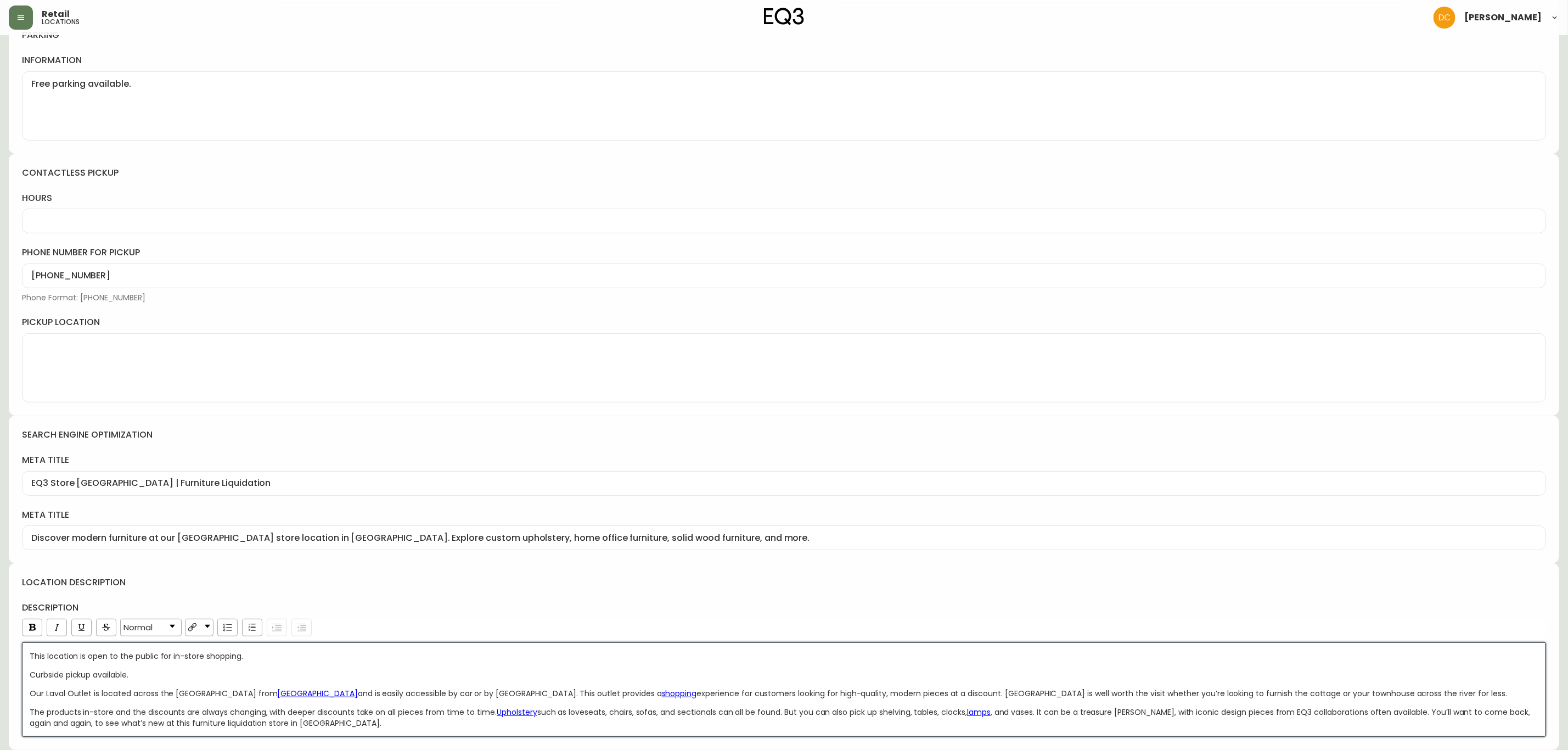
click at [49, 695] on span "Our Laval Outlet is located across the Rivière des Prairies from" at bounding box center [153, 693] width 248 height 11
click at [74, 693] on span "Our Laval Outlet is located across the Rivière des Prairies from" at bounding box center [153, 693] width 248 height 11
click at [1416, 693] on div "Our Laval Outlet is located across the Rivière des Prairies from Montreal and i…" at bounding box center [784, 693] width 1509 height 11
click at [72, 693] on span "Our Laval Outlet is located across the Rivière des Prairies from" at bounding box center [153, 693] width 248 height 11
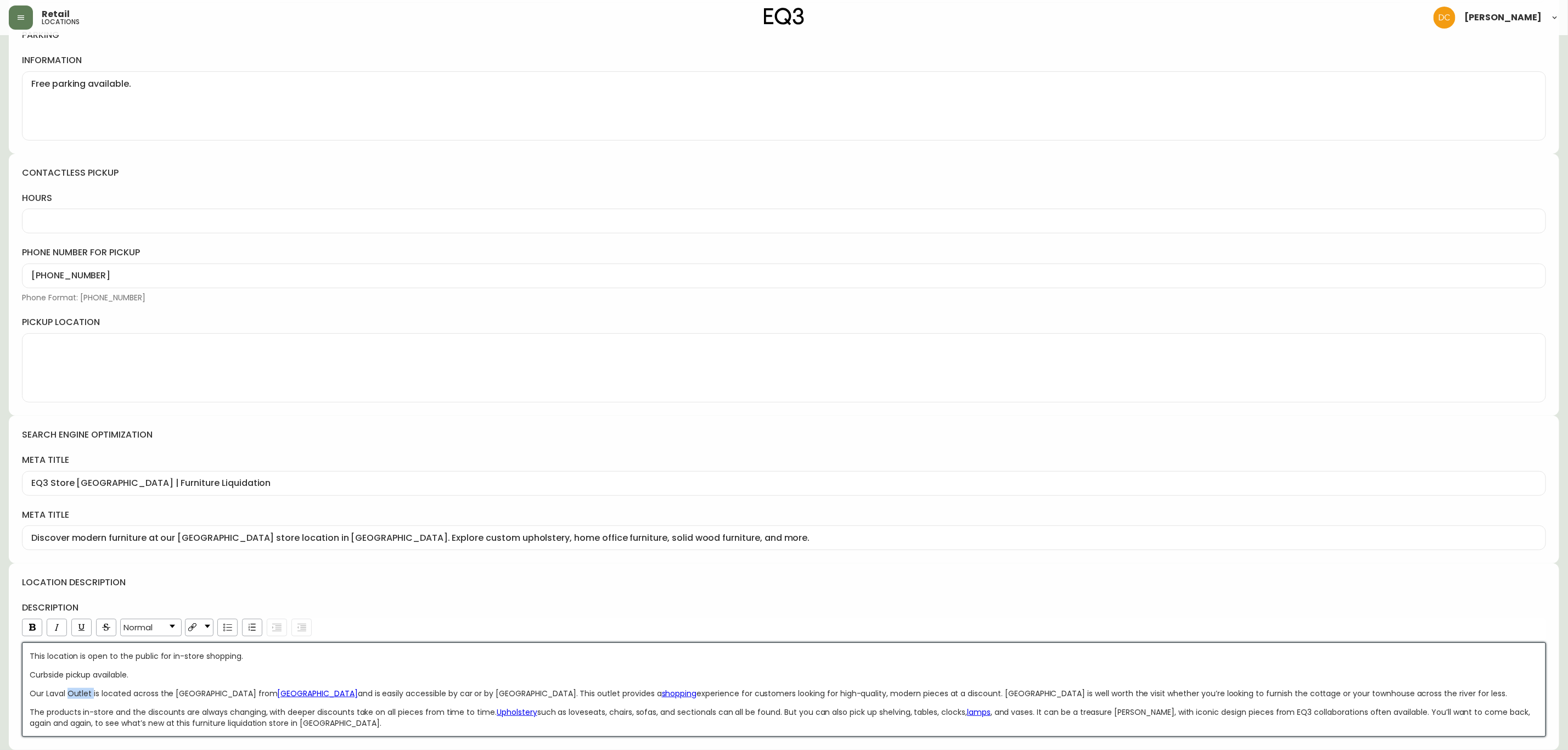
click at [72, 693] on span "Our Laval Outlet is located across the Rivière des Prairies from" at bounding box center [153, 693] width 248 height 11
click at [1423, 694] on div "Our Laval Outlet is located across the Rivière des Prairies from Montreal and i…" at bounding box center [784, 693] width 1509 height 11
click at [77, 695] on span "Our Laval Outlet is located across the Rivière des Prairies from" at bounding box center [153, 693] width 248 height 11
drag, startPoint x: 77, startPoint y: 695, endPoint x: 83, endPoint y: 695, distance: 6.0
click at [77, 694] on span "Our Laval Outlet is located across the Rivière des Prairies from" at bounding box center [153, 693] width 248 height 11
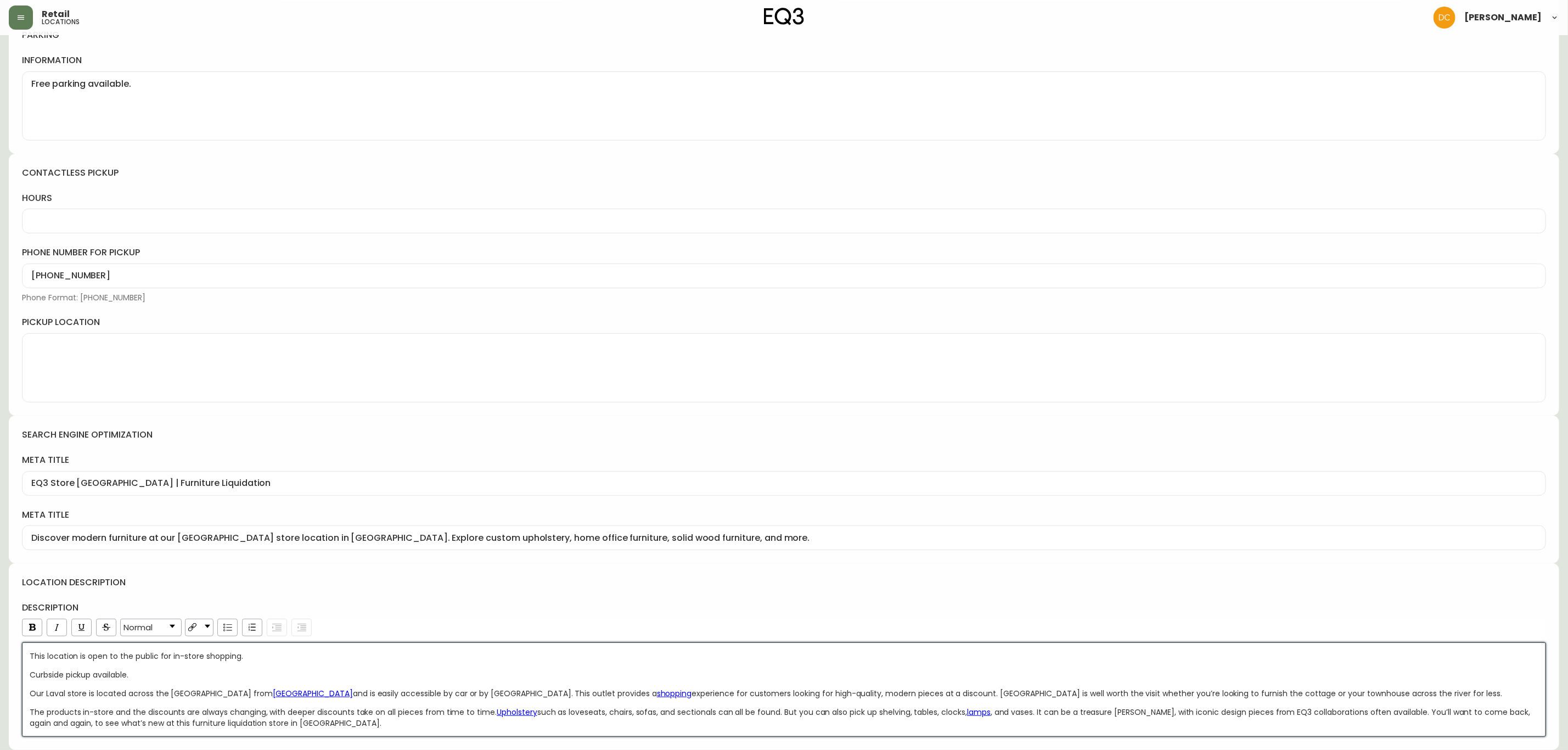
click at [551, 688] on span "and is easily accessible by car or by Montmorency station. This outlet provides…" at bounding box center [504, 693] width 304 height 11
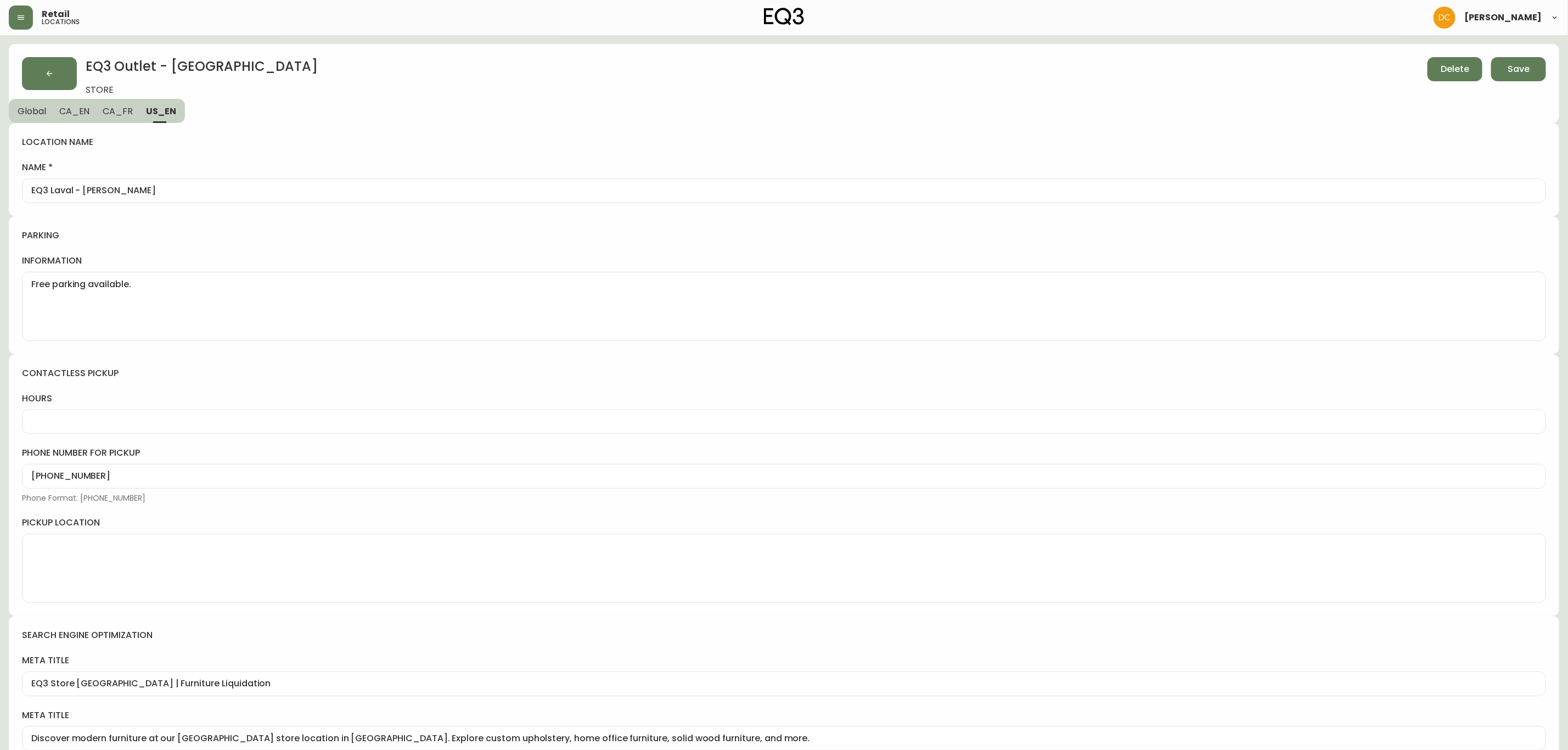
click at [126, 113] on span "CA_FR" at bounding box center [117, 111] width 30 height 12
type input "EQ3 Laval"
type textarea "Stationnement gratuit disponible."
type input "Mobilier moderne à Laval"
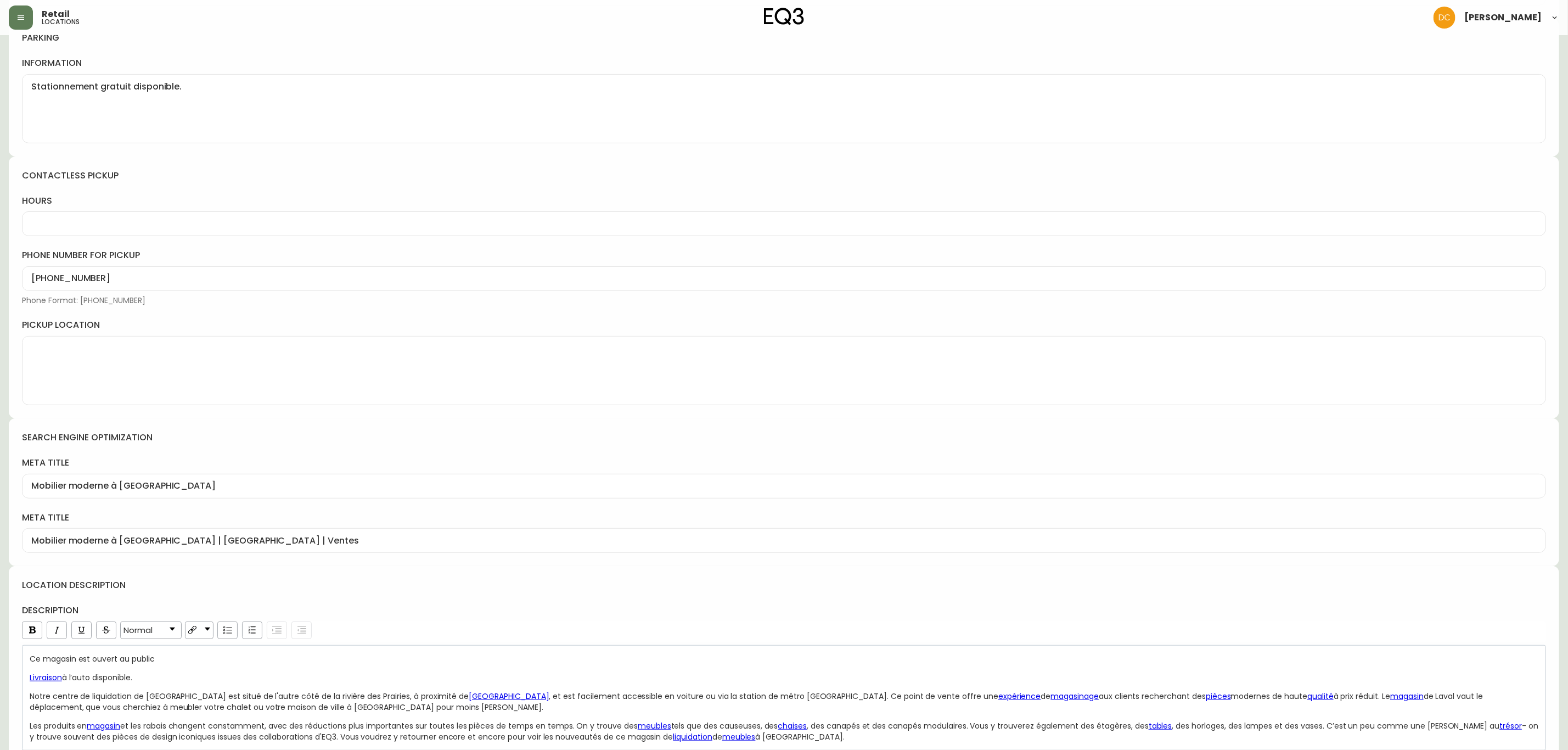
scroll to position [216, 0]
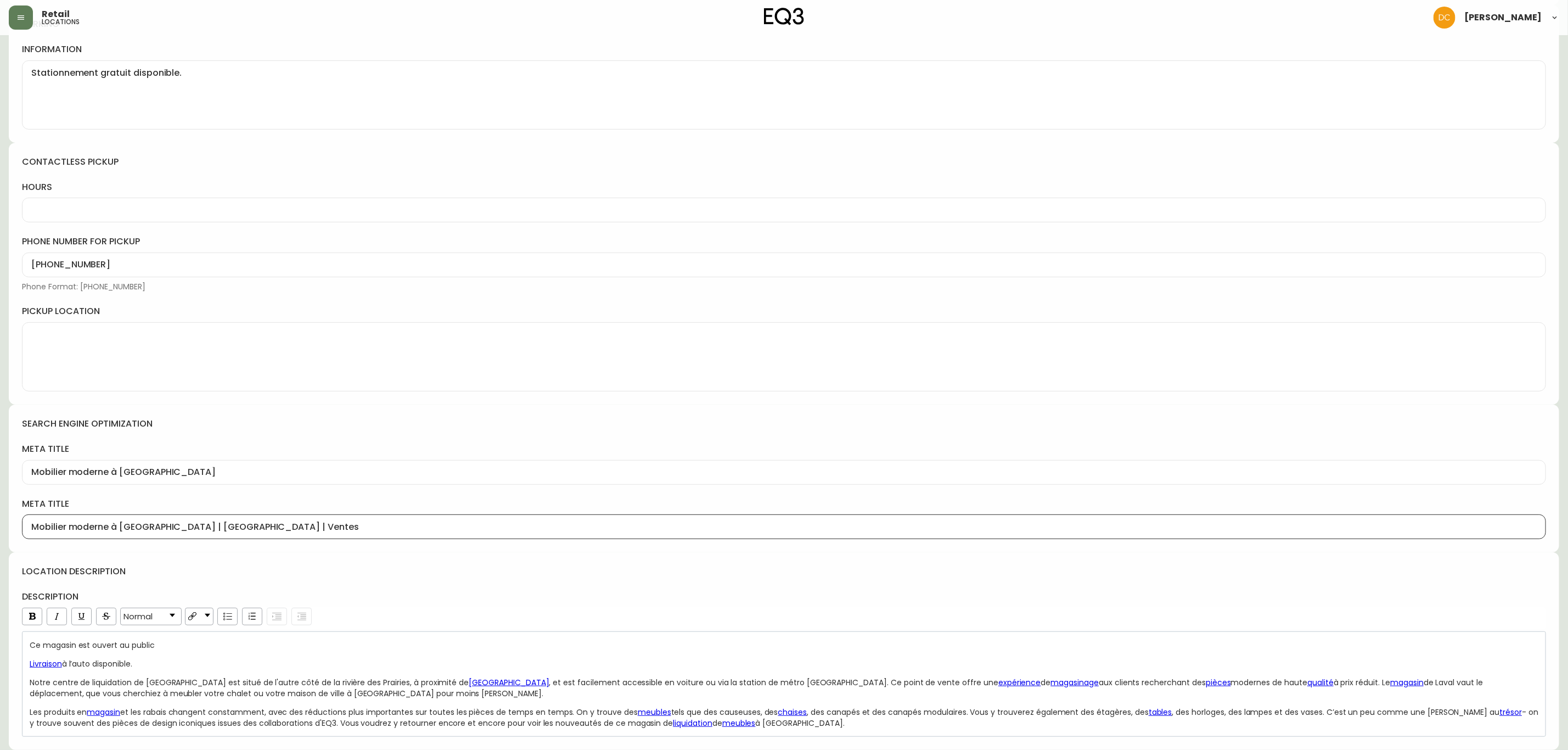
drag, startPoint x: 241, startPoint y: 524, endPoint x: 153, endPoint y: 524, distance: 88.0
click at [153, 524] on input "Mobilier moderne à Laval | Centre de liquidation EQ3 Montréal | Ventes" at bounding box center [784, 527] width 1505 height 10
type input "Mobilier moderne à Laval | EQ3 Montréal Laval | Ventes"
drag, startPoint x: 144, startPoint y: 684, endPoint x: 55, endPoint y: 680, distance: 89.1
click at [55, 680] on span "Notre centre de liquidation de Laval est situé de l'autre côté de la rivière de…" at bounding box center [249, 682] width 439 height 11
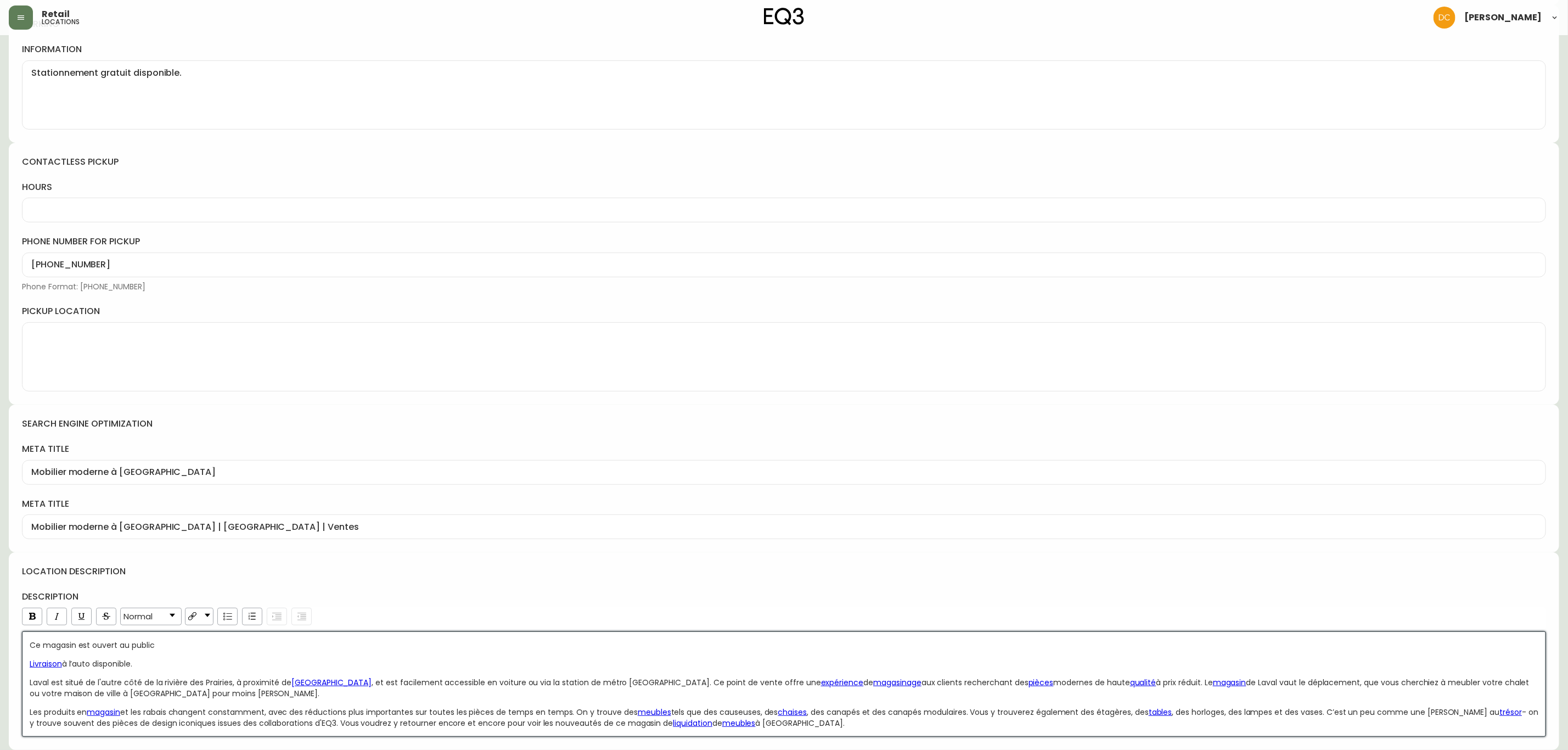
click at [203, 717] on span "et les rabais changent constamment, avec des réductions plus importantes sur to…" at bounding box center [379, 712] width 518 height 11
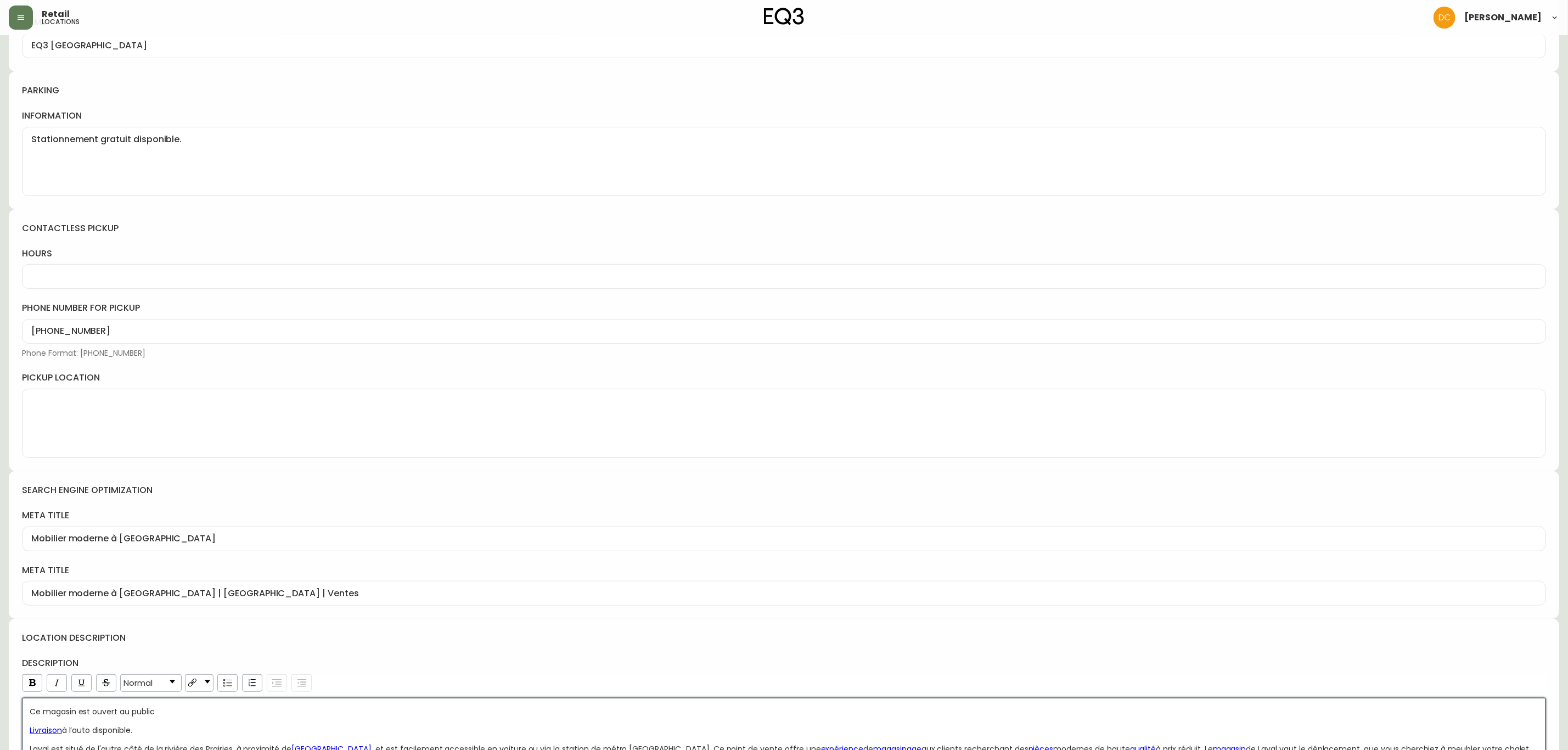
scroll to position [0, 0]
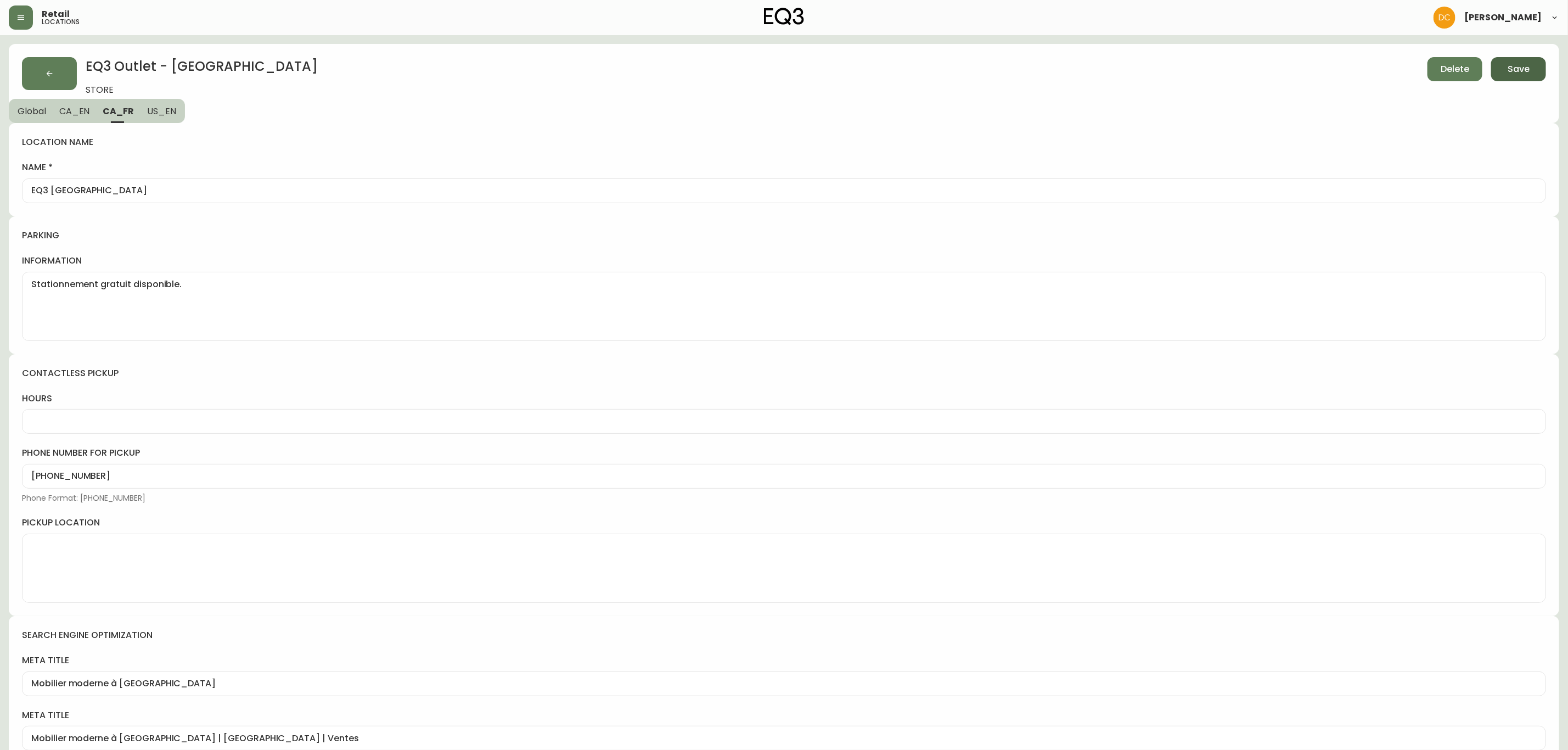
click at [1524, 71] on span "Save" at bounding box center [1519, 69] width 22 height 12
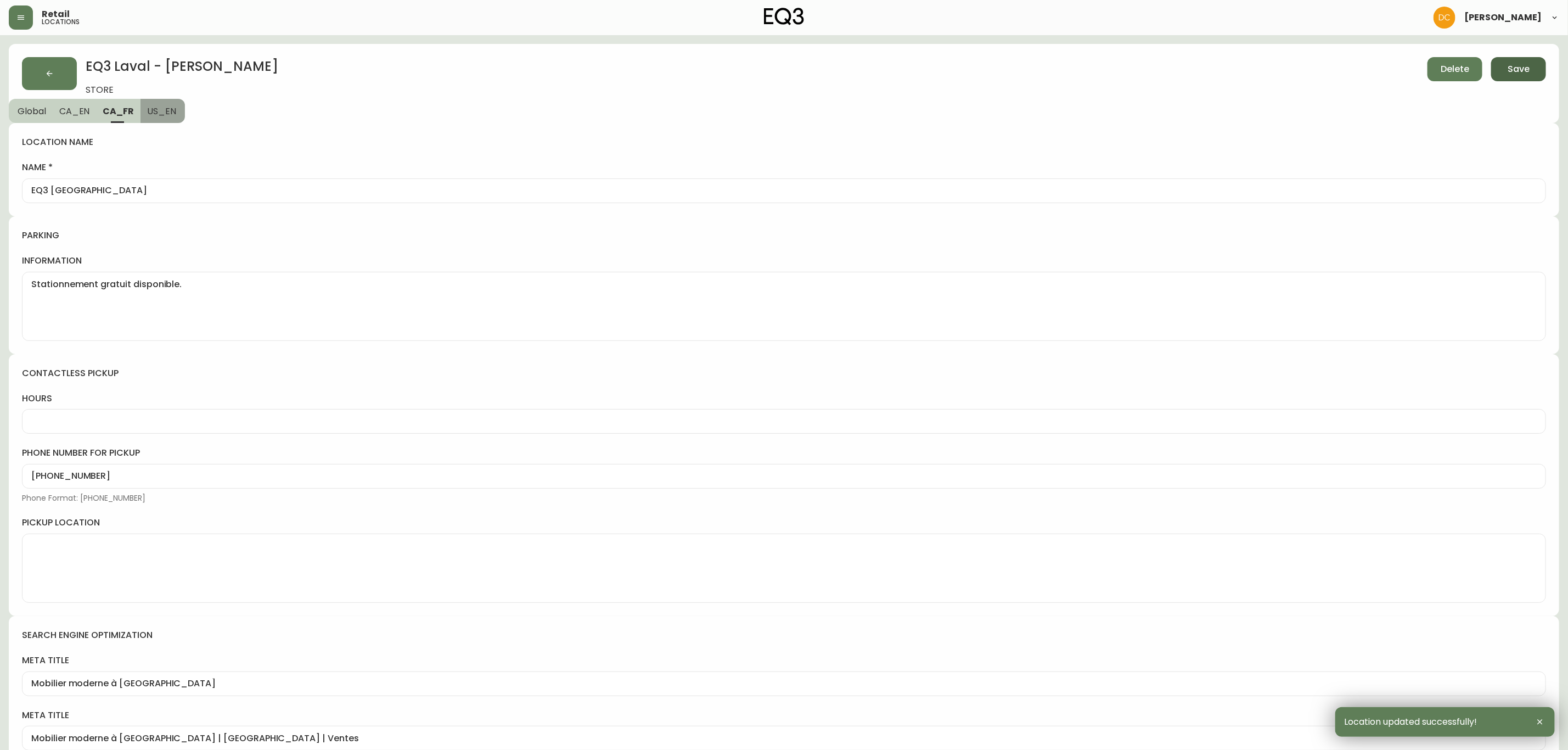
click at [165, 113] on span "US_EN" at bounding box center [161, 111] width 29 height 12
type input "EQ3 Laval - Le Corbusier"
type textarea "Free parking available."
type input "EQ3 Store Laval | Furniture Liquidation"
type input "Discover modern furniture at our EQ3 Laval store location in Quebec. Explore cu…"
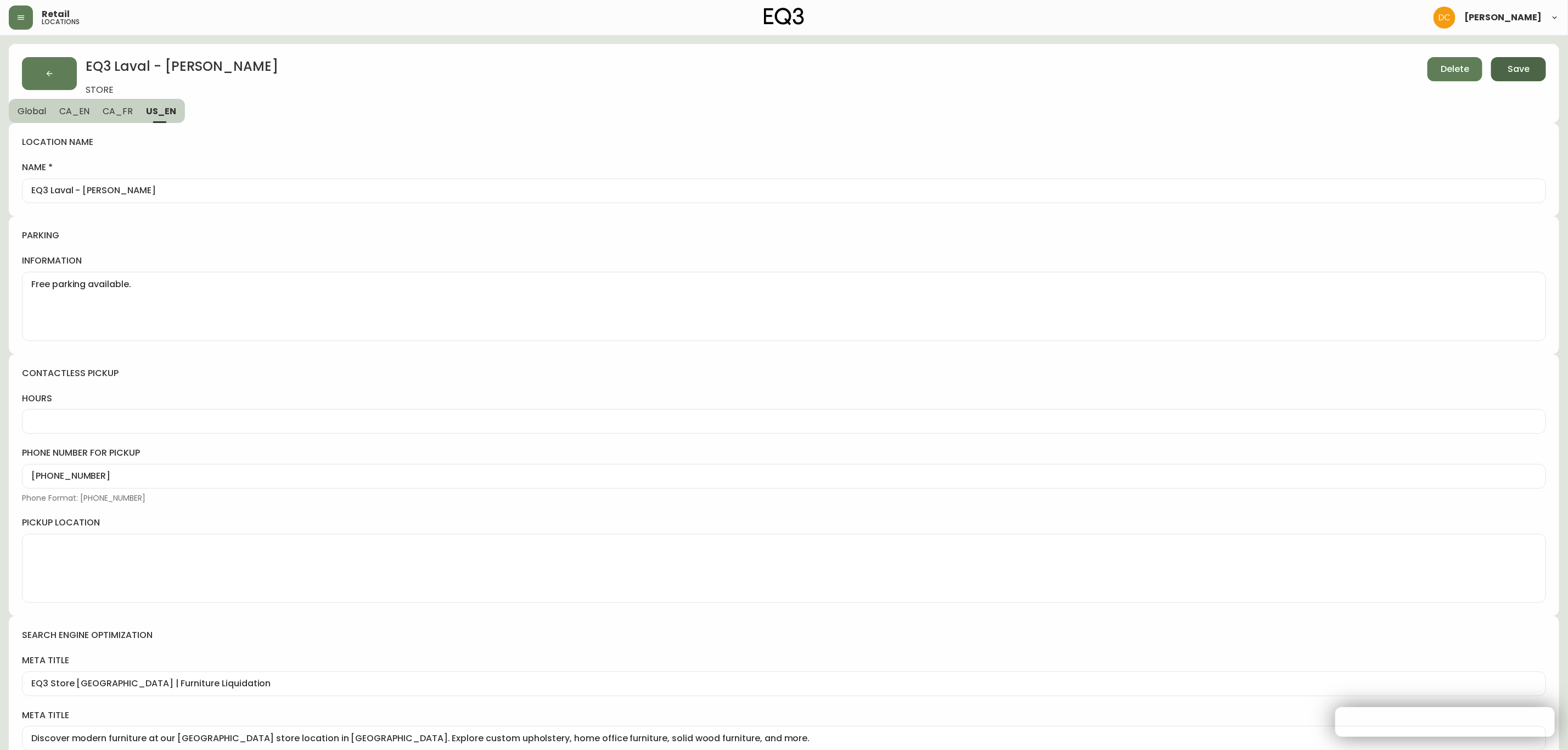
drag, startPoint x: 117, startPoint y: 107, endPoint x: 102, endPoint y: 108, distance: 15.0
click at [117, 107] on span "CA_FR" at bounding box center [117, 111] width 30 height 12
type input "EQ3 Laval"
type textarea "Stationnement gratuit disponible."
type input "Mobilier moderne à Laval"
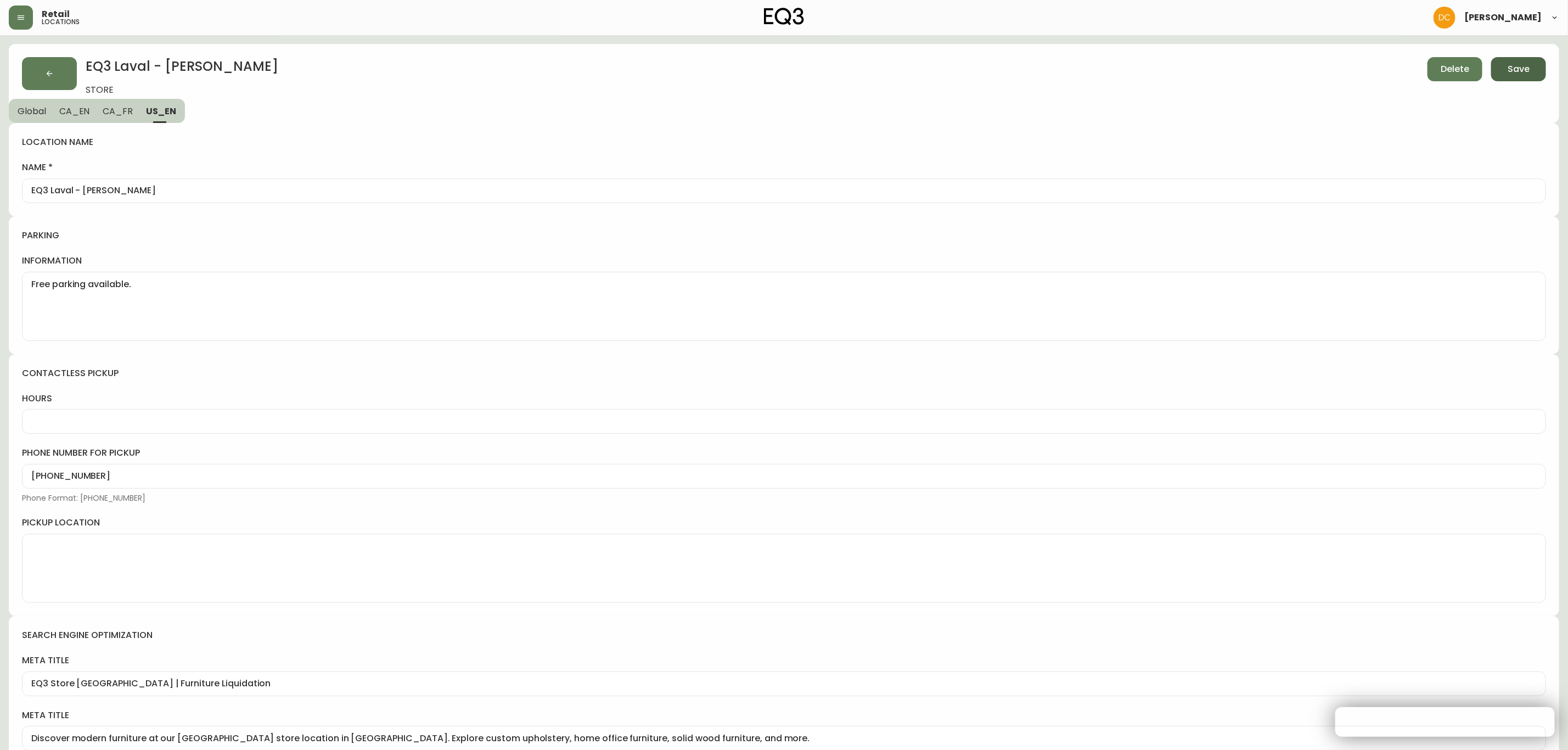
type input "Mobilier moderne à Laval | EQ3 Montréal Laval | Ventes"
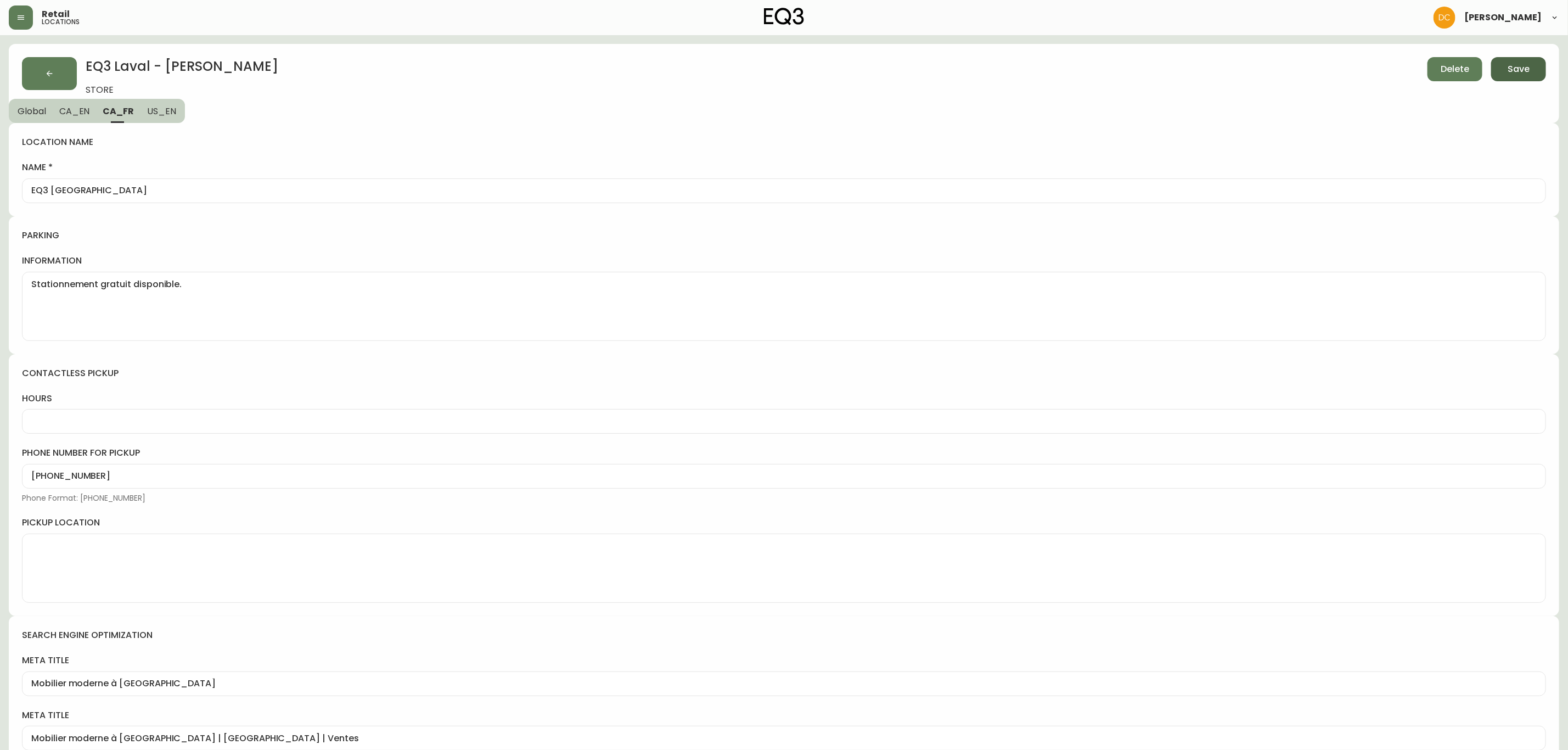
click at [80, 109] on span "CA_EN" at bounding box center [74, 111] width 31 height 12
type input "EQ3 Laval - Le Corbusier"
type textarea "Free parking available."
type input "EQ3 Laval - Le Corbusier"
type input "Explore modern furniture at our EQ3 furniture store in Laval. Discover custom u…"
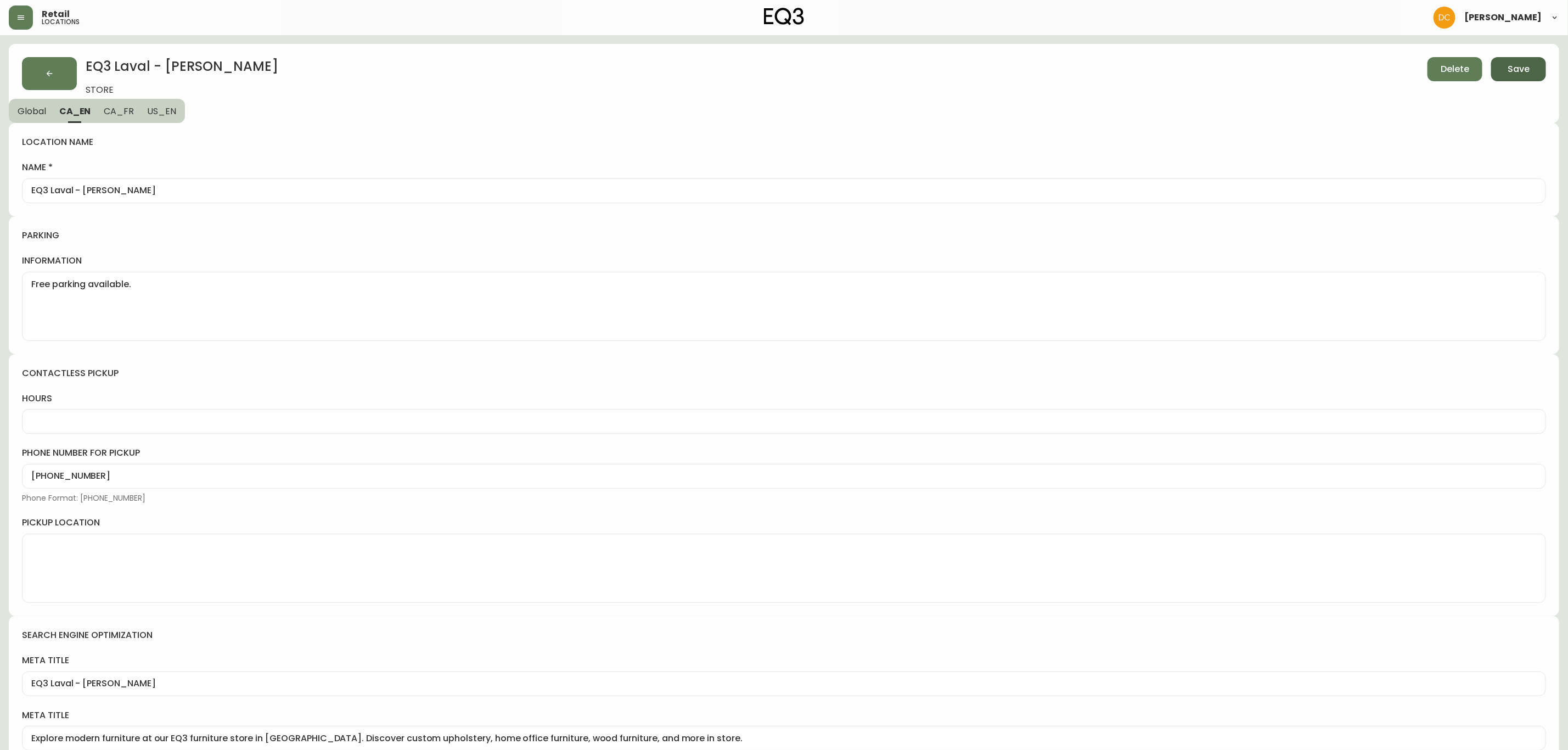
click at [38, 114] on span "Global" at bounding box center [32, 111] width 29 height 12
select select "QC"
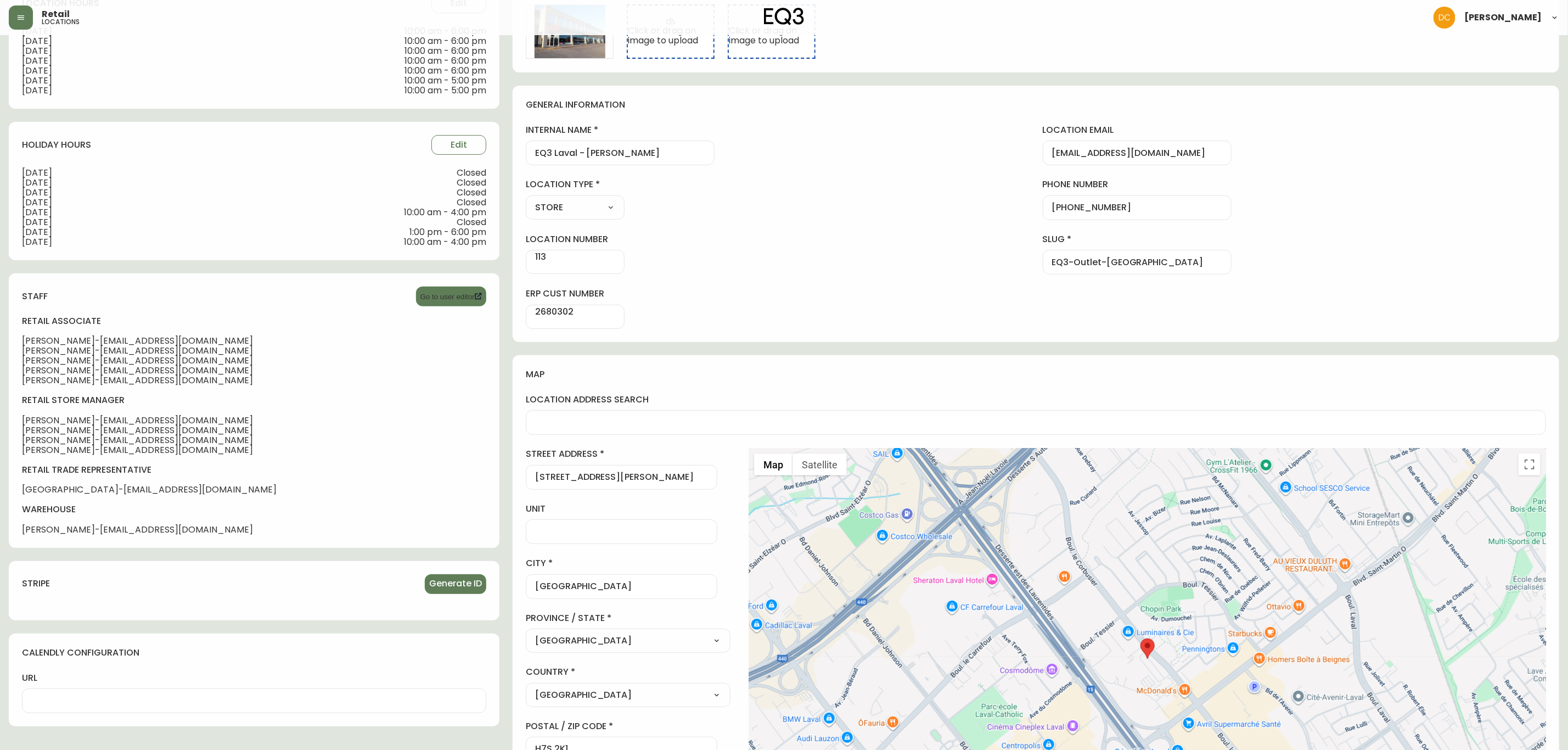
scroll to position [25, 0]
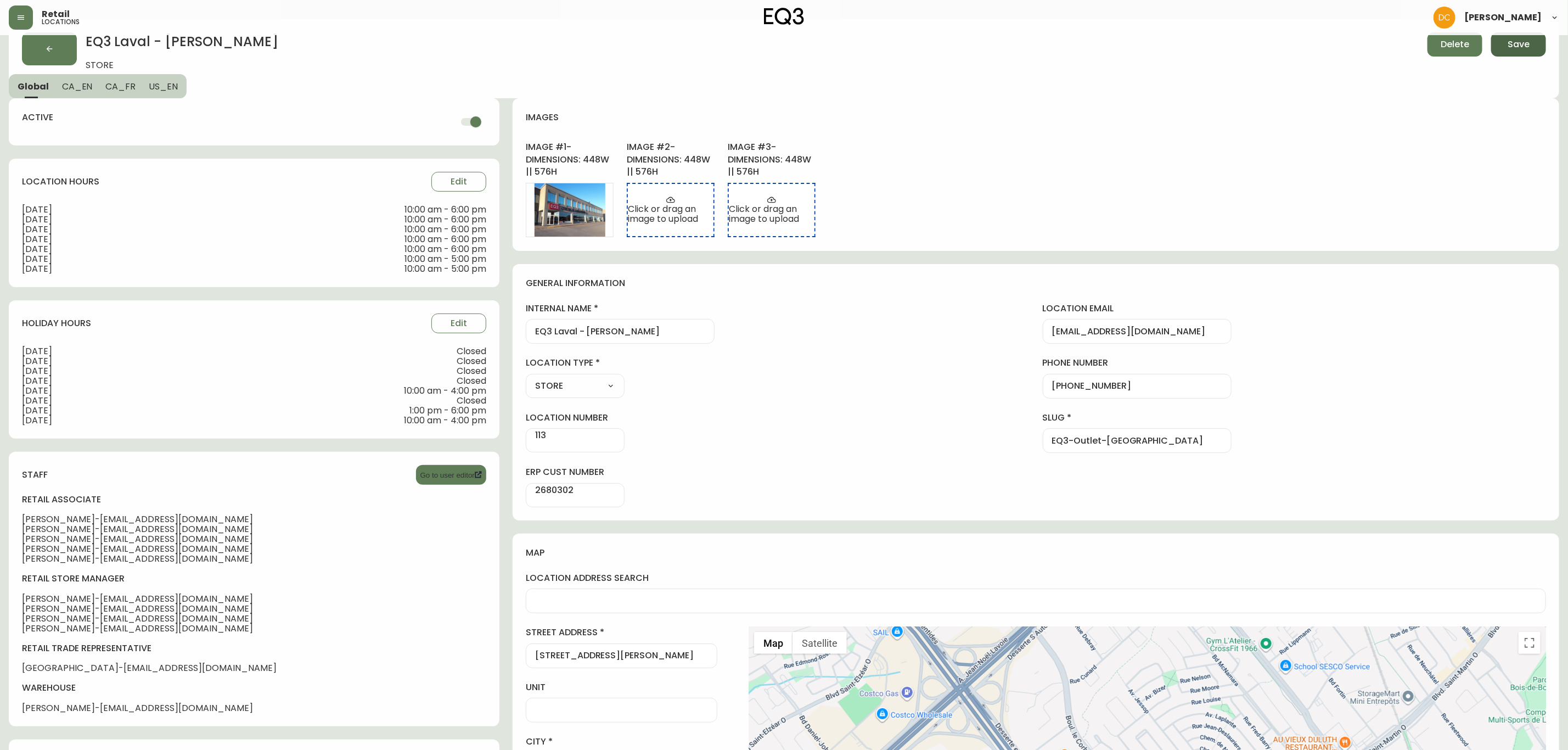
click at [1082, 442] on input "EQ3-Outlet-Laval" at bounding box center [1137, 441] width 170 height 10
click at [1080, 441] on input "EQ3-Outlet-Laval" at bounding box center [1137, 441] width 170 height 10
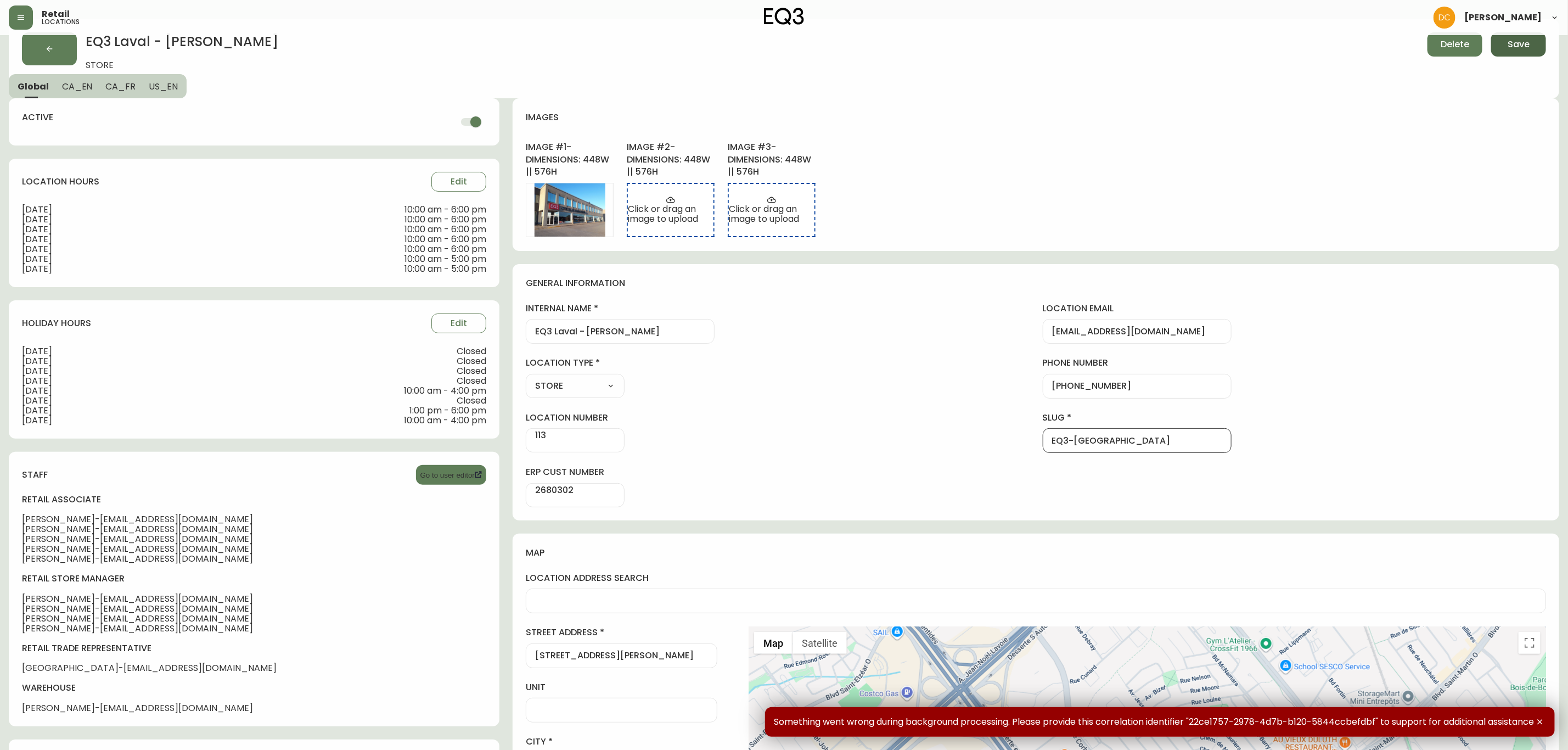
type input "EQ3-Laval"
click at [1115, 447] on div "EQ3-Laval" at bounding box center [1137, 441] width 189 height 25
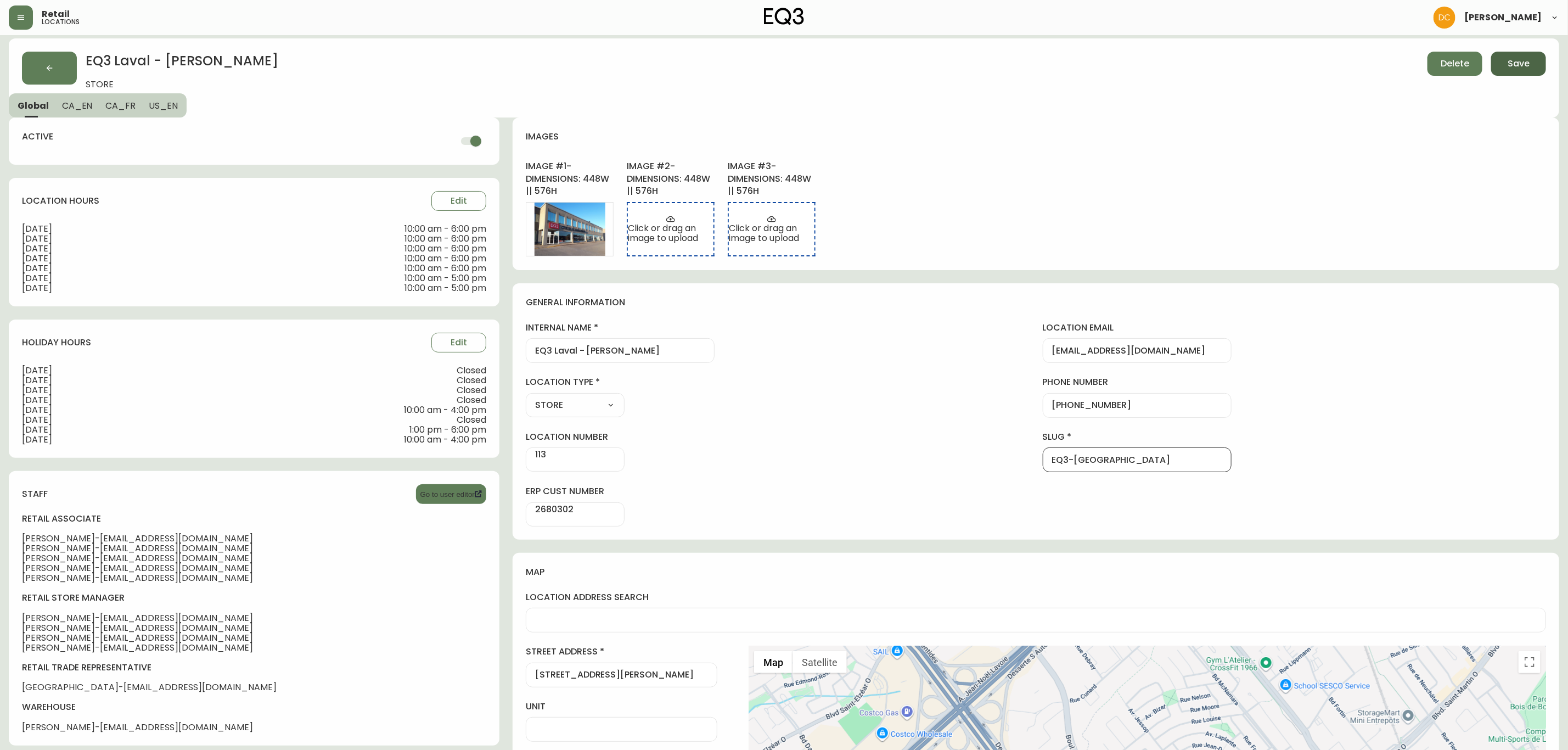
scroll to position [0, 0]
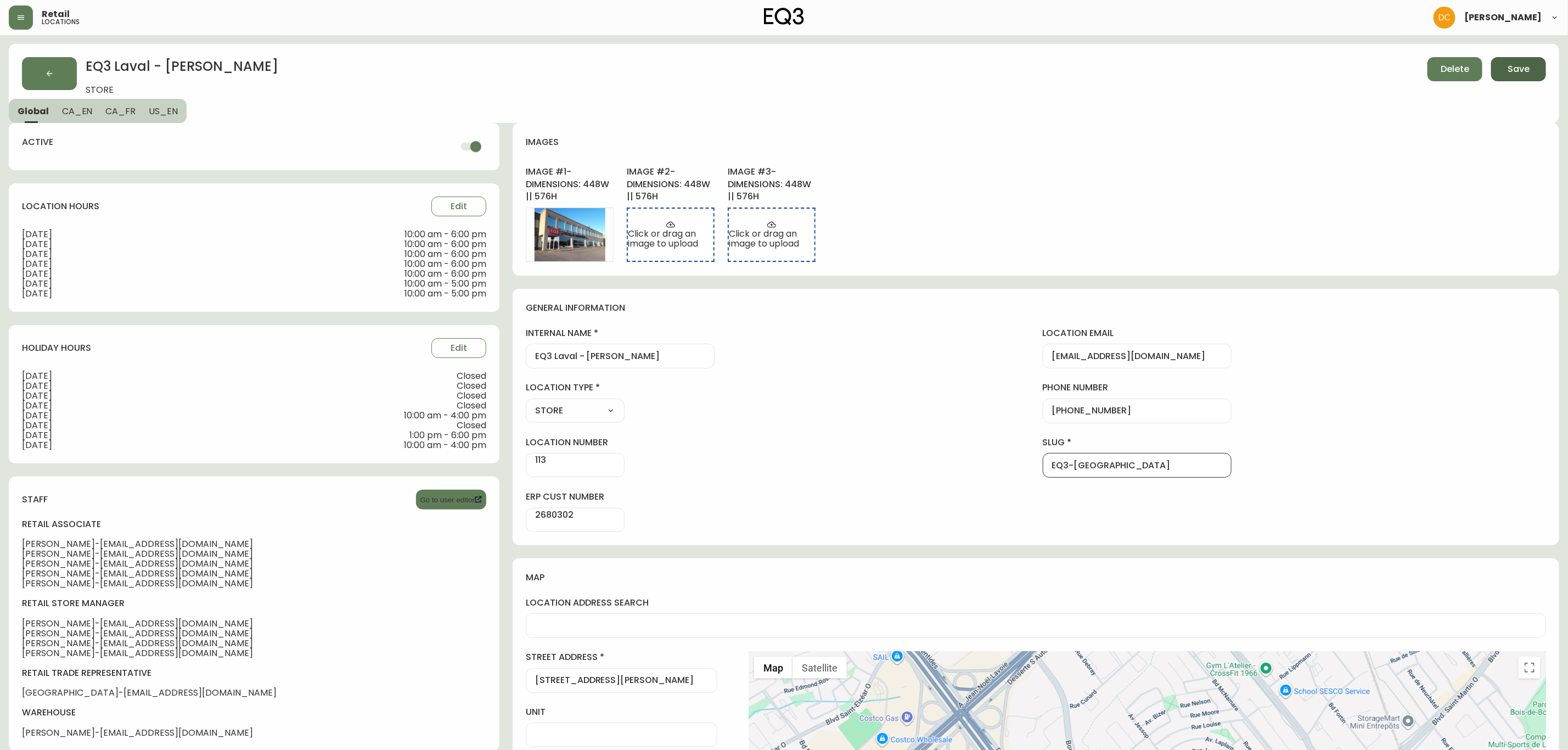
click at [91, 116] on button "CA_EN" at bounding box center [77, 111] width 44 height 24
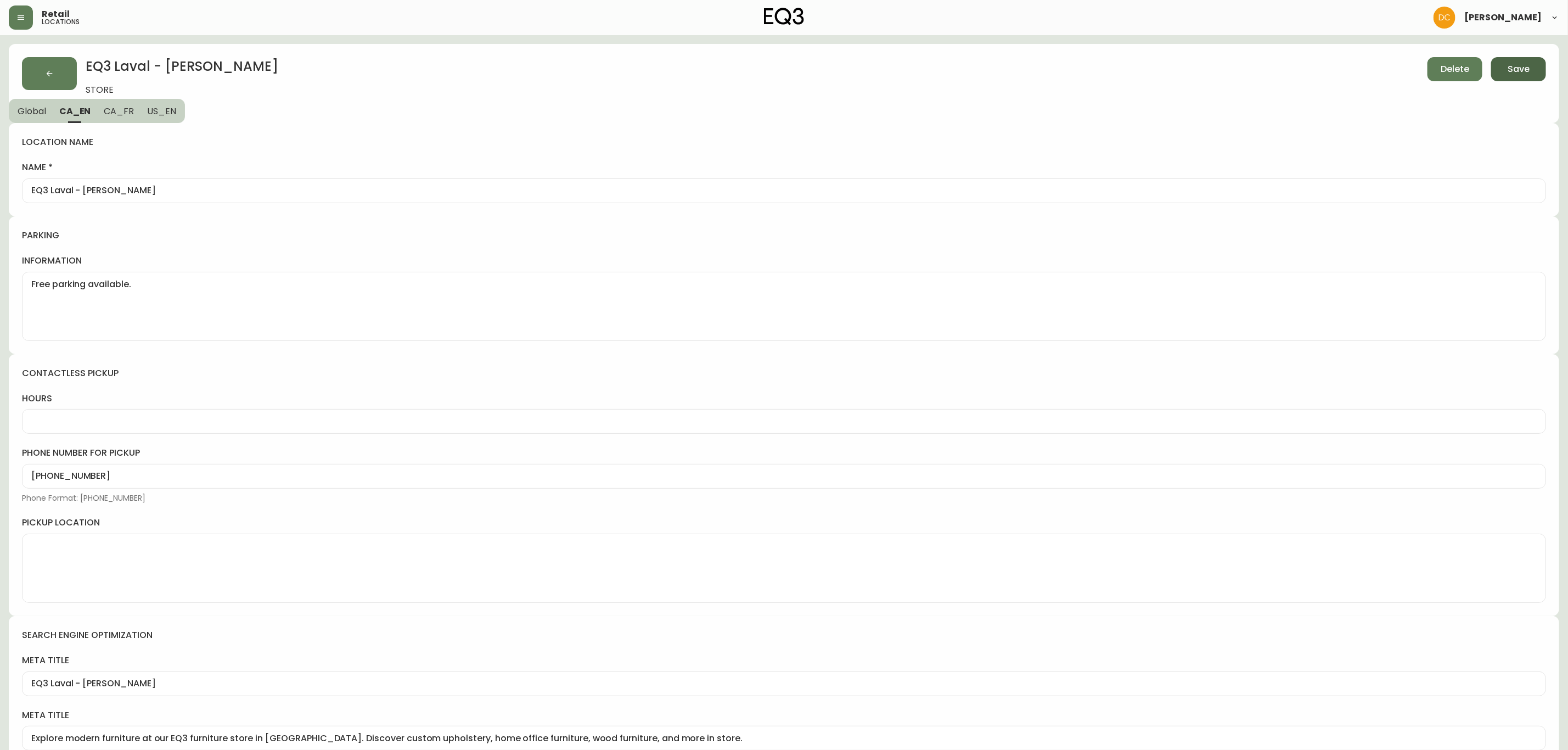
click at [44, 113] on span "Global" at bounding box center [32, 111] width 29 height 12
select select "QC"
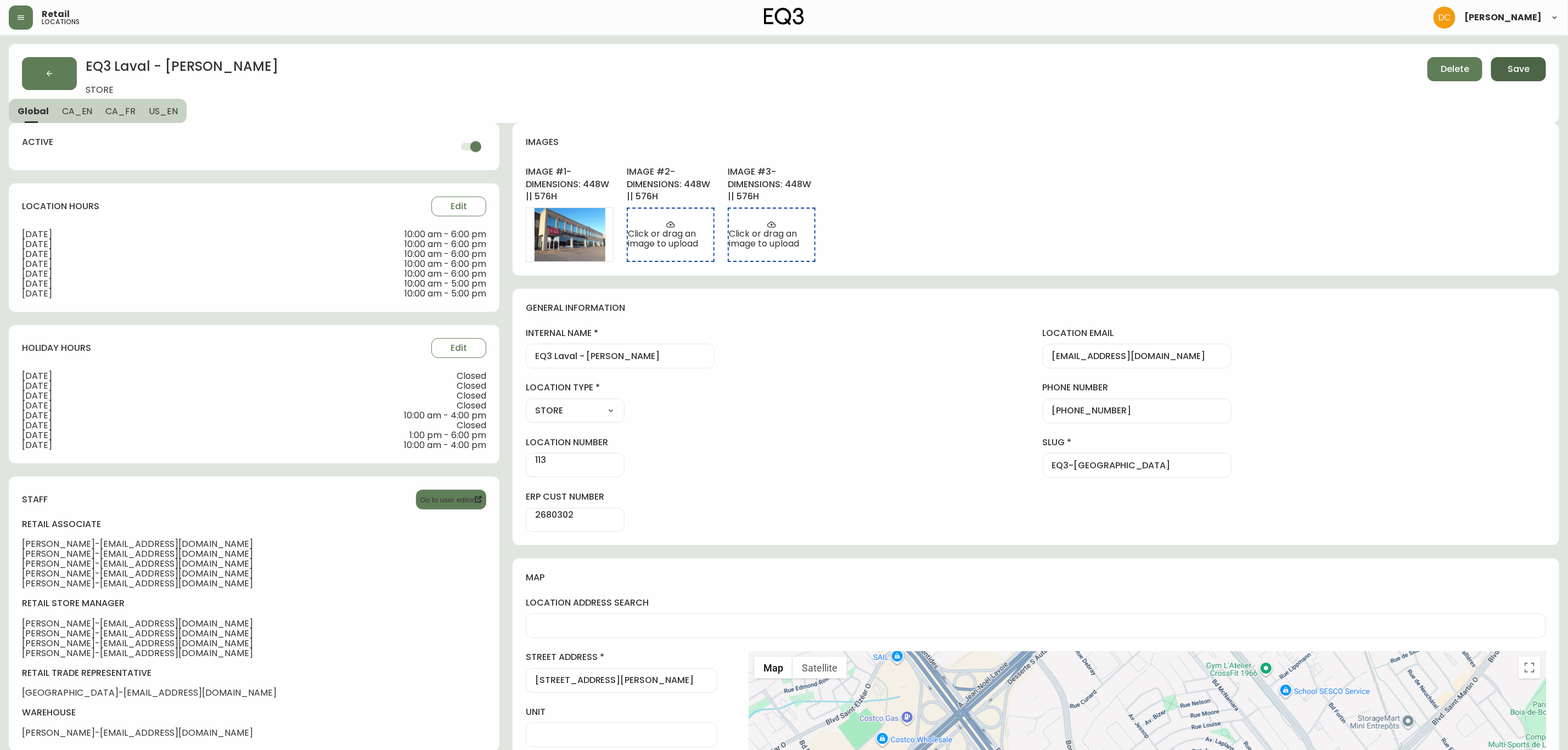
click at [1532, 72] on button "Save" at bounding box center [1519, 69] width 55 height 24
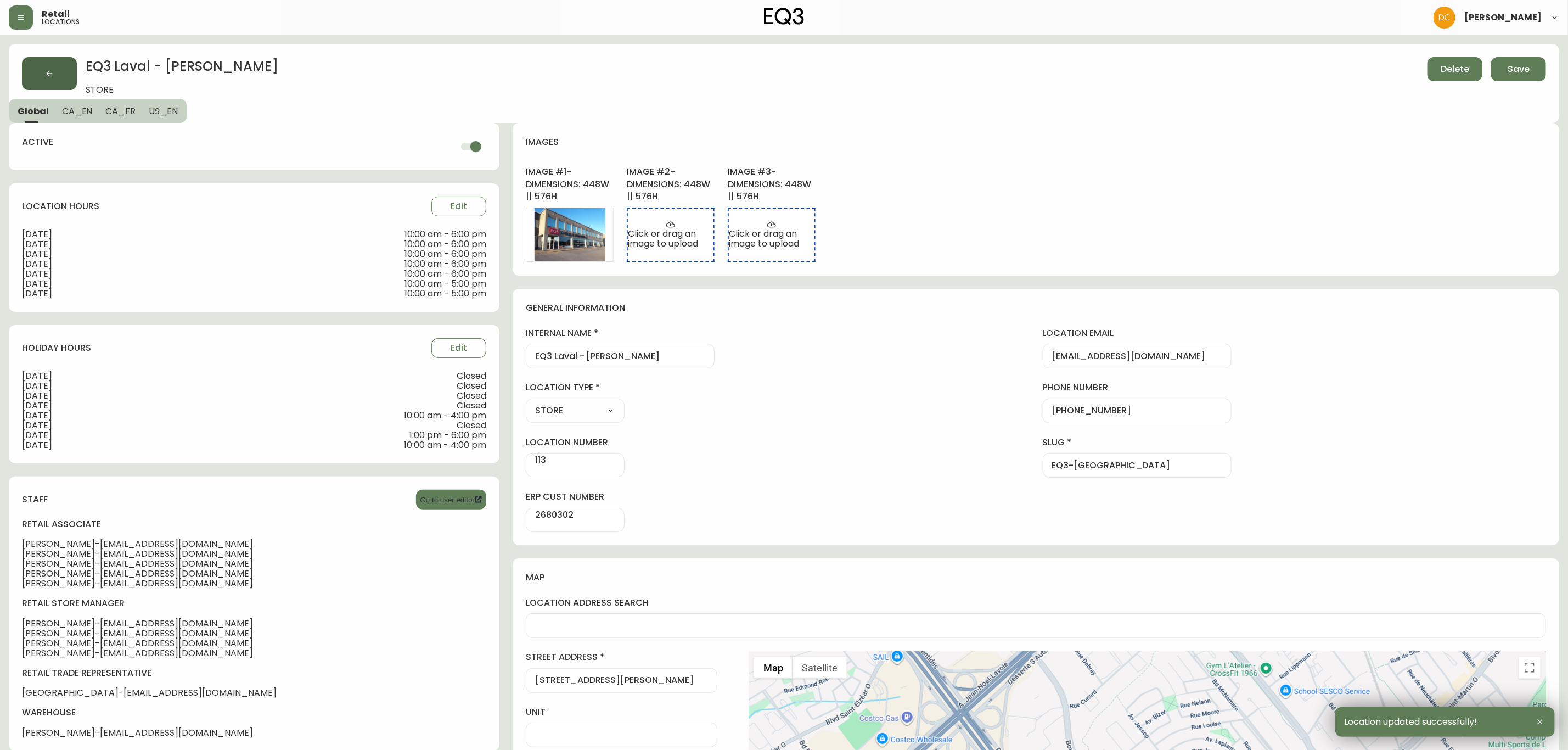
click at [49, 66] on button "button" at bounding box center [49, 74] width 55 height 33
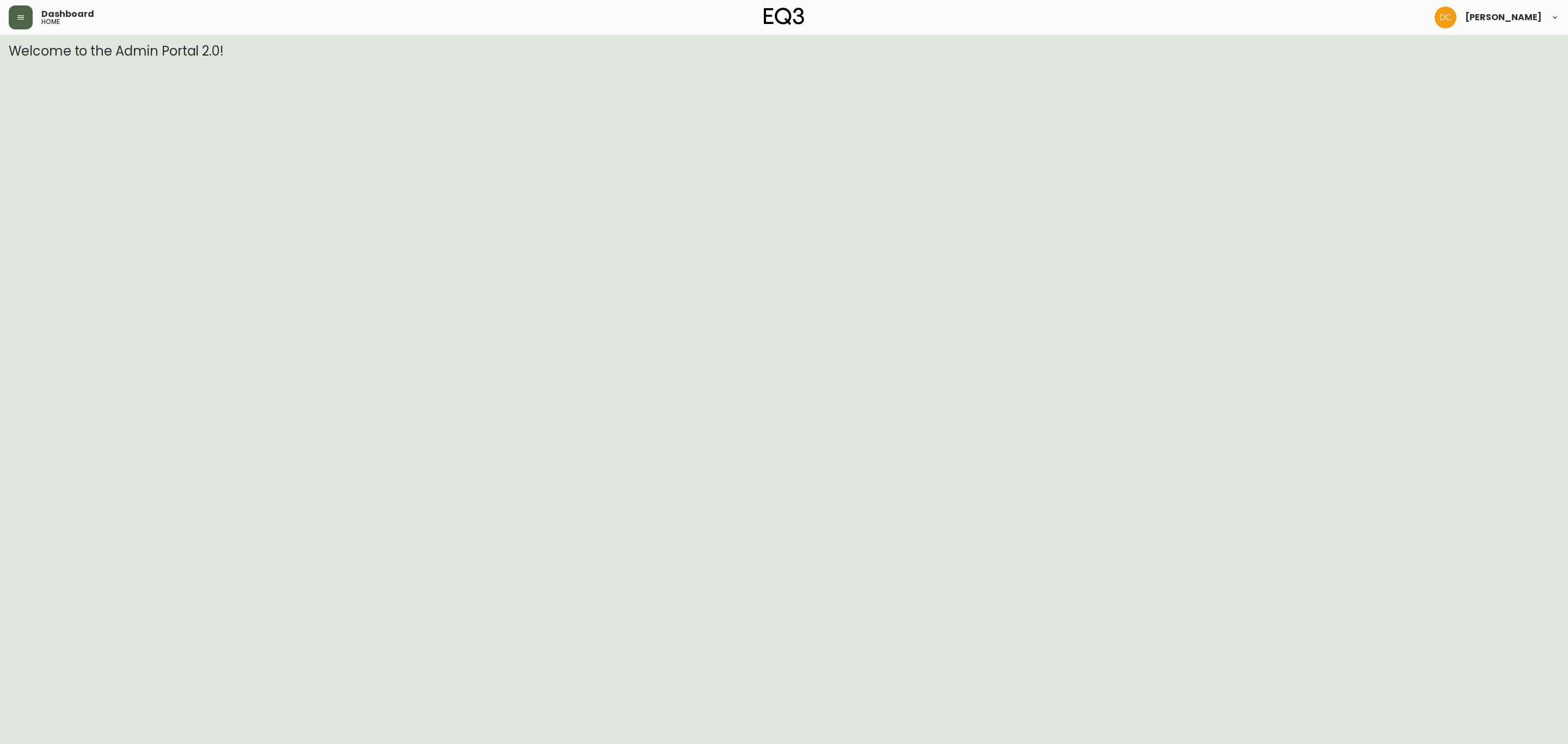
click at [22, 25] on button "button" at bounding box center [20, 17] width 24 height 24
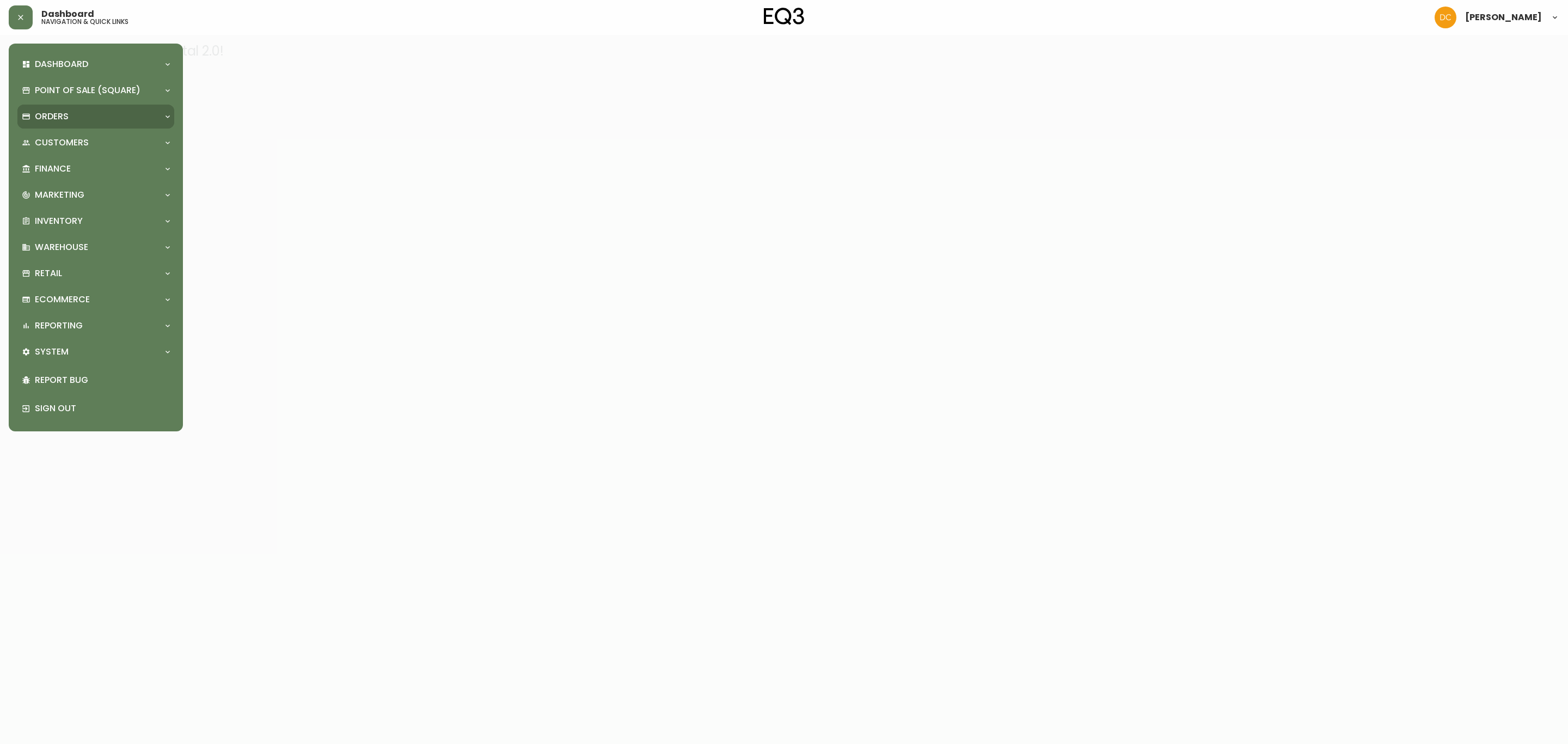
click at [48, 113] on p "Orders" at bounding box center [52, 116] width 34 height 12
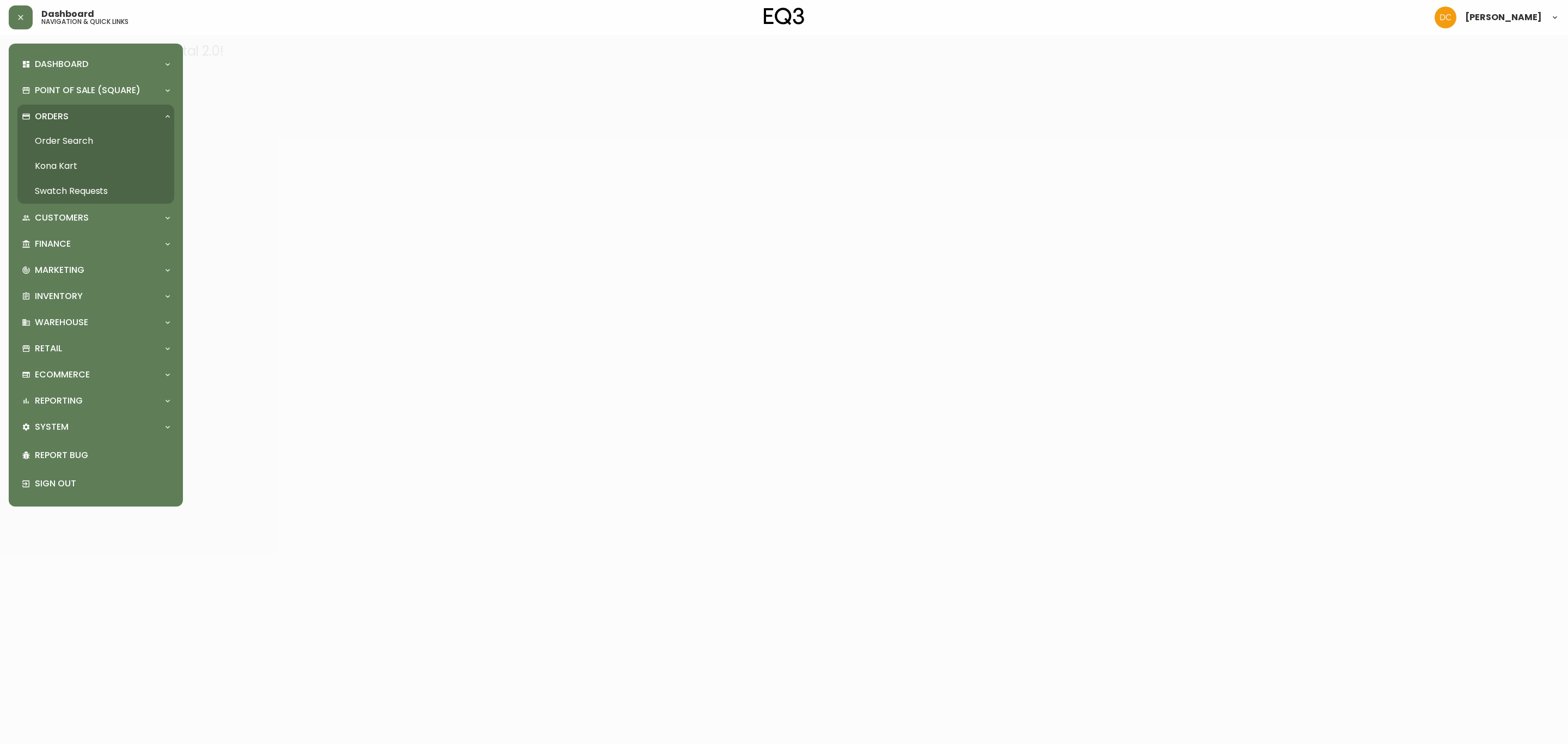
click at [59, 144] on link "Order Search" at bounding box center [96, 141] width 157 height 25
